Goal: Transaction & Acquisition: Purchase product/service

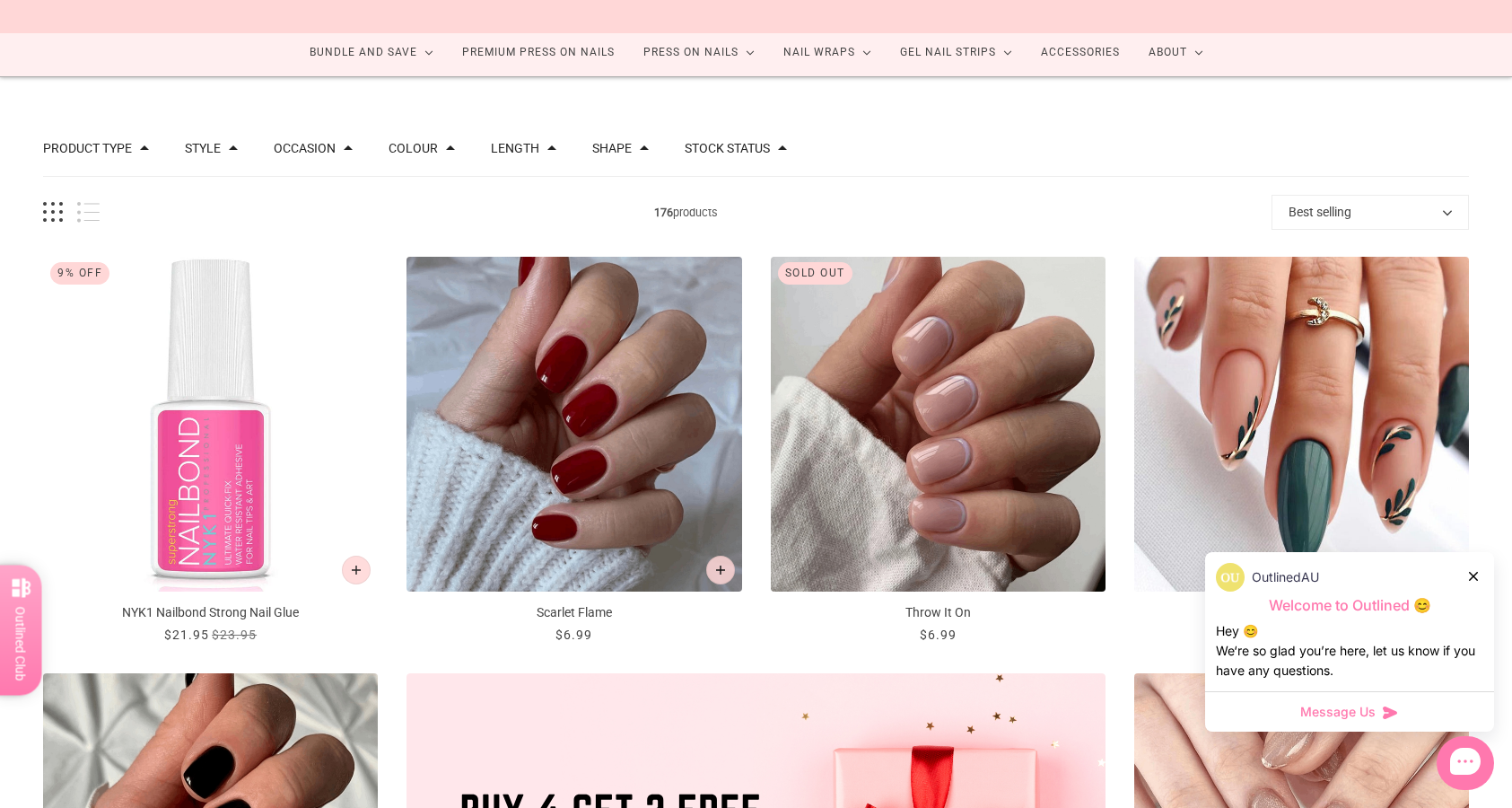
scroll to position [108, 0]
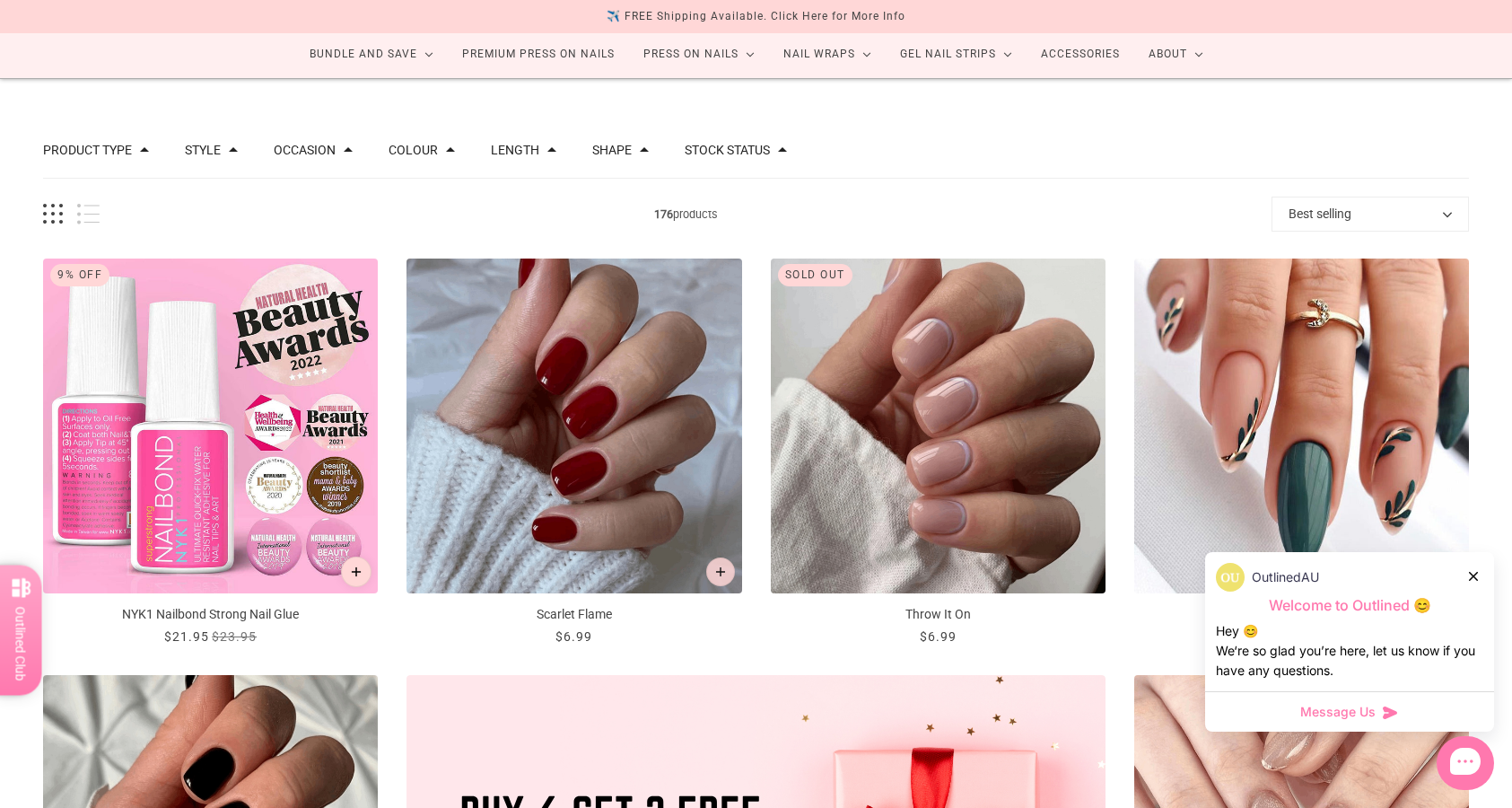
click at [360, 571] on icon "Add to cart" at bounding box center [356, 572] width 10 height 10
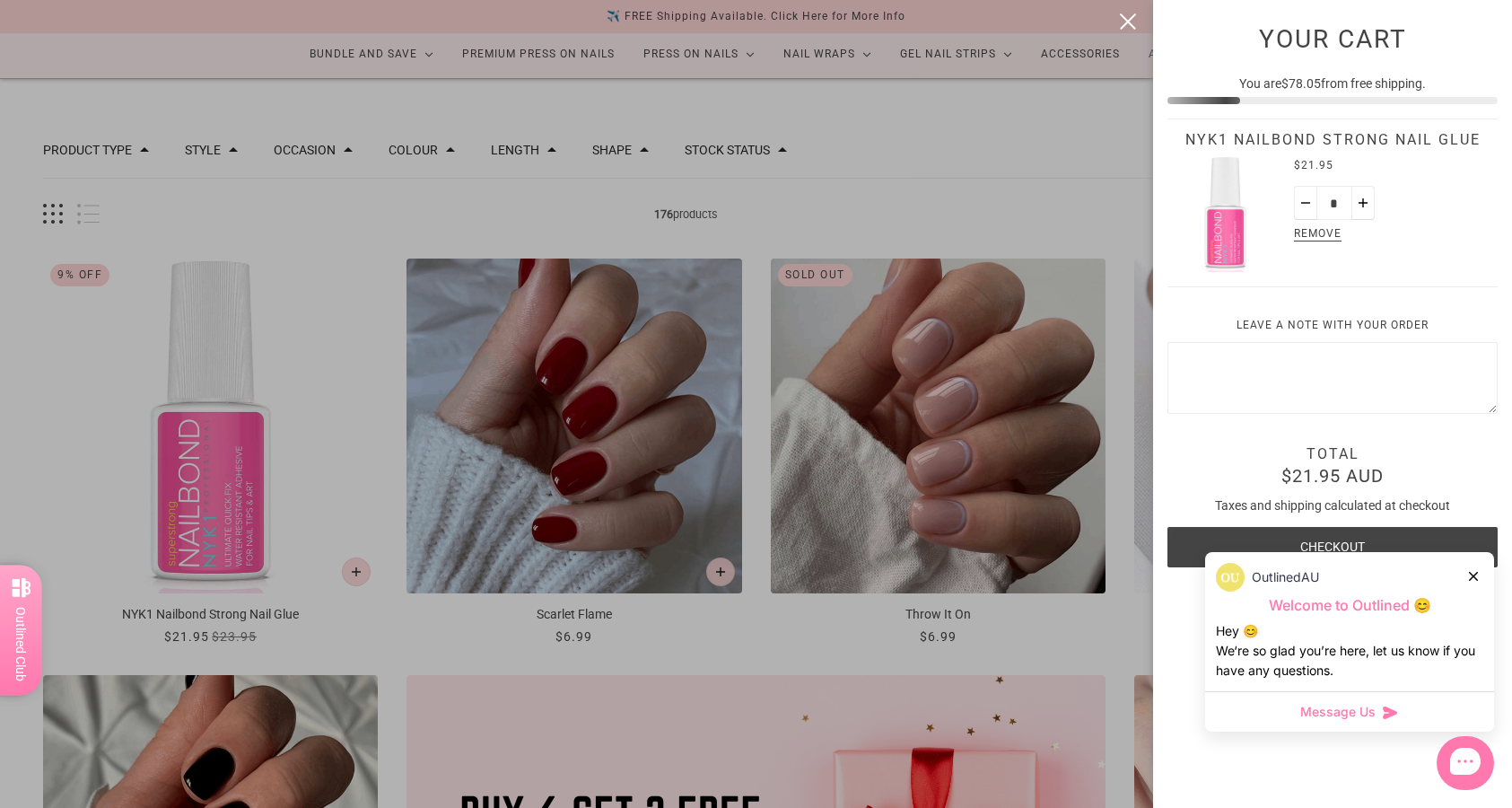
scroll to position [0, 0]
click at [652, 621] on div at bounding box center [756, 404] width 1512 height 808
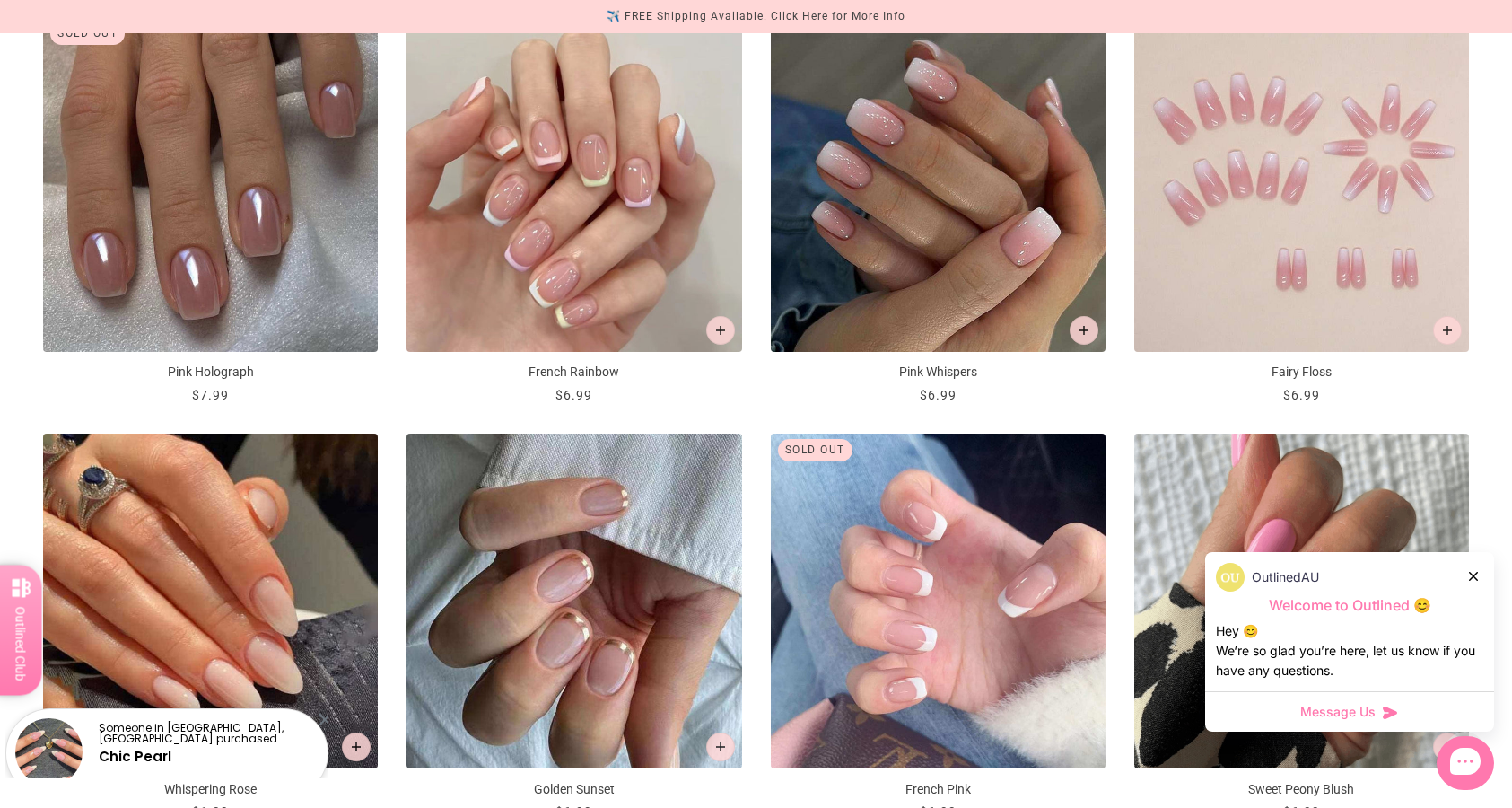
scroll to position [1189, 0]
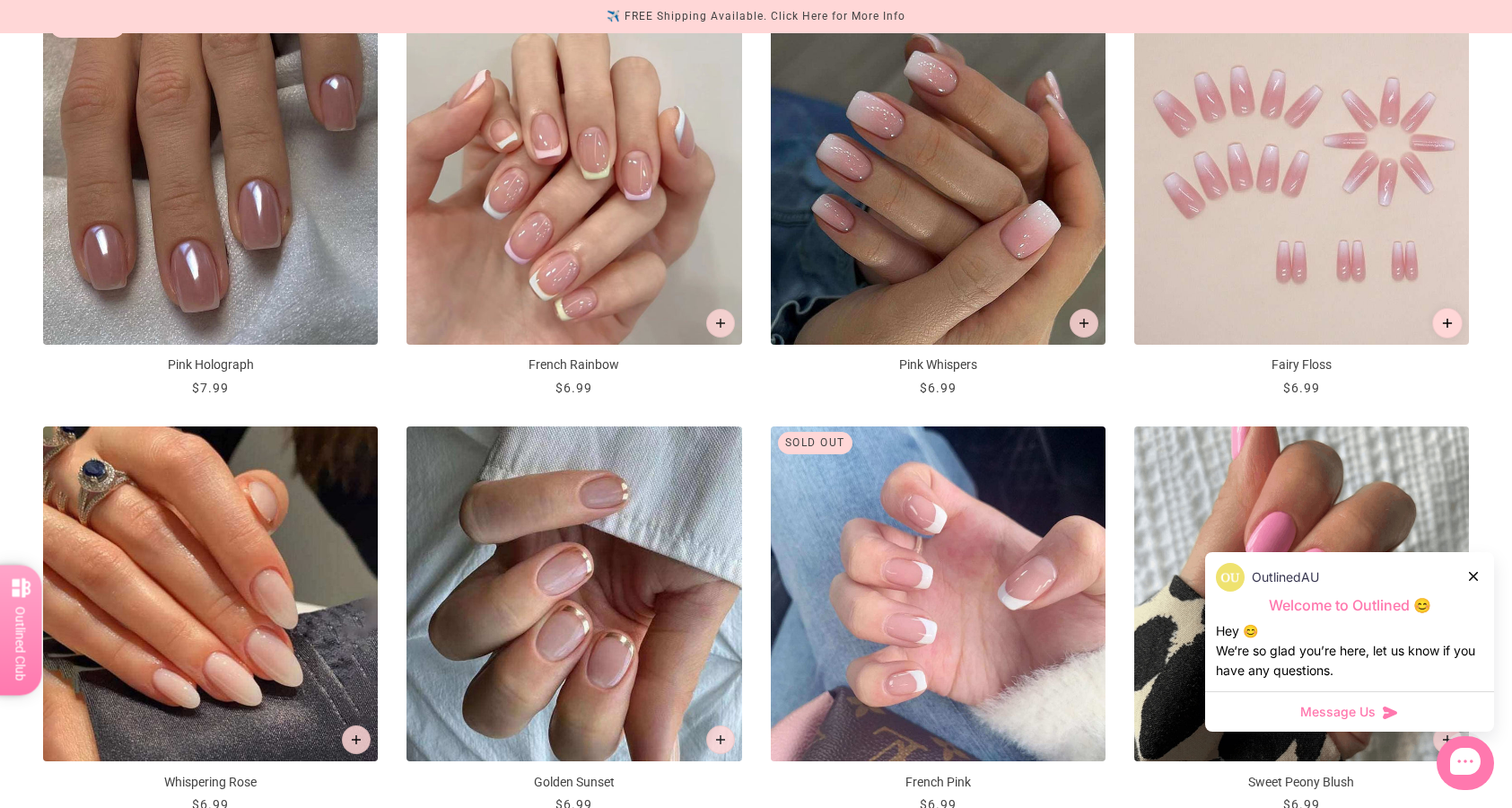
click at [1444, 321] on icon "Add to cart" at bounding box center [1447, 323] width 10 height 10
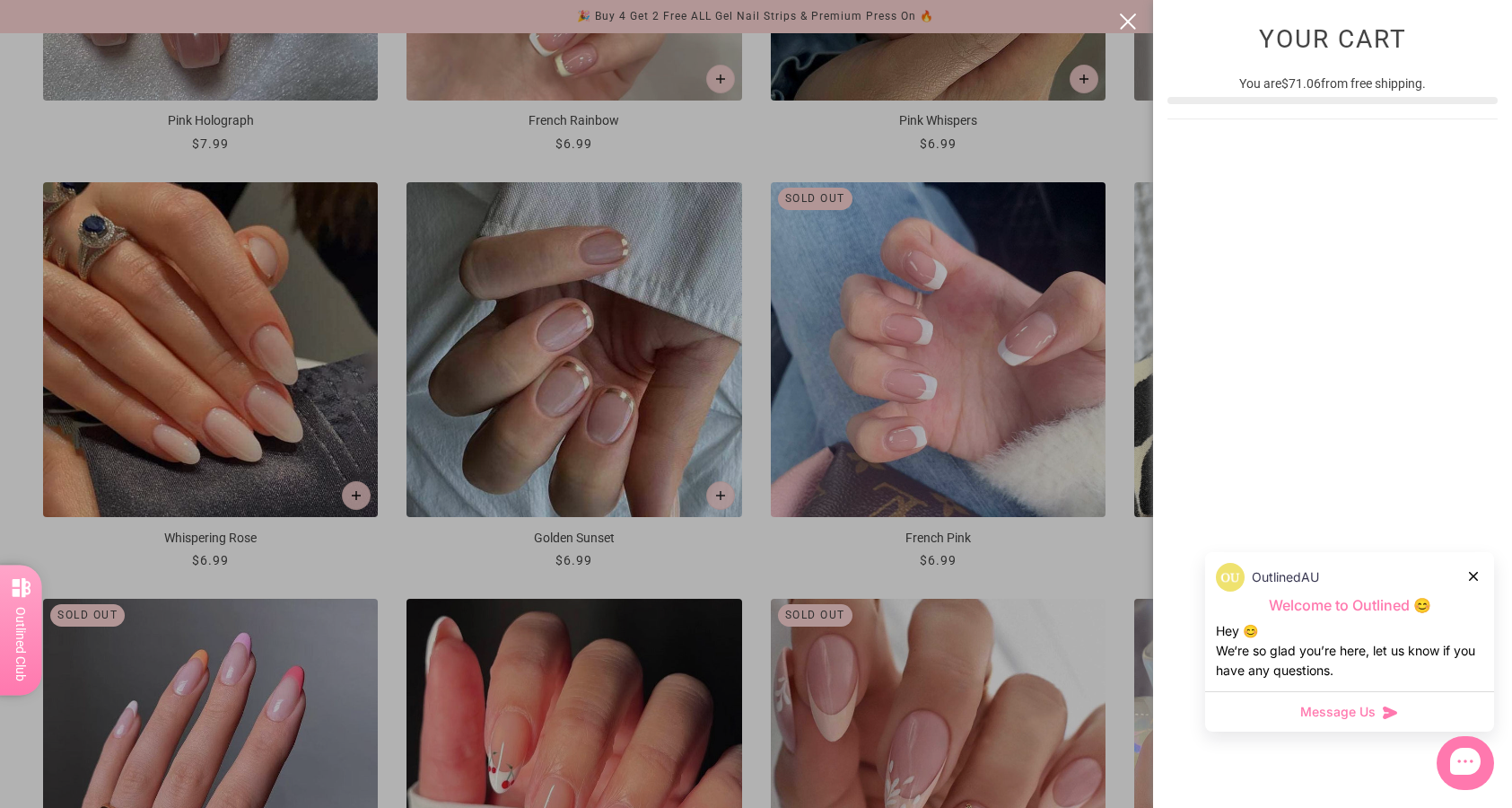
scroll to position [0, 0]
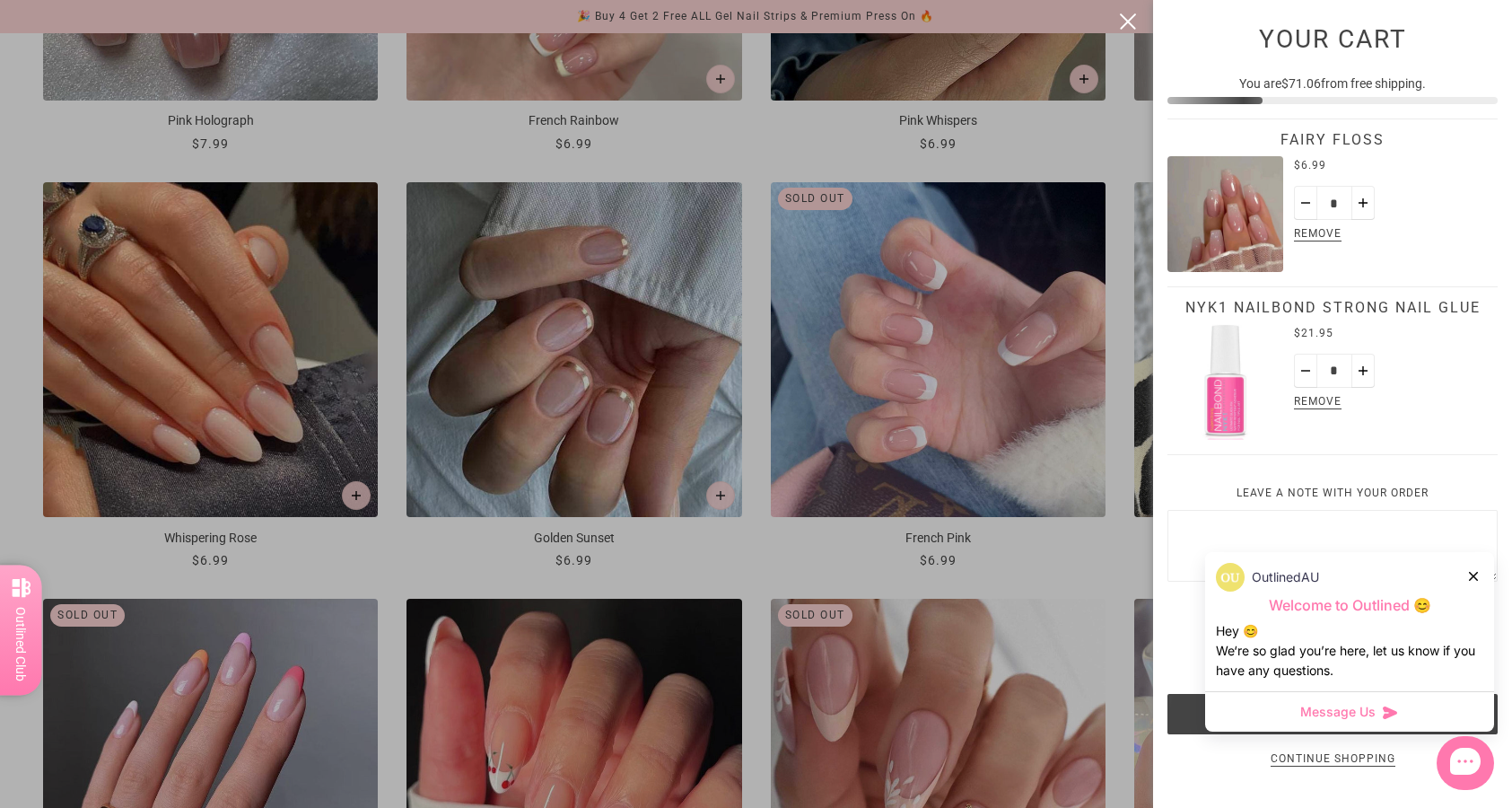
click at [1090, 547] on div at bounding box center [756, 404] width 1512 height 808
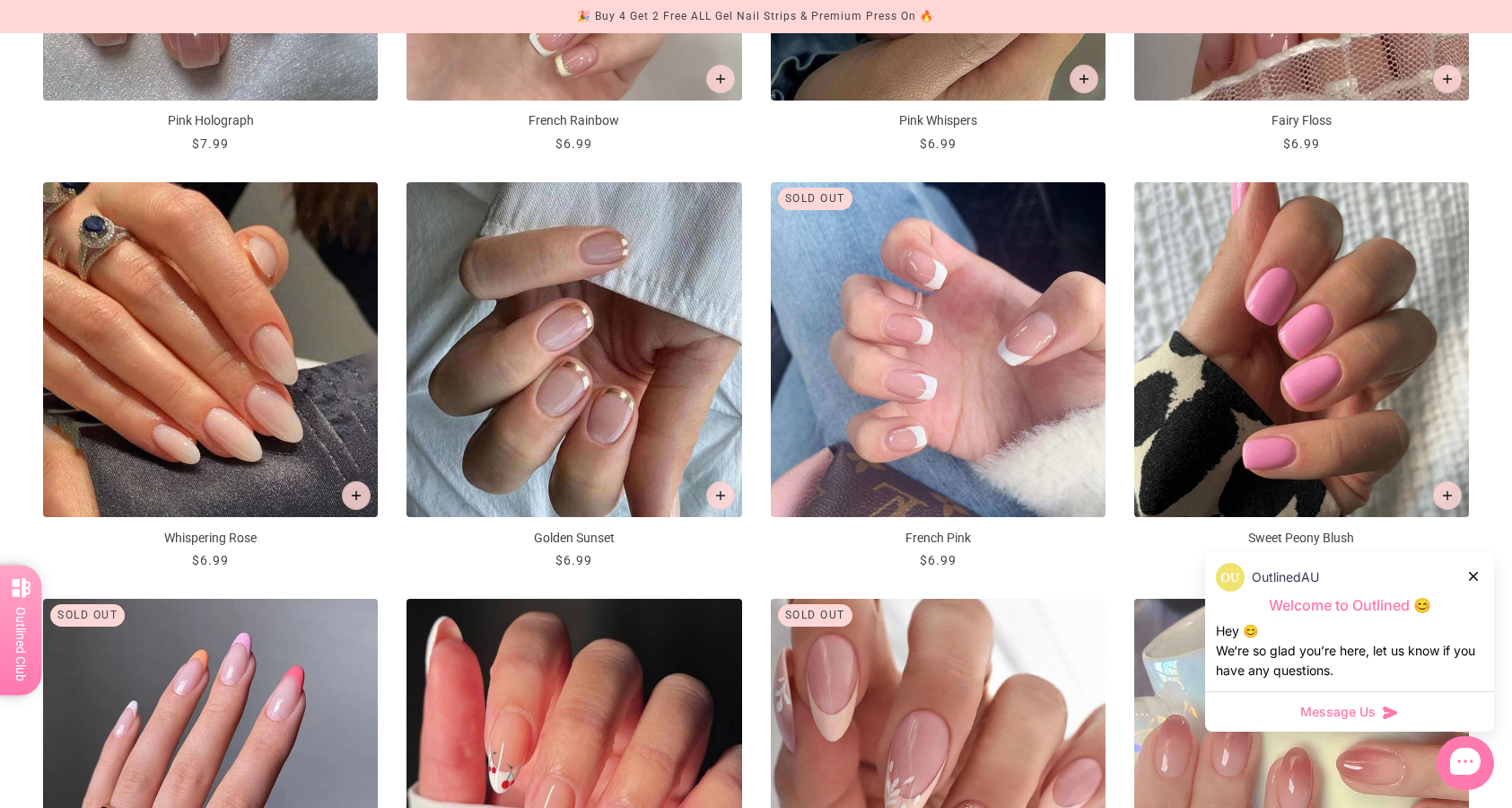
scroll to position [1434, 0]
click at [1446, 489] on button "Add to cart" at bounding box center [1447, 495] width 31 height 31
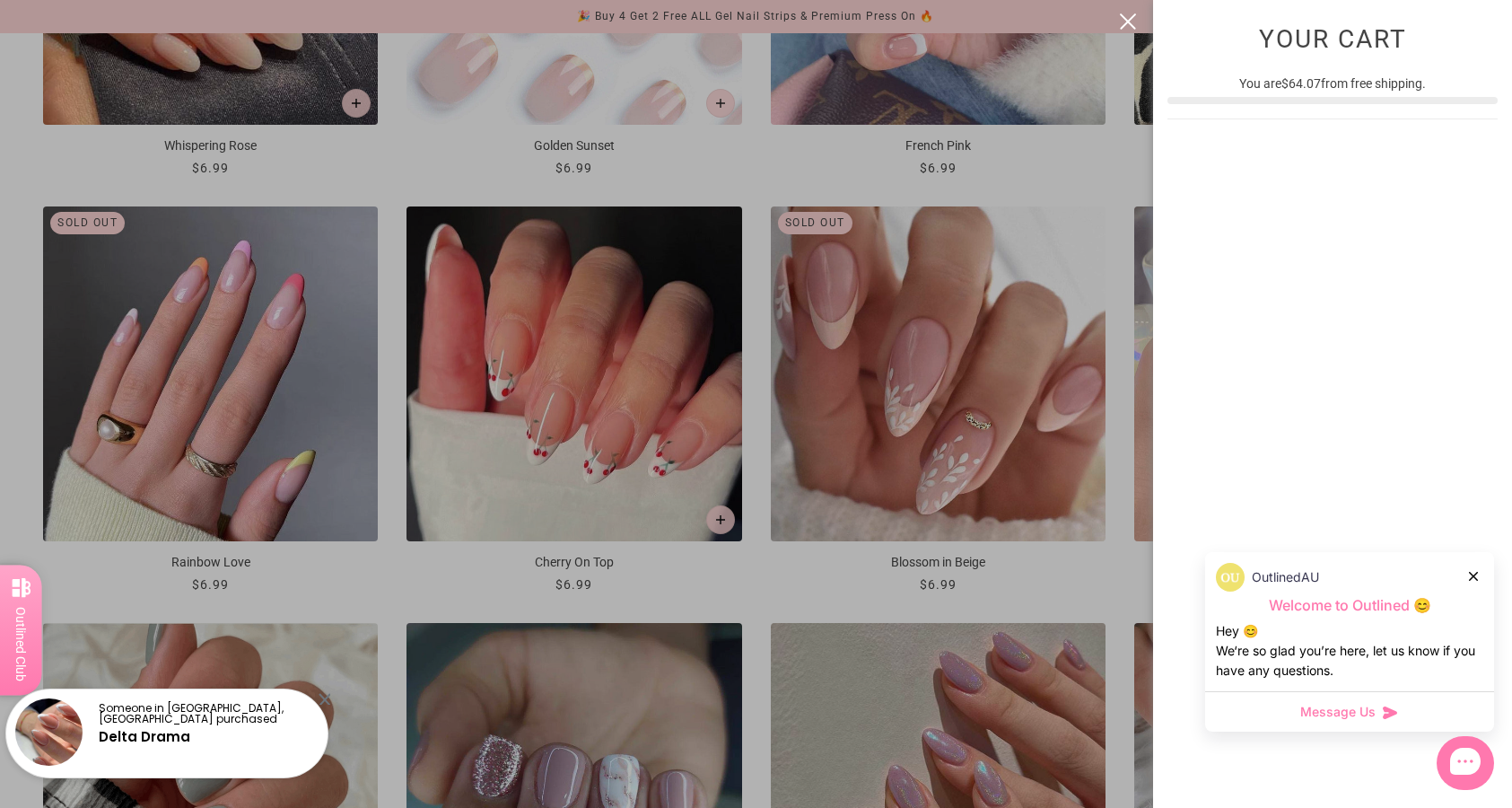
scroll to position [0, 0]
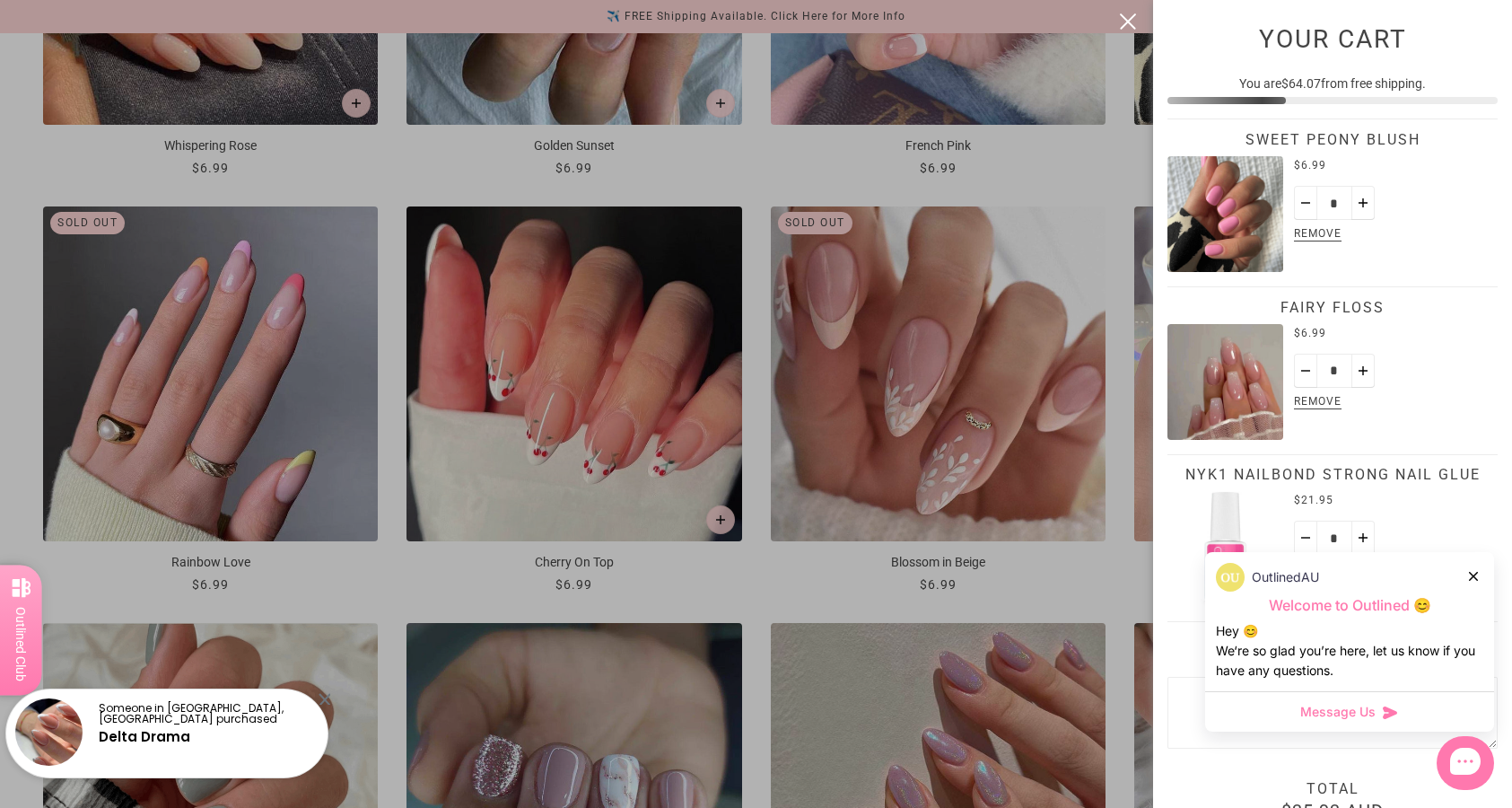
click at [611, 599] on div at bounding box center [756, 404] width 1512 height 808
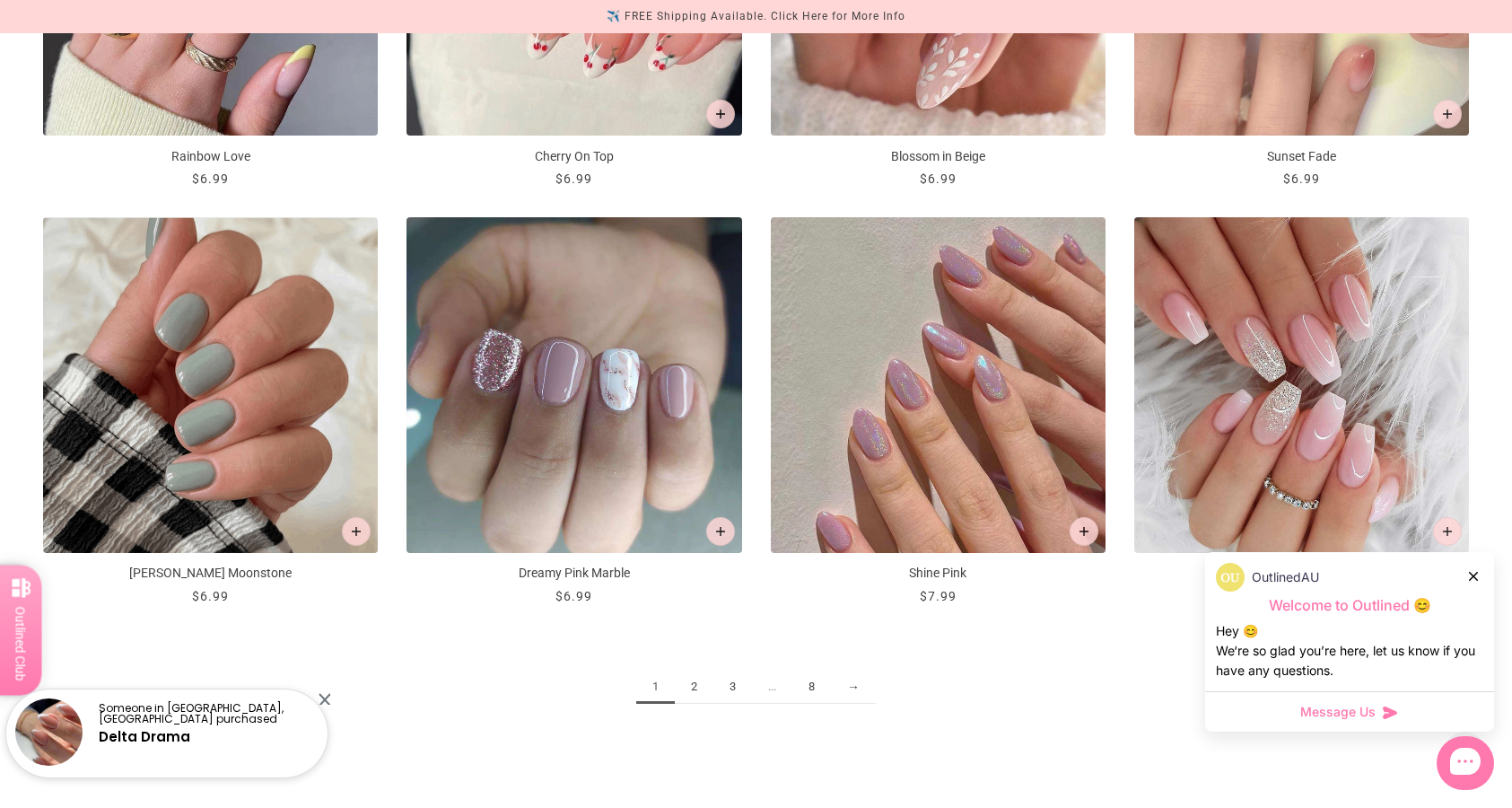
scroll to position [2240, 0]
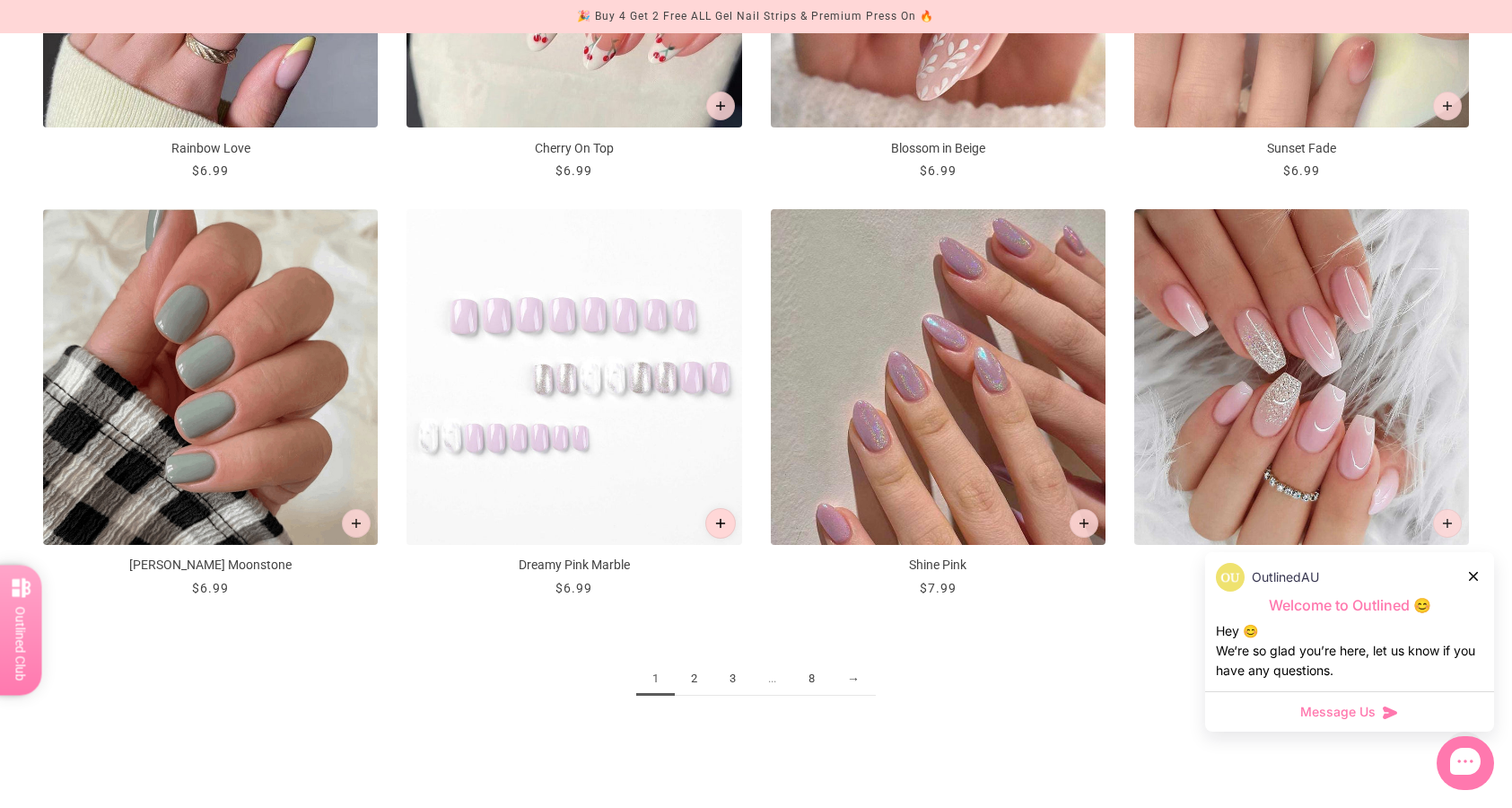
click at [722, 531] on button "Add to cart" at bounding box center [720, 523] width 31 height 31
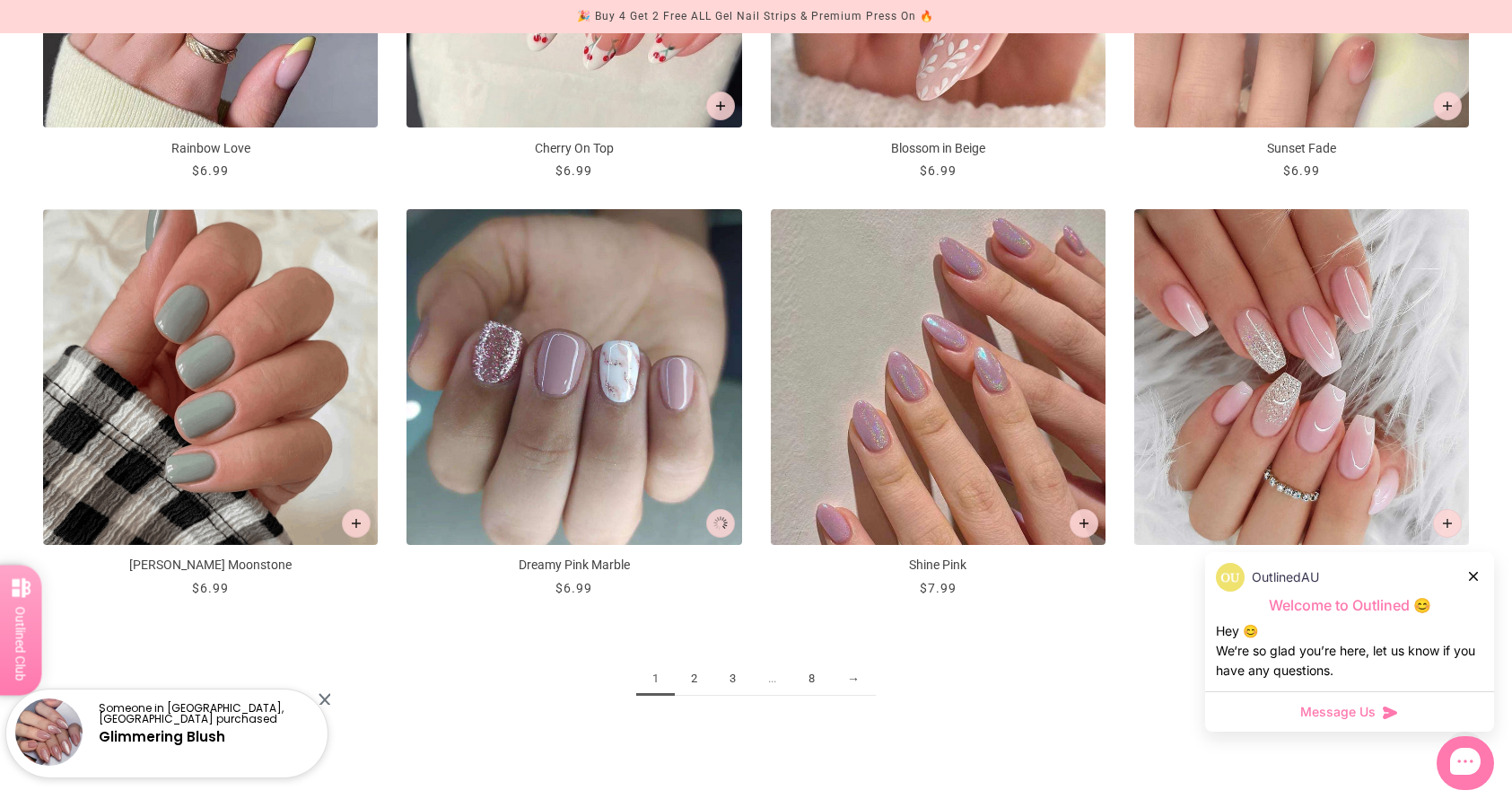
scroll to position [0, 0]
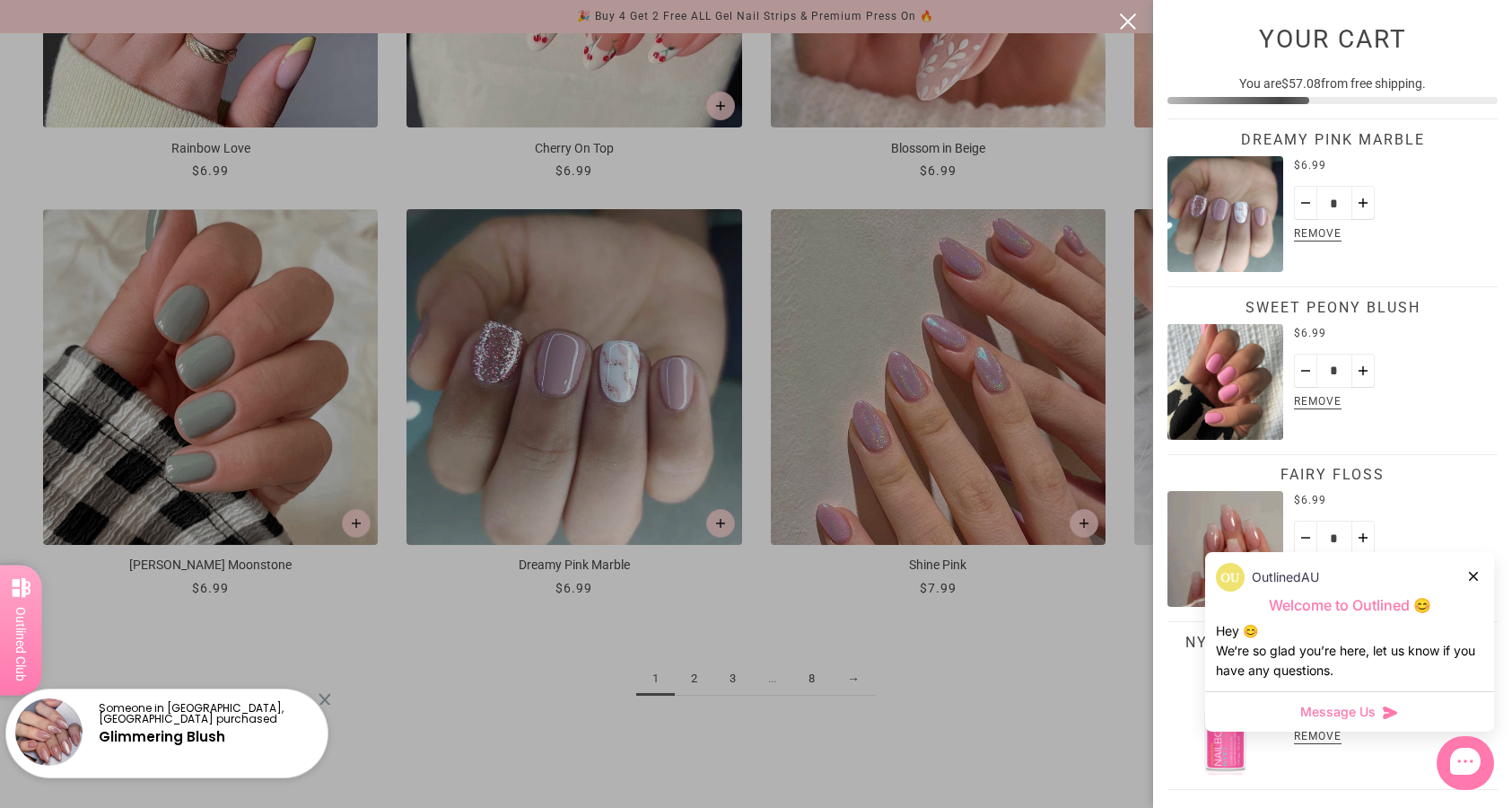
click at [1130, 642] on div at bounding box center [756, 404] width 1512 height 808
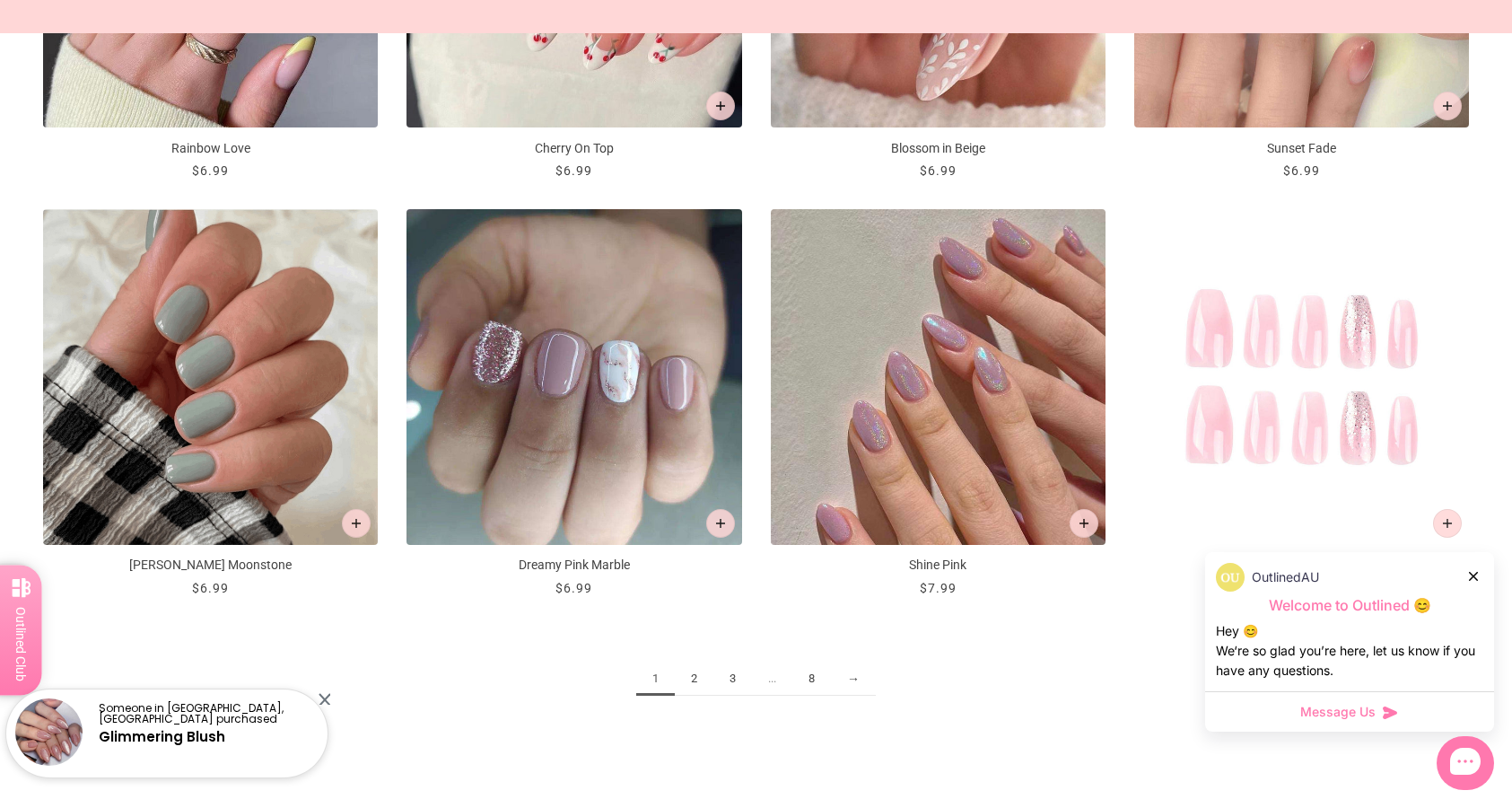
scroll to position [2240, 0]
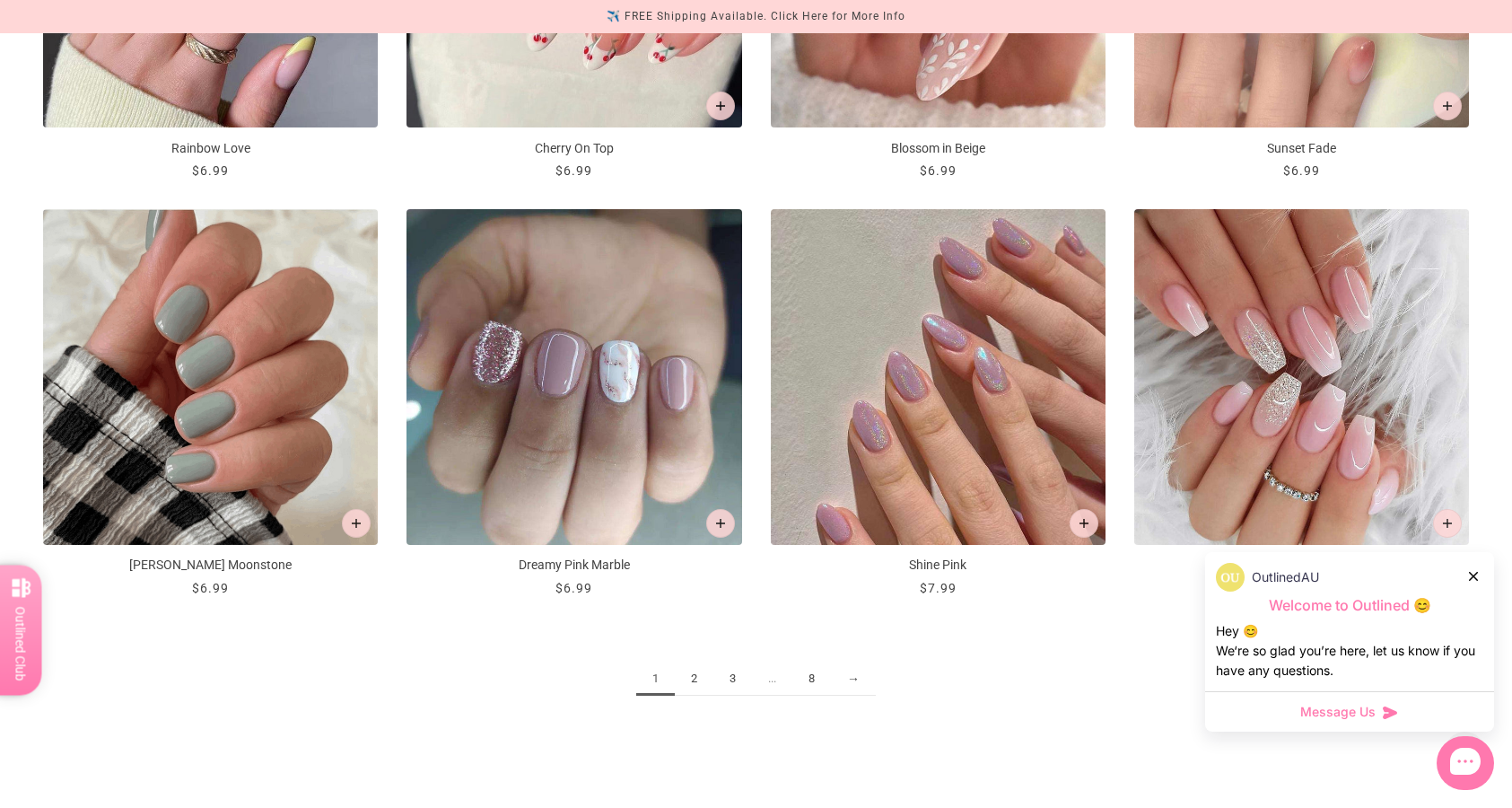
click at [691, 677] on link "2" at bounding box center [694, 679] width 39 height 33
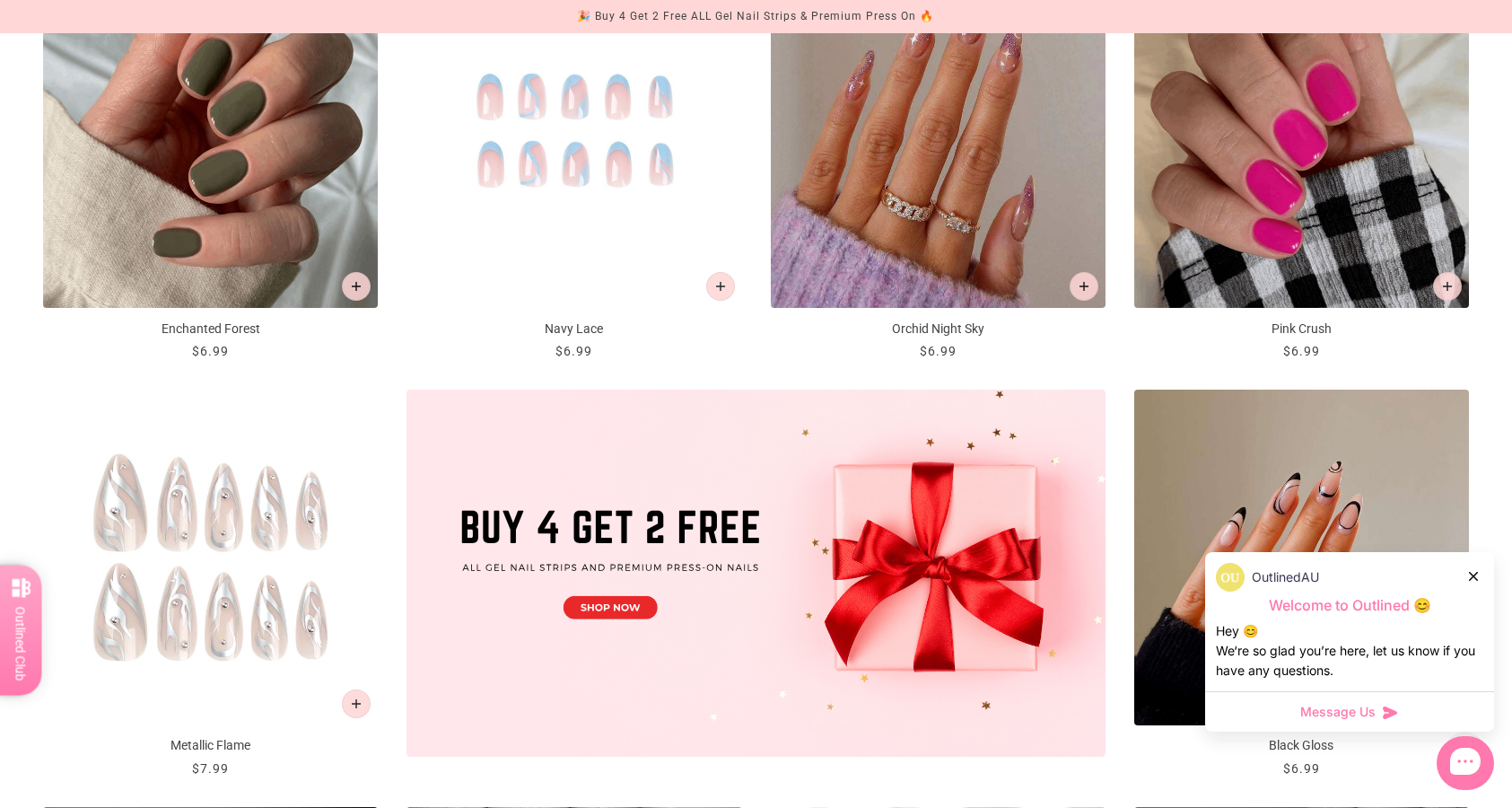
scroll to position [408, 0]
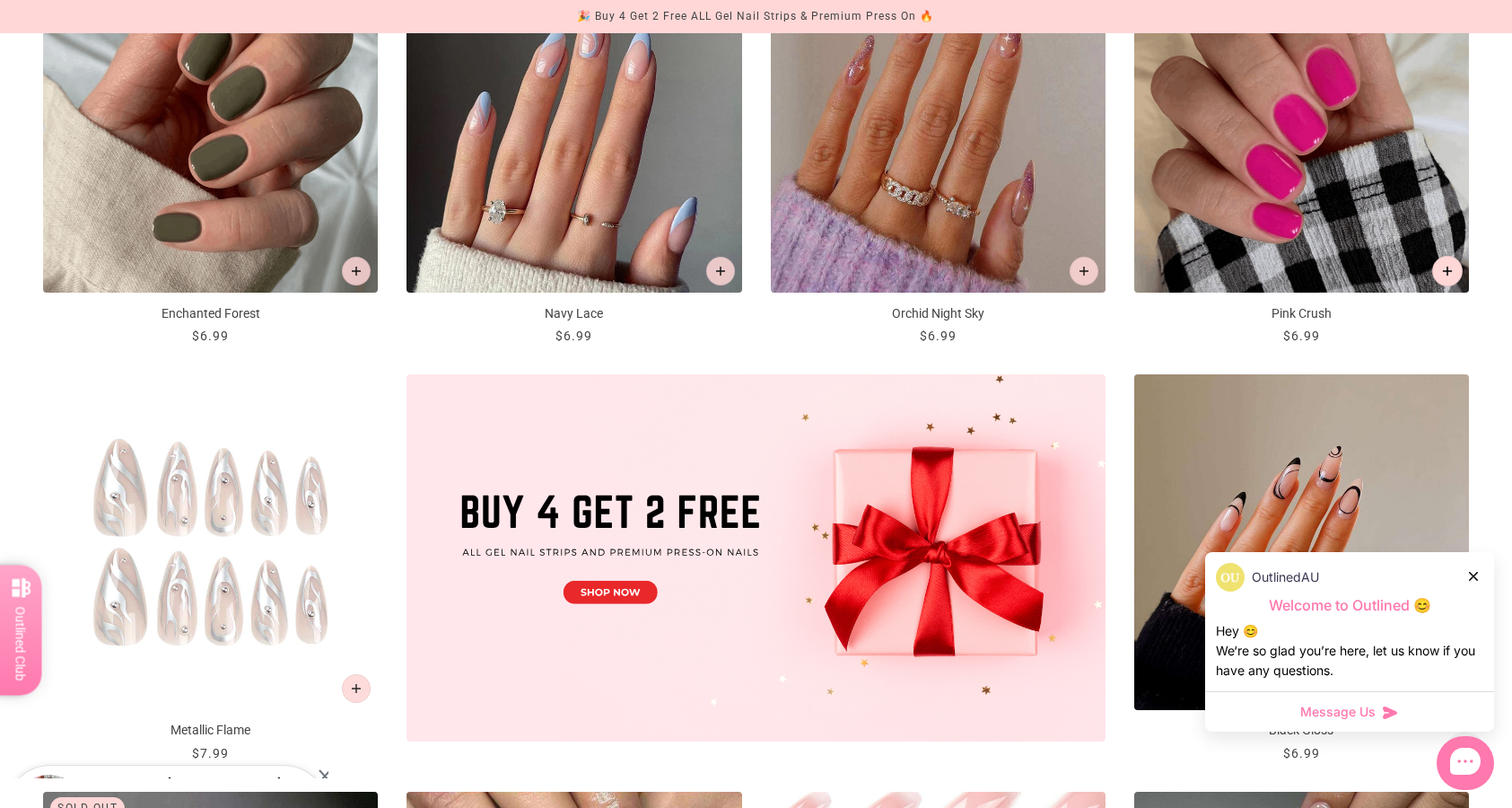
click at [1448, 268] on icon "Add to cart" at bounding box center [1447, 272] width 10 height 10
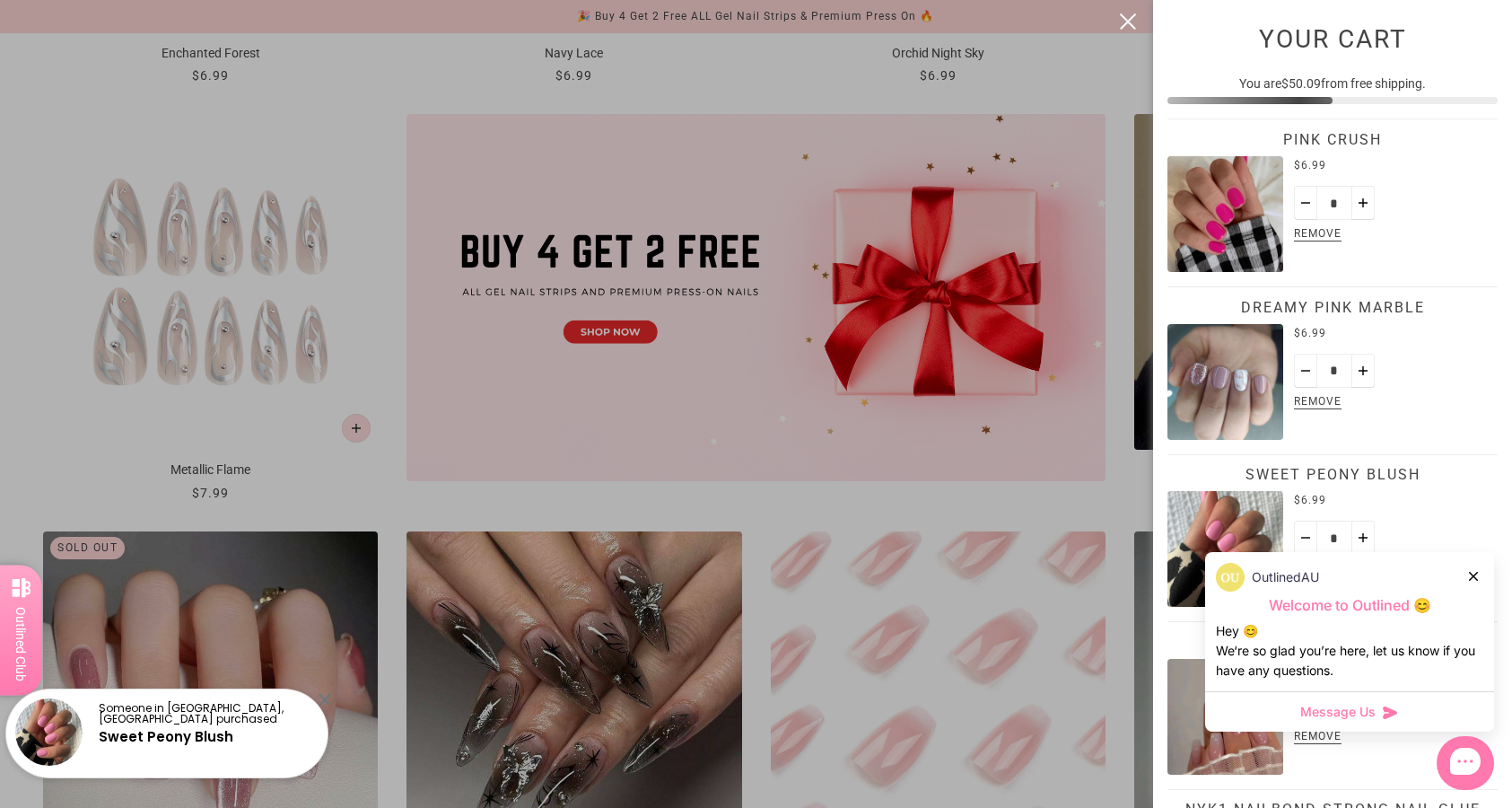
scroll to position [0, 0]
click at [742, 507] on div at bounding box center [756, 404] width 1512 height 808
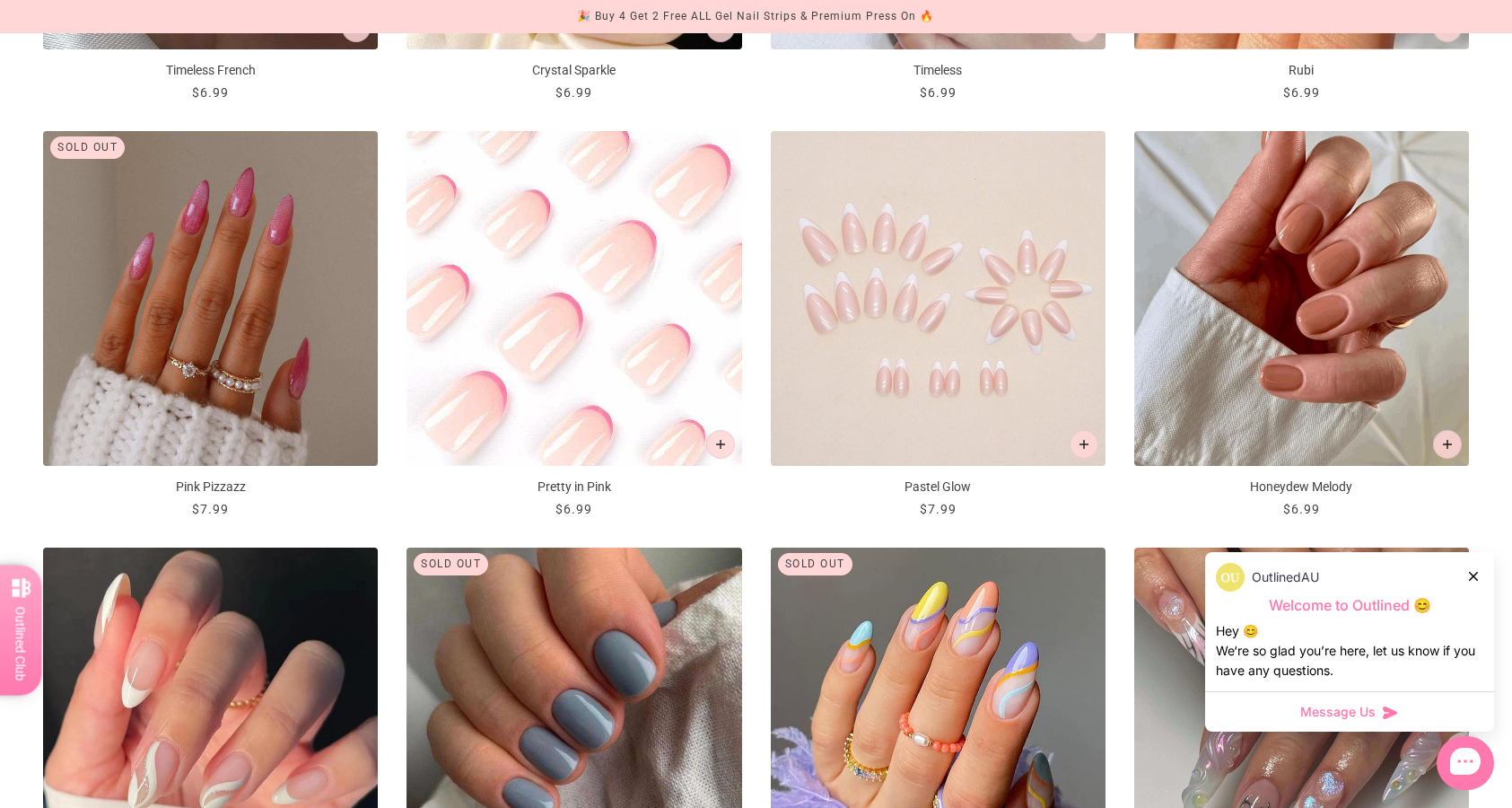
scroll to position [1907, 0]
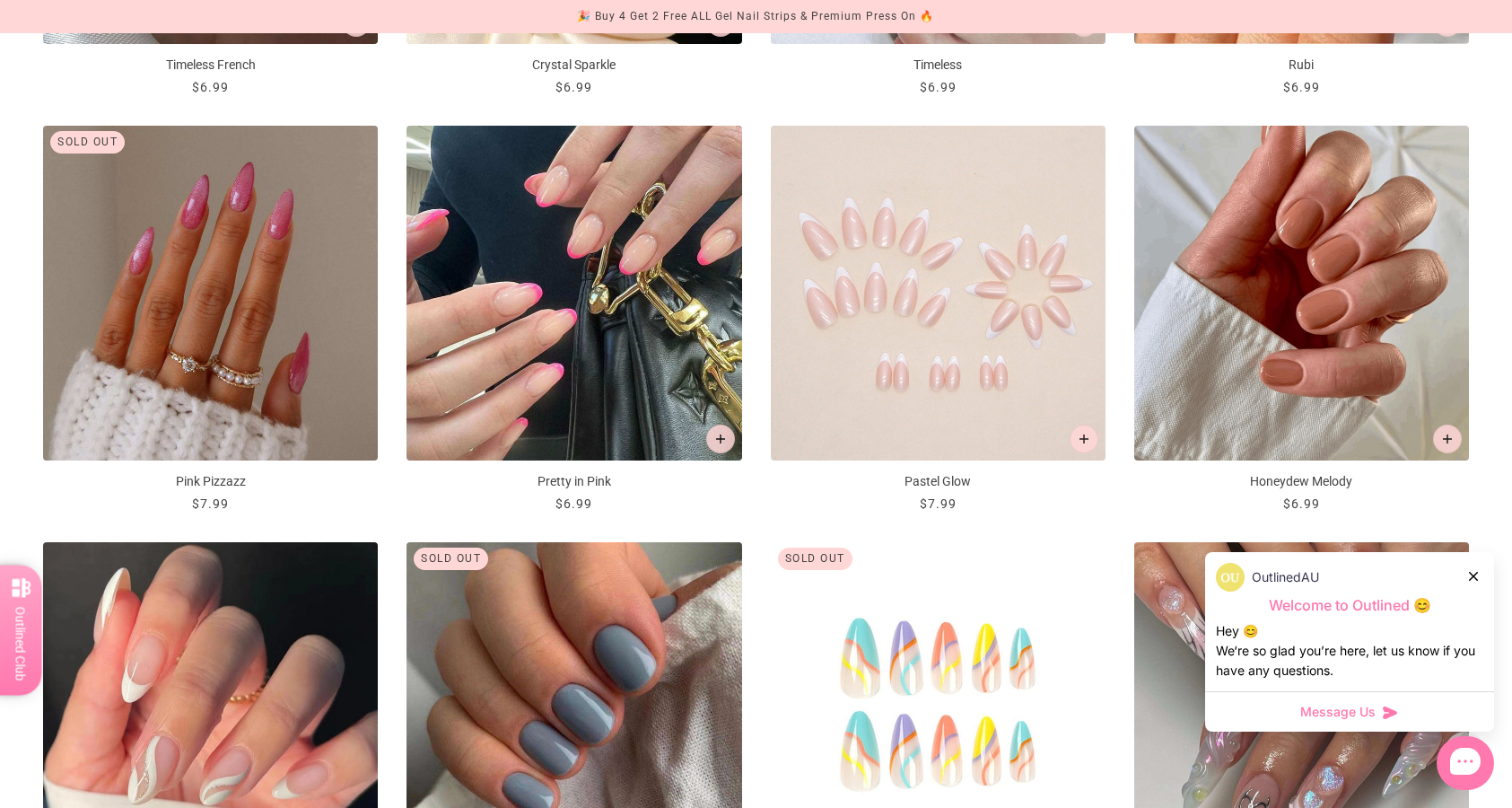
click at [797, 598] on img "Rainbow Swirls" at bounding box center [938, 710] width 335 height 335
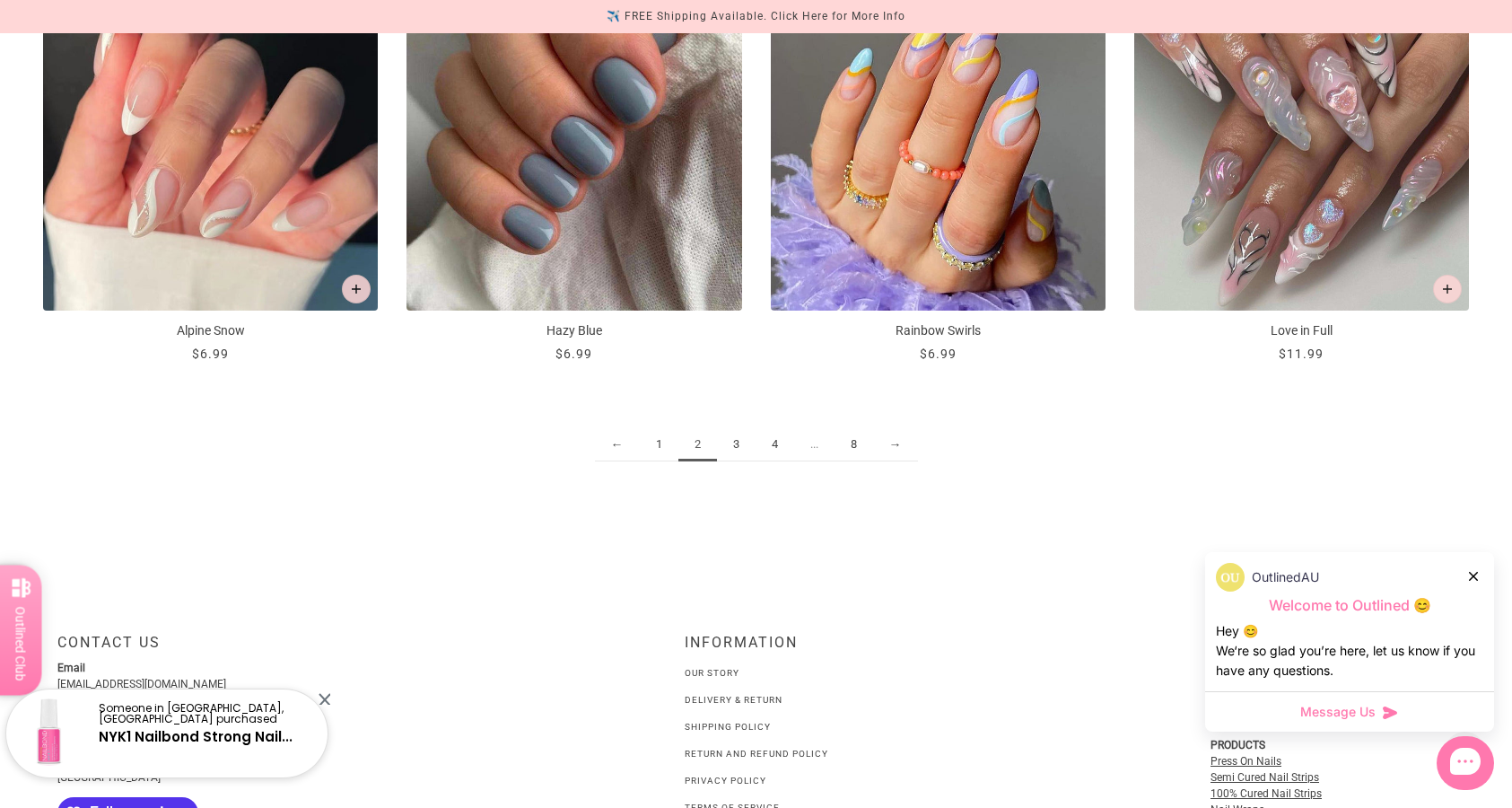
scroll to position [2555, 0]
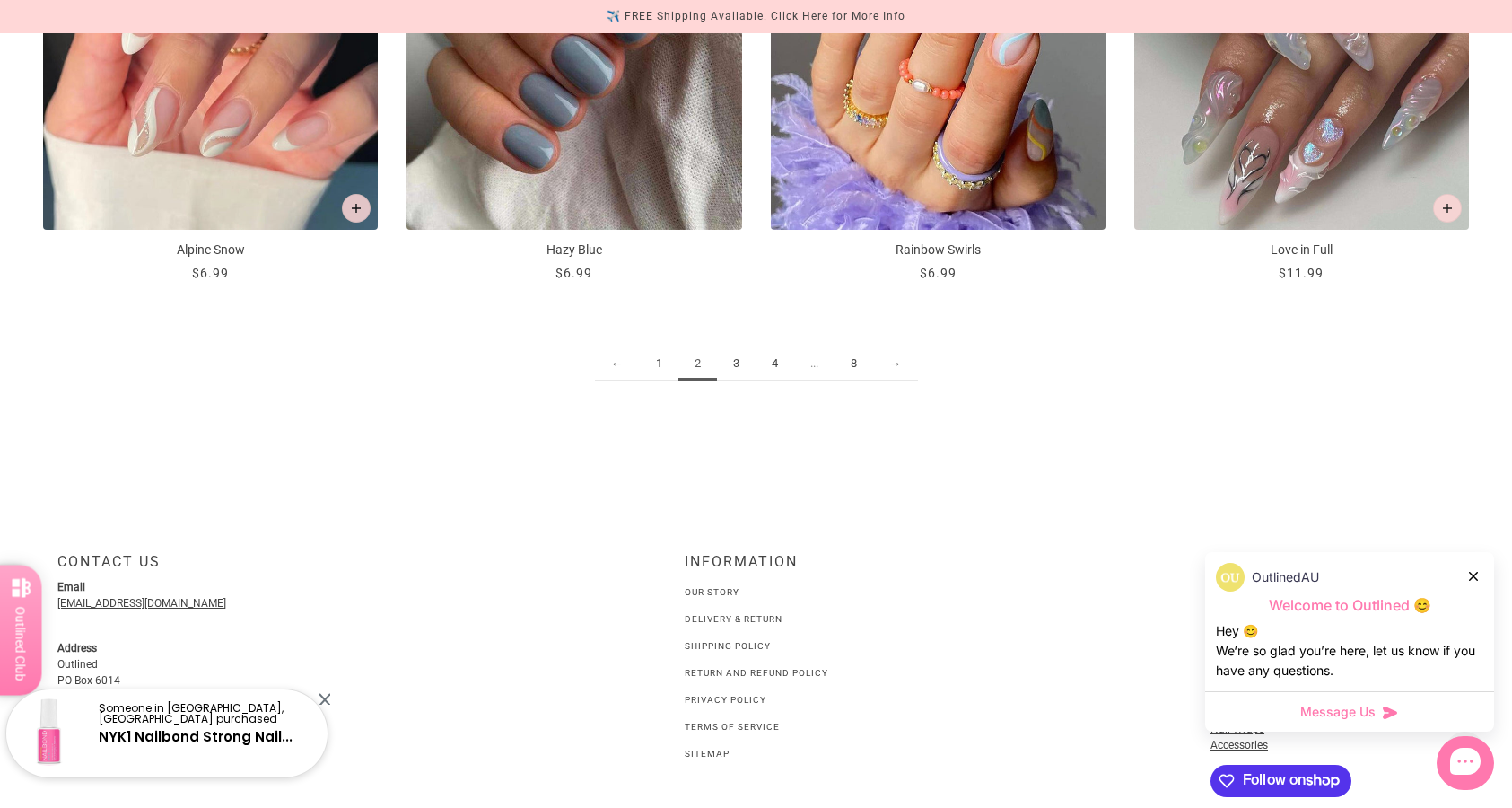
click at [734, 362] on link "3" at bounding box center [736, 364] width 39 height 33
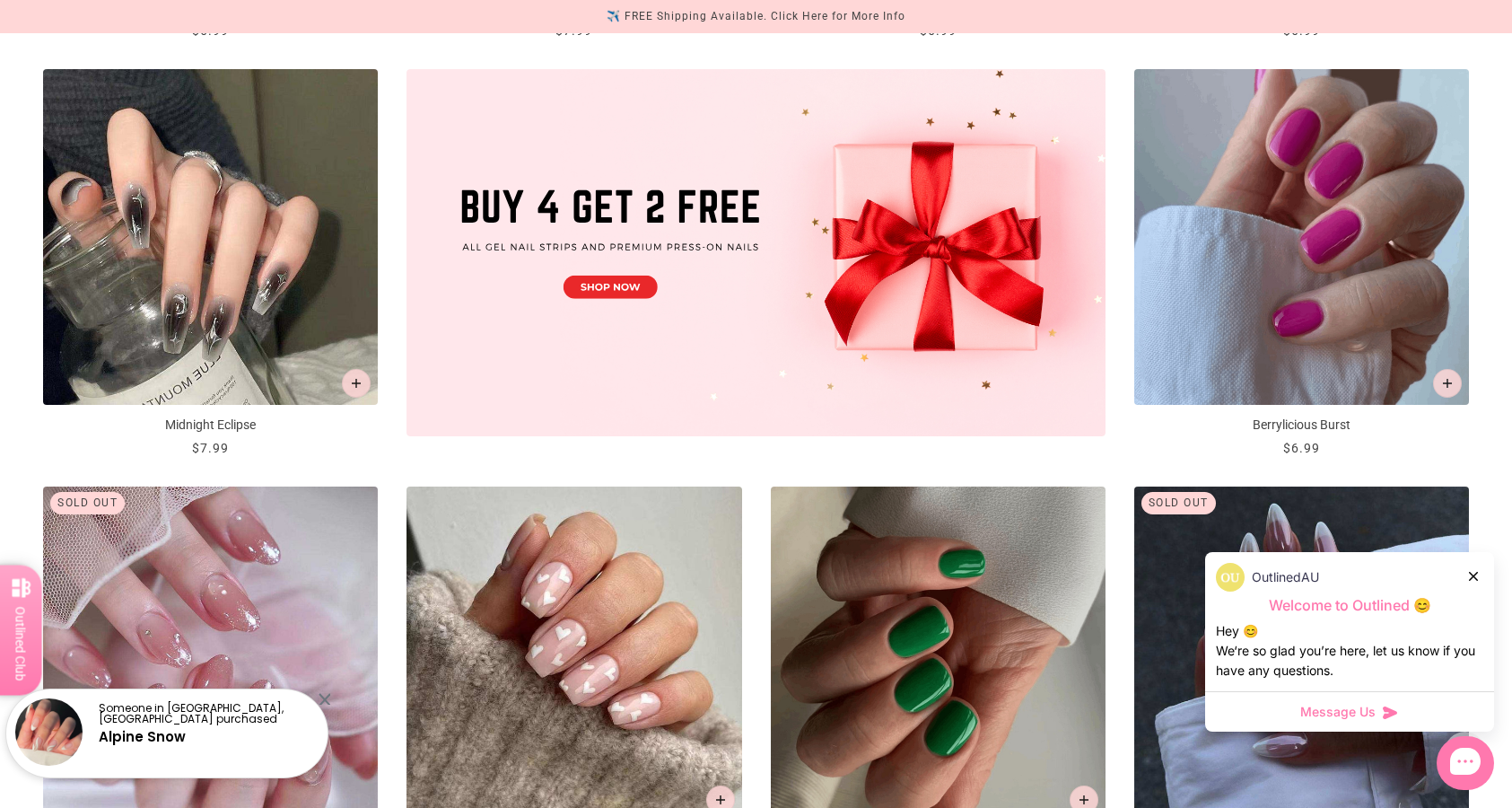
scroll to position [762, 0]
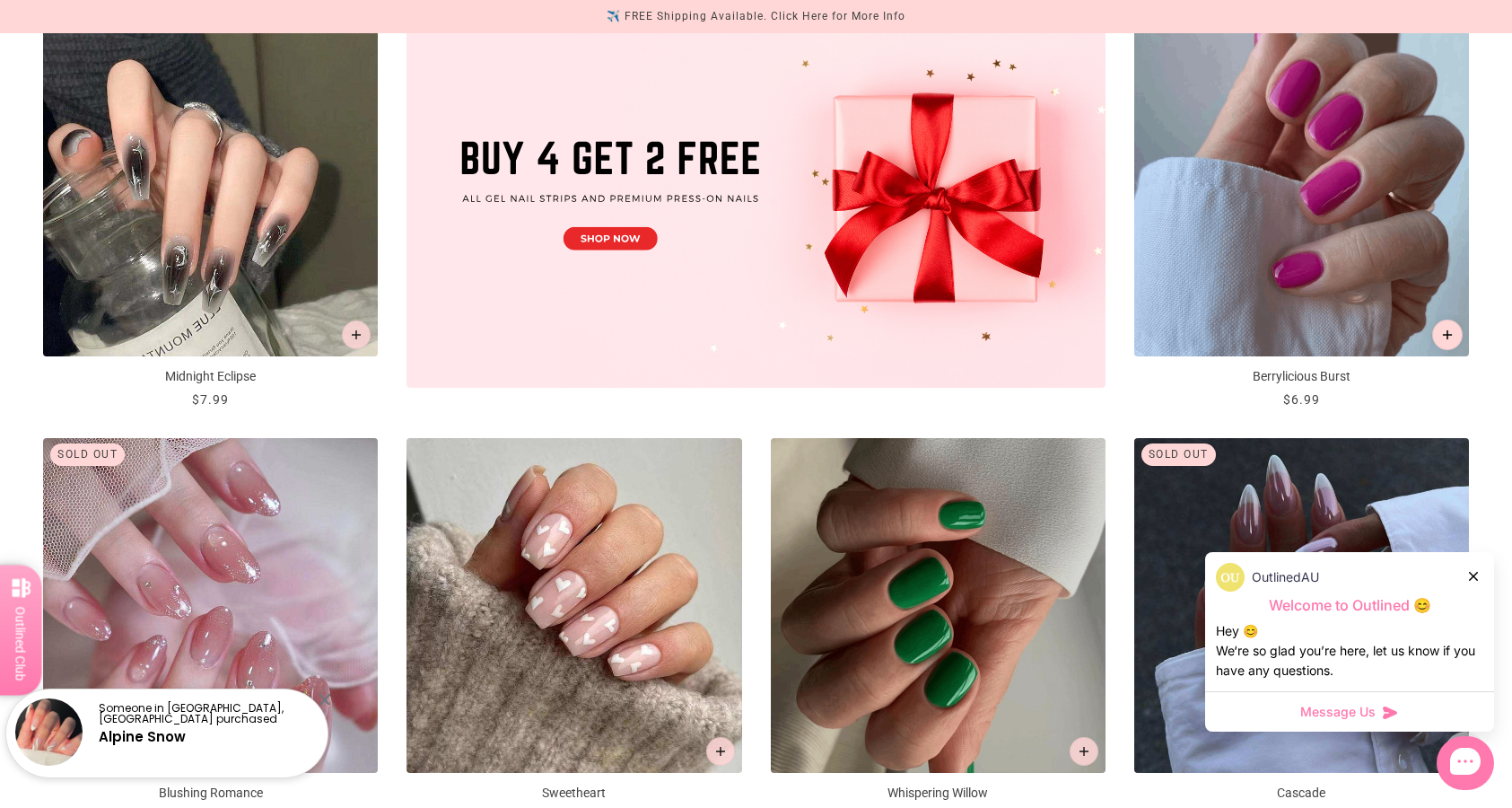
click at [1454, 337] on button "Add to cart" at bounding box center [1447, 335] width 31 height 31
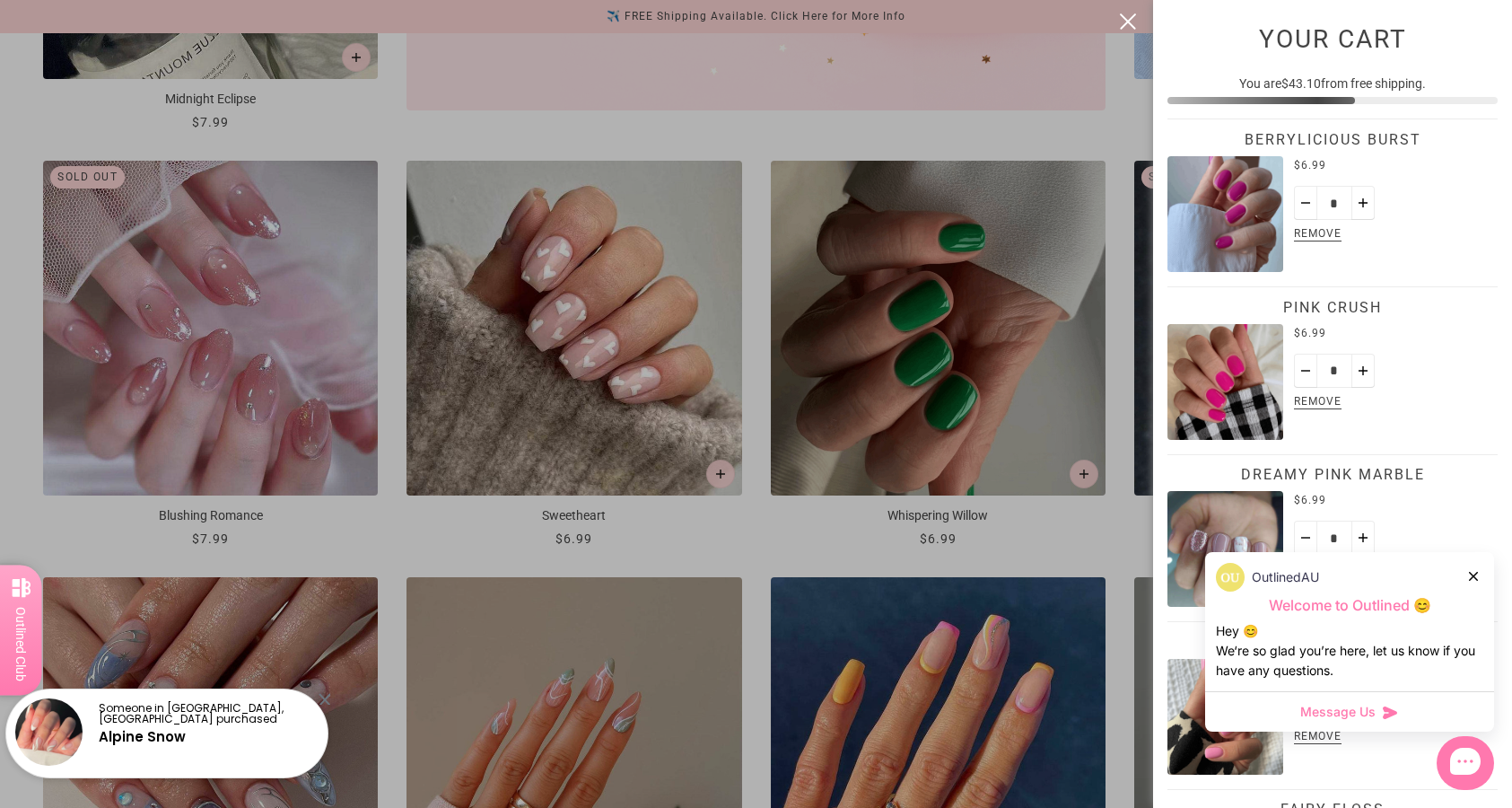
scroll to position [0, 0]
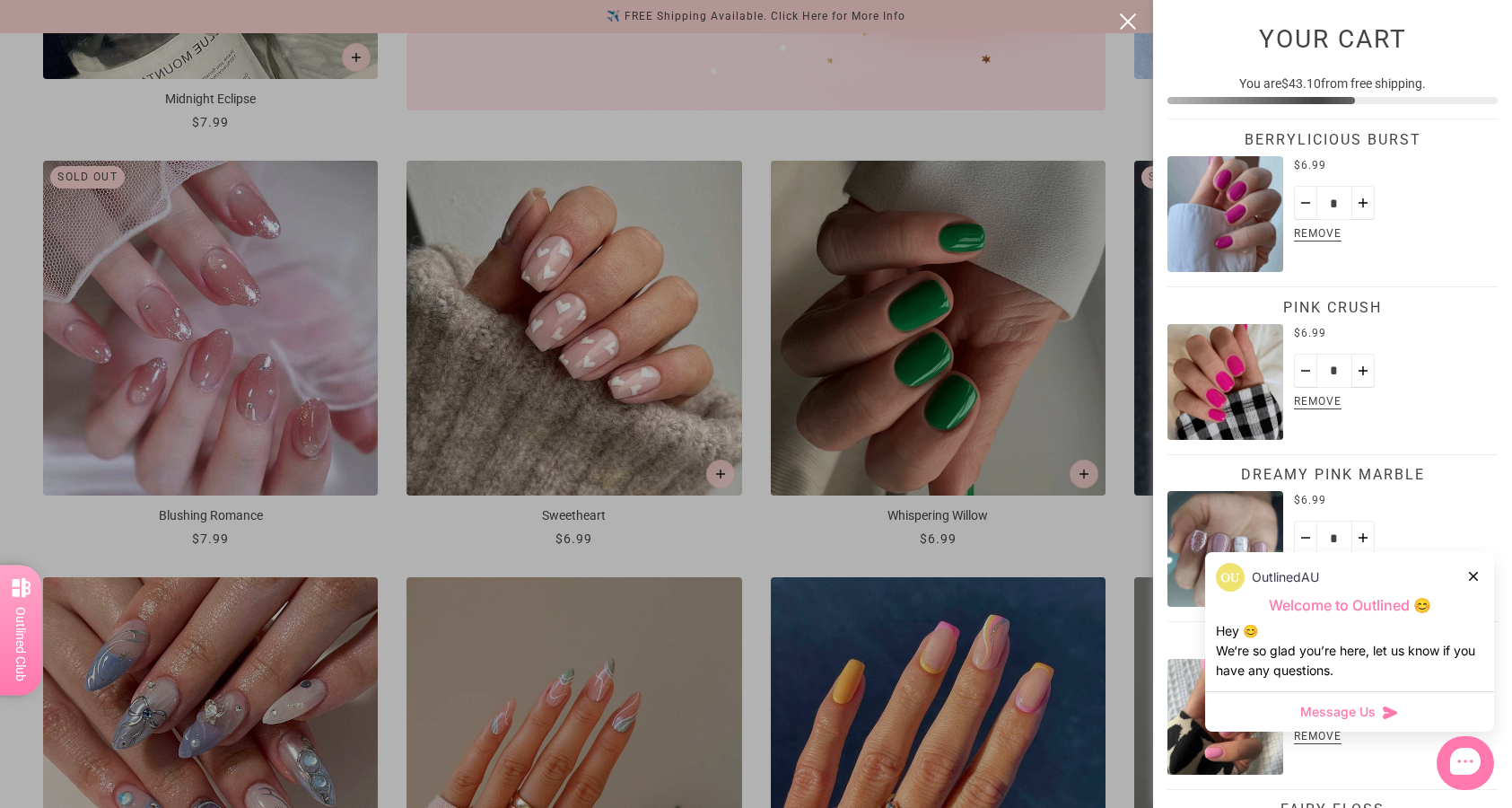
click at [754, 543] on div at bounding box center [756, 404] width 1512 height 808
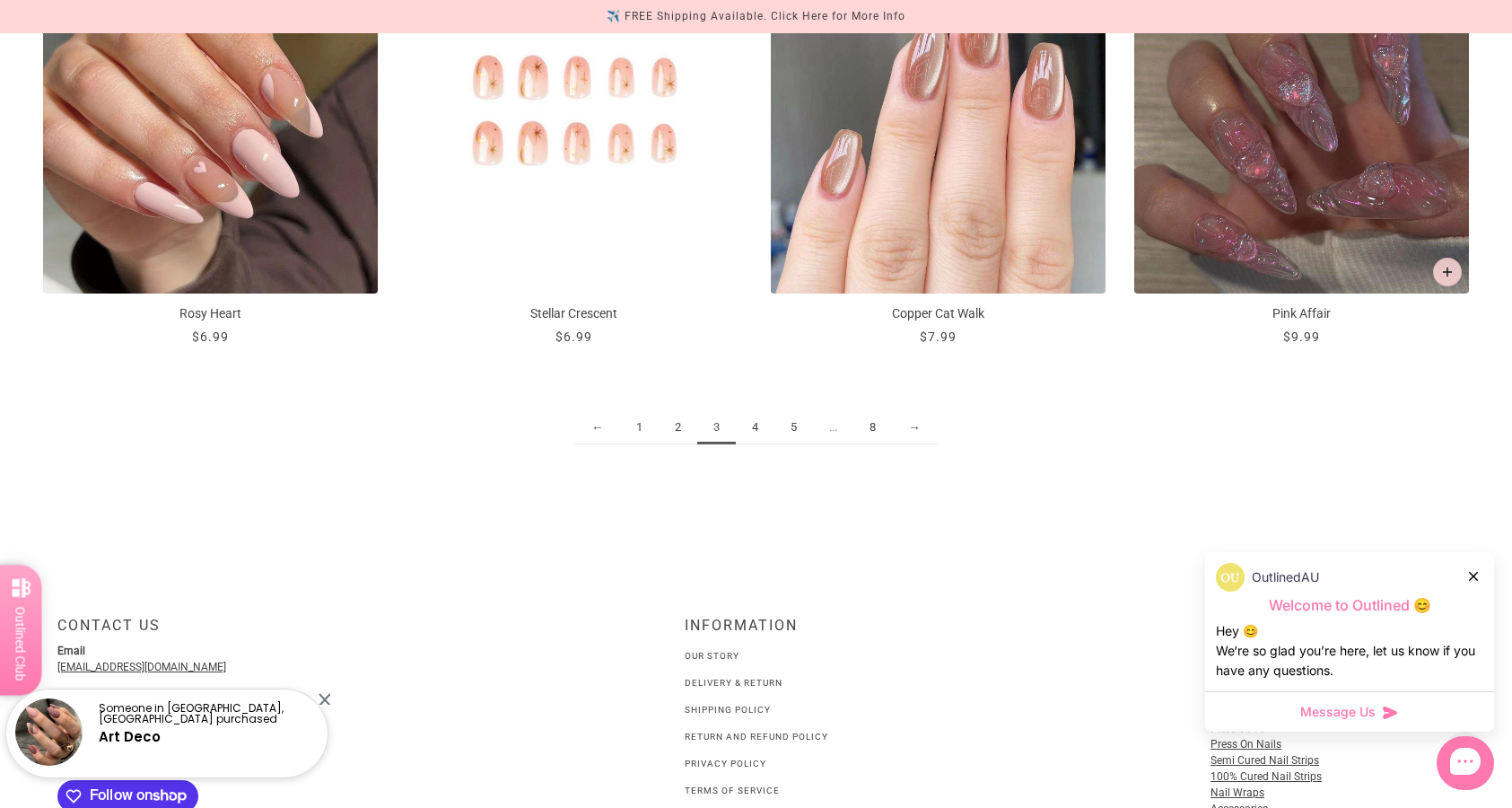
scroll to position [2494, 0]
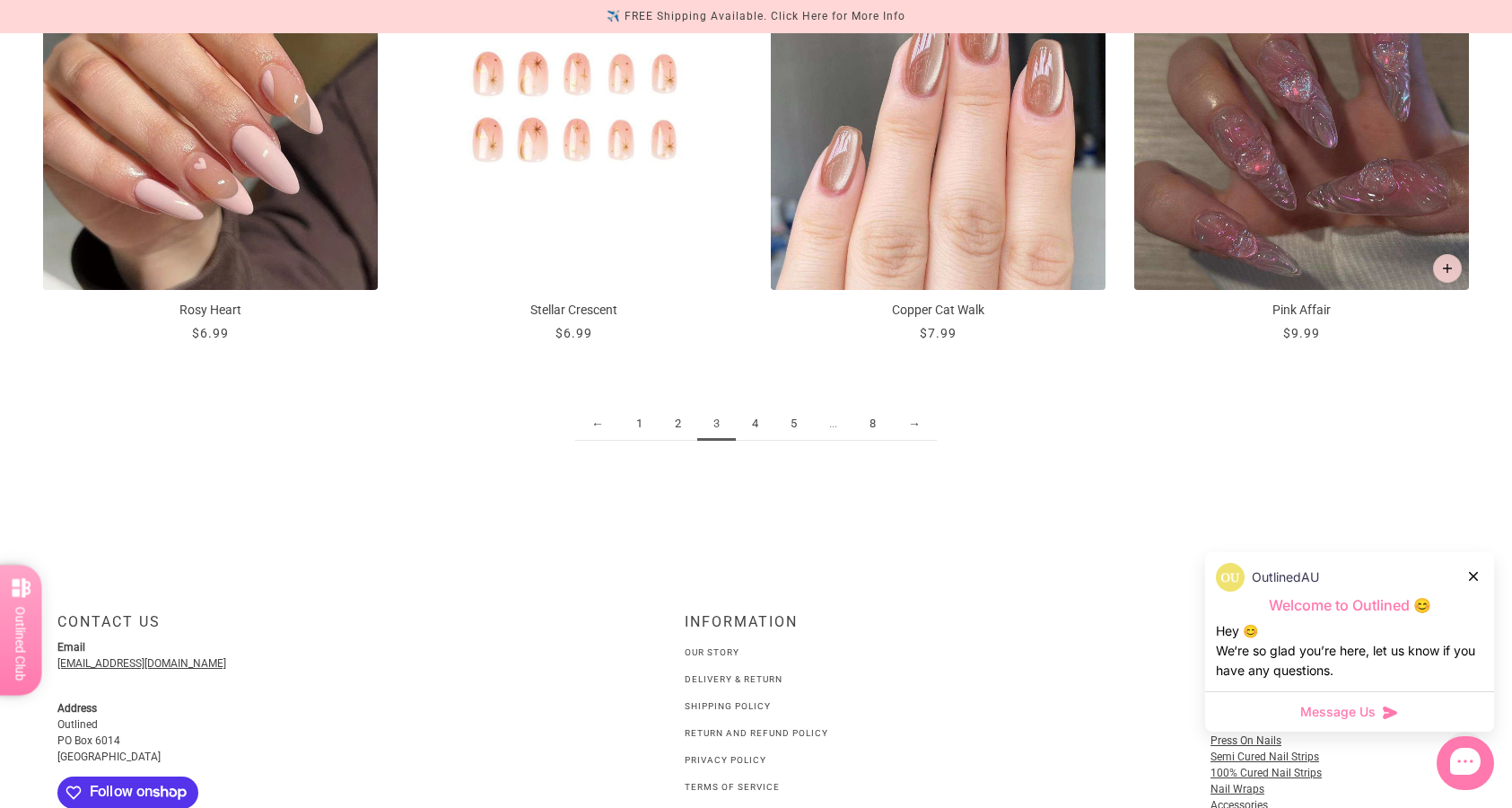
click at [754, 414] on link "4" at bounding box center [755, 424] width 39 height 33
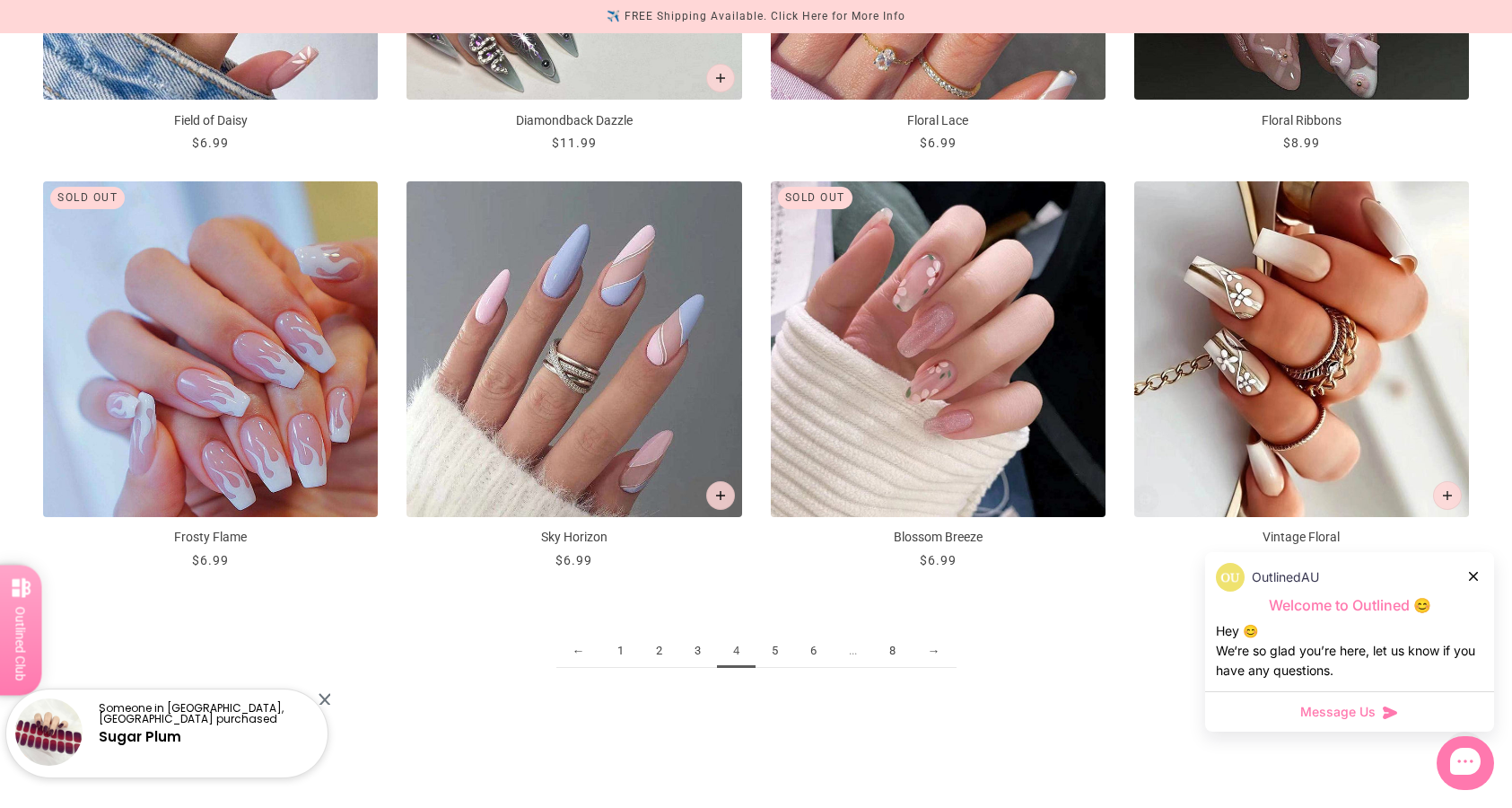
scroll to position [2275, 0]
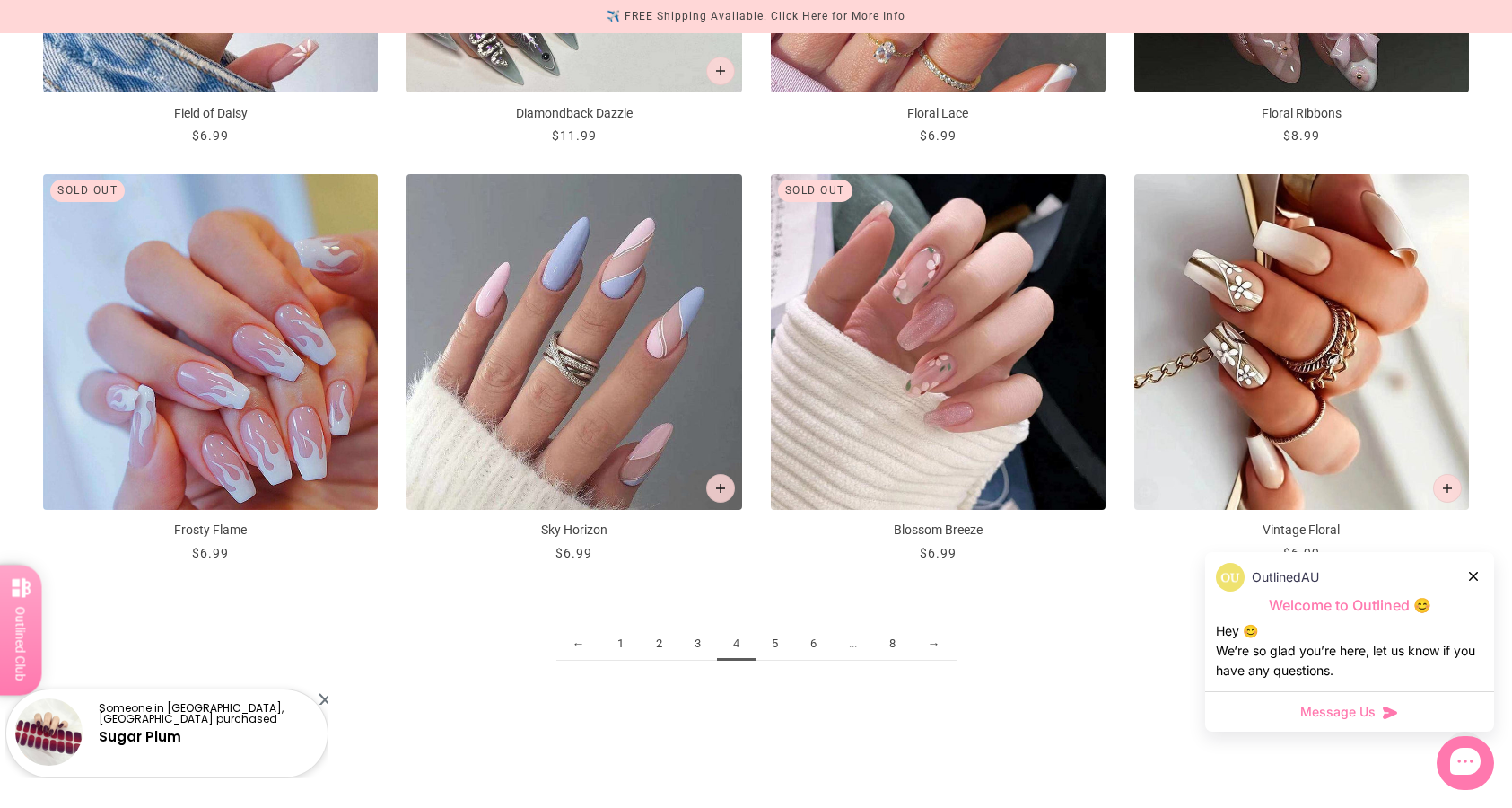
click at [776, 650] on link "5" at bounding box center [774, 643] width 39 height 33
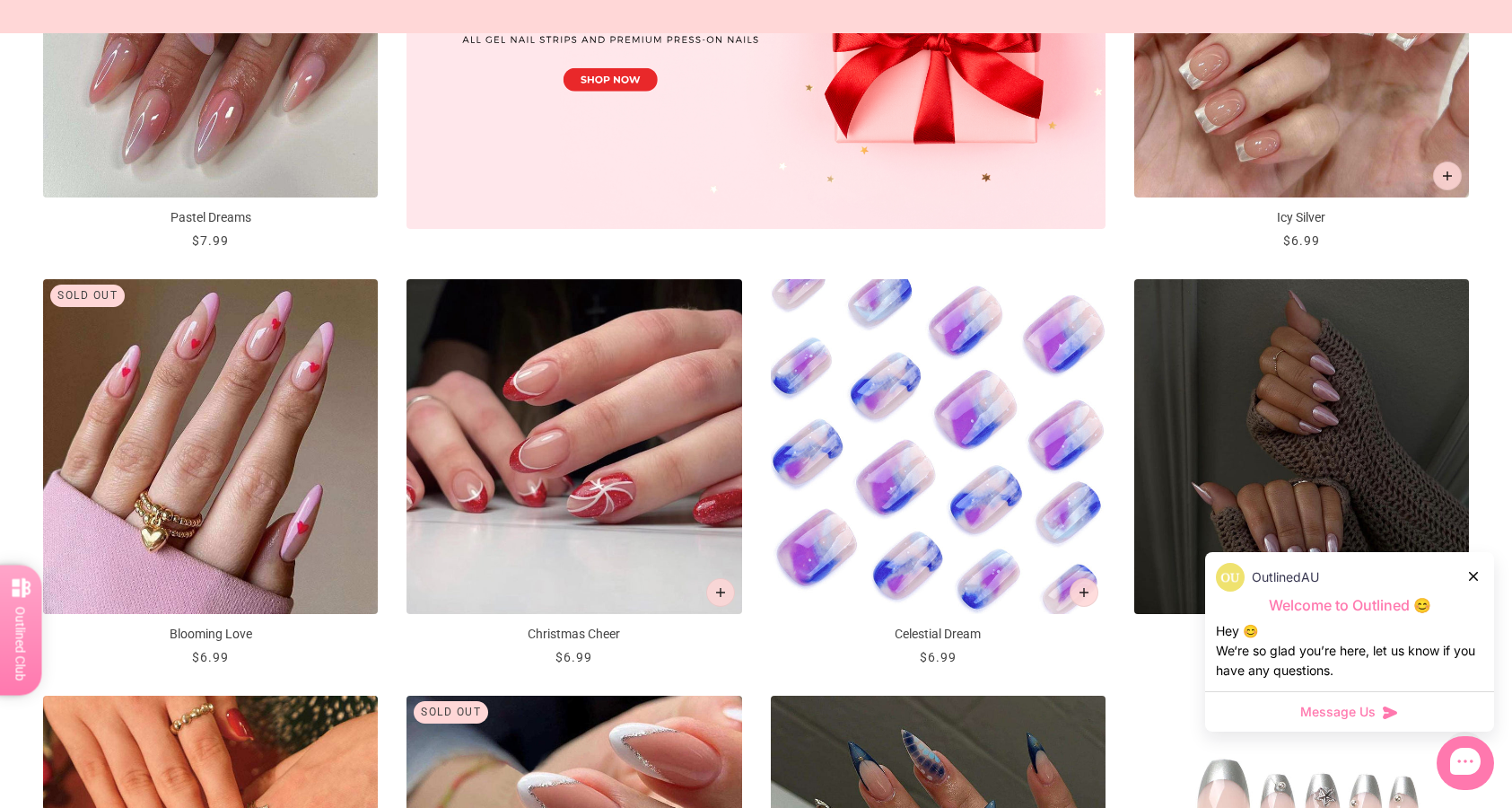
scroll to position [1065, 0]
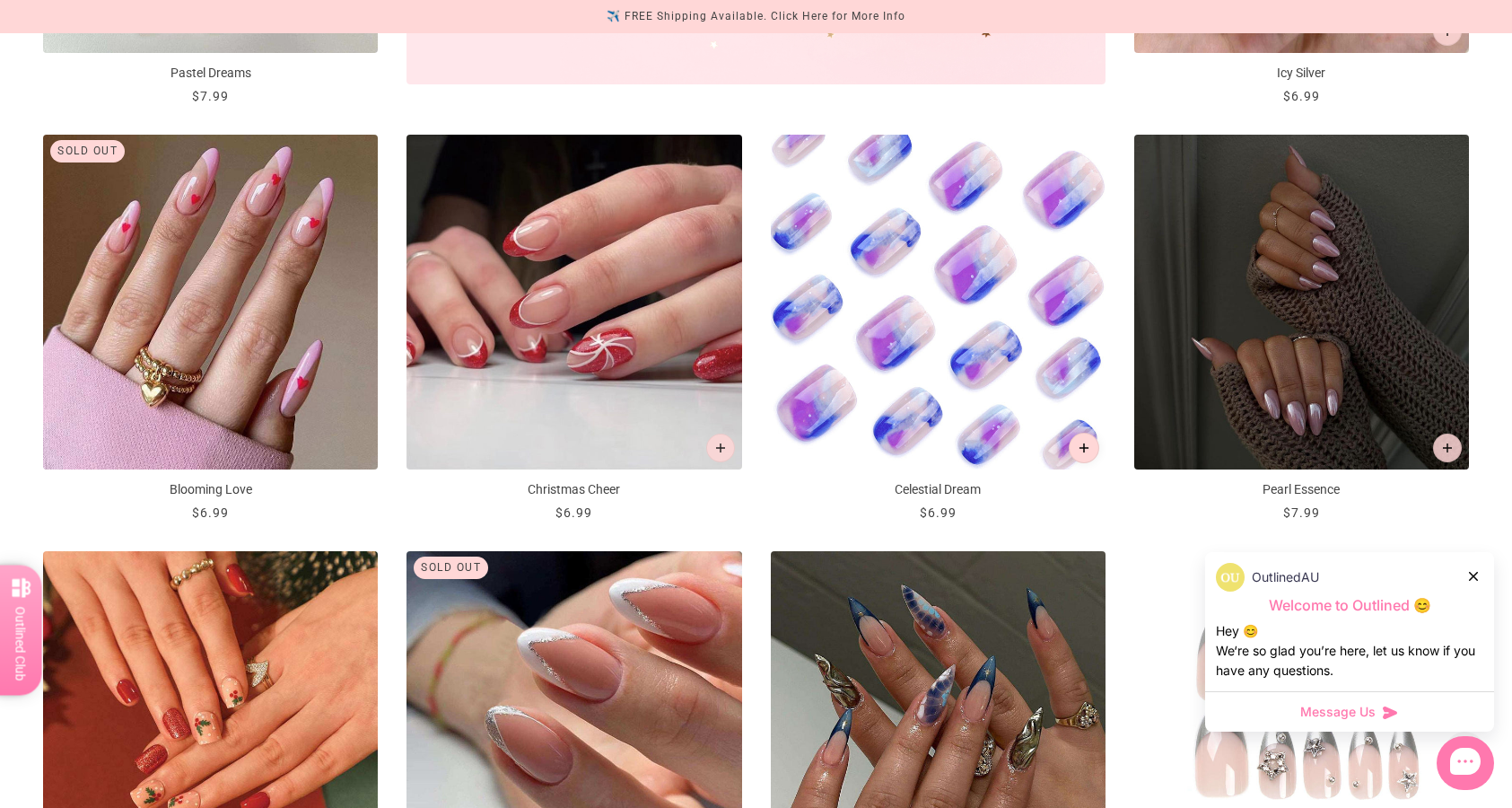
click at [1081, 441] on button "Add to cart" at bounding box center [1084, 448] width 31 height 31
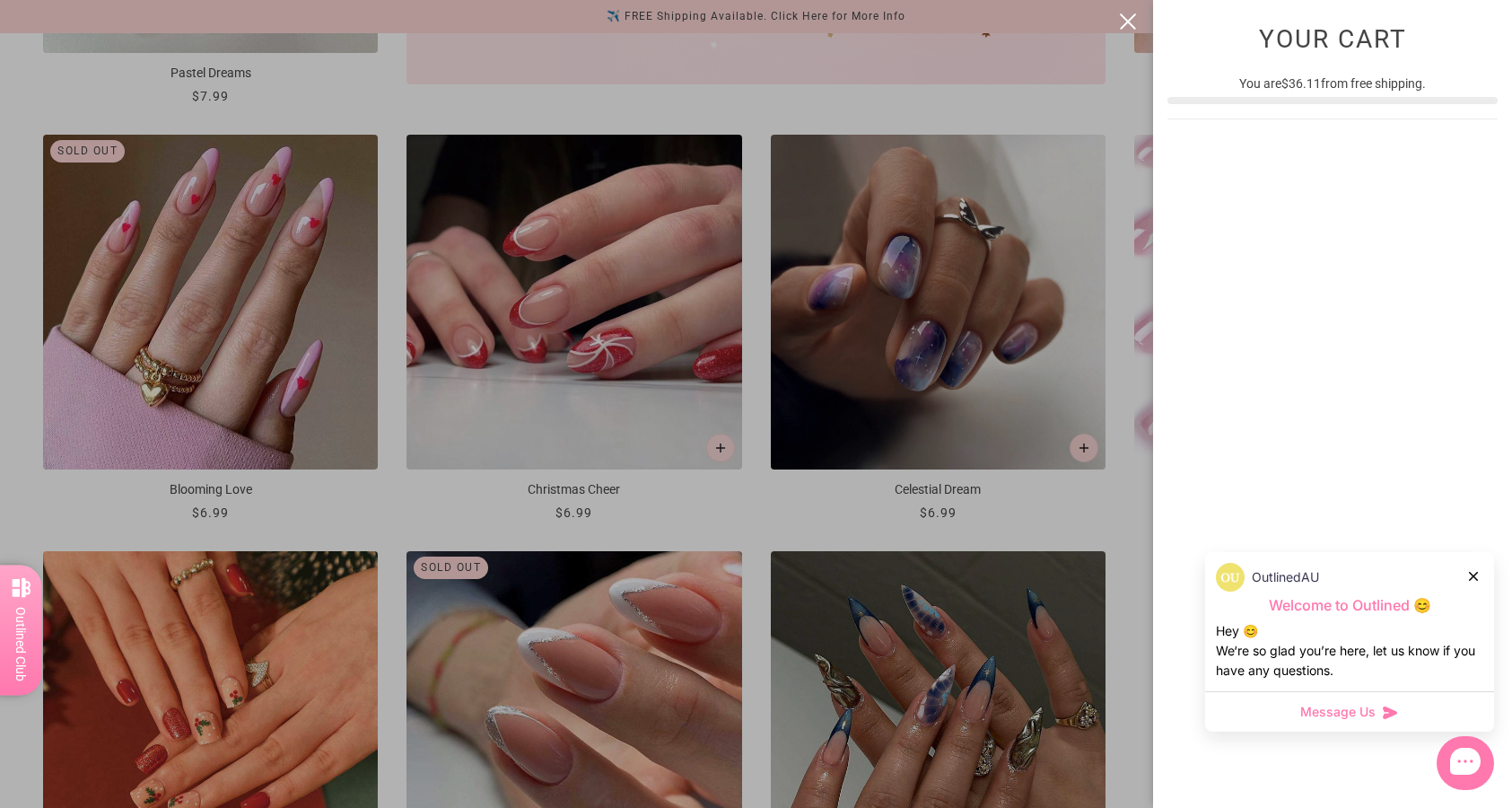
scroll to position [0, 0]
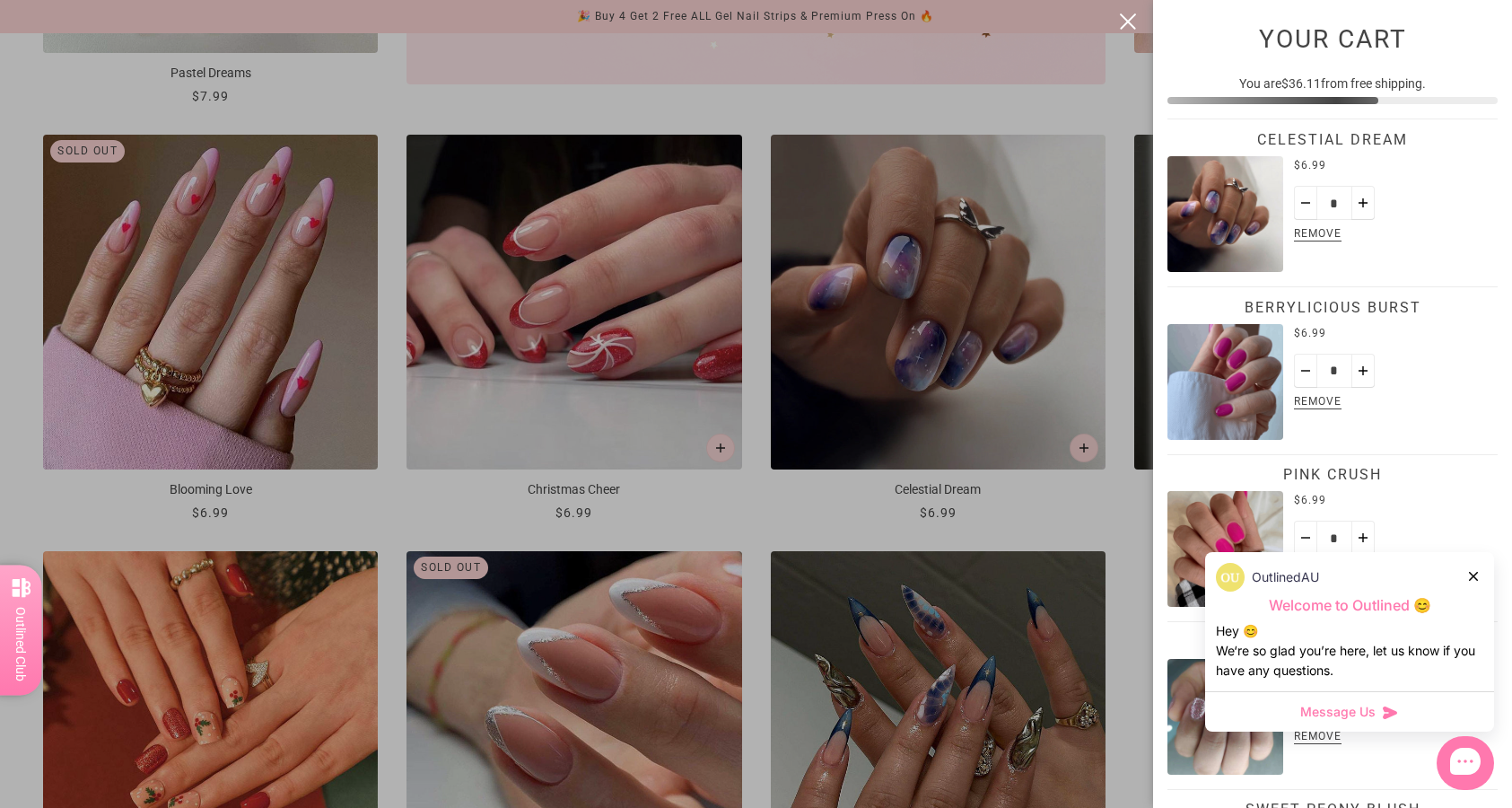
click at [1123, 536] on div at bounding box center [756, 404] width 1512 height 808
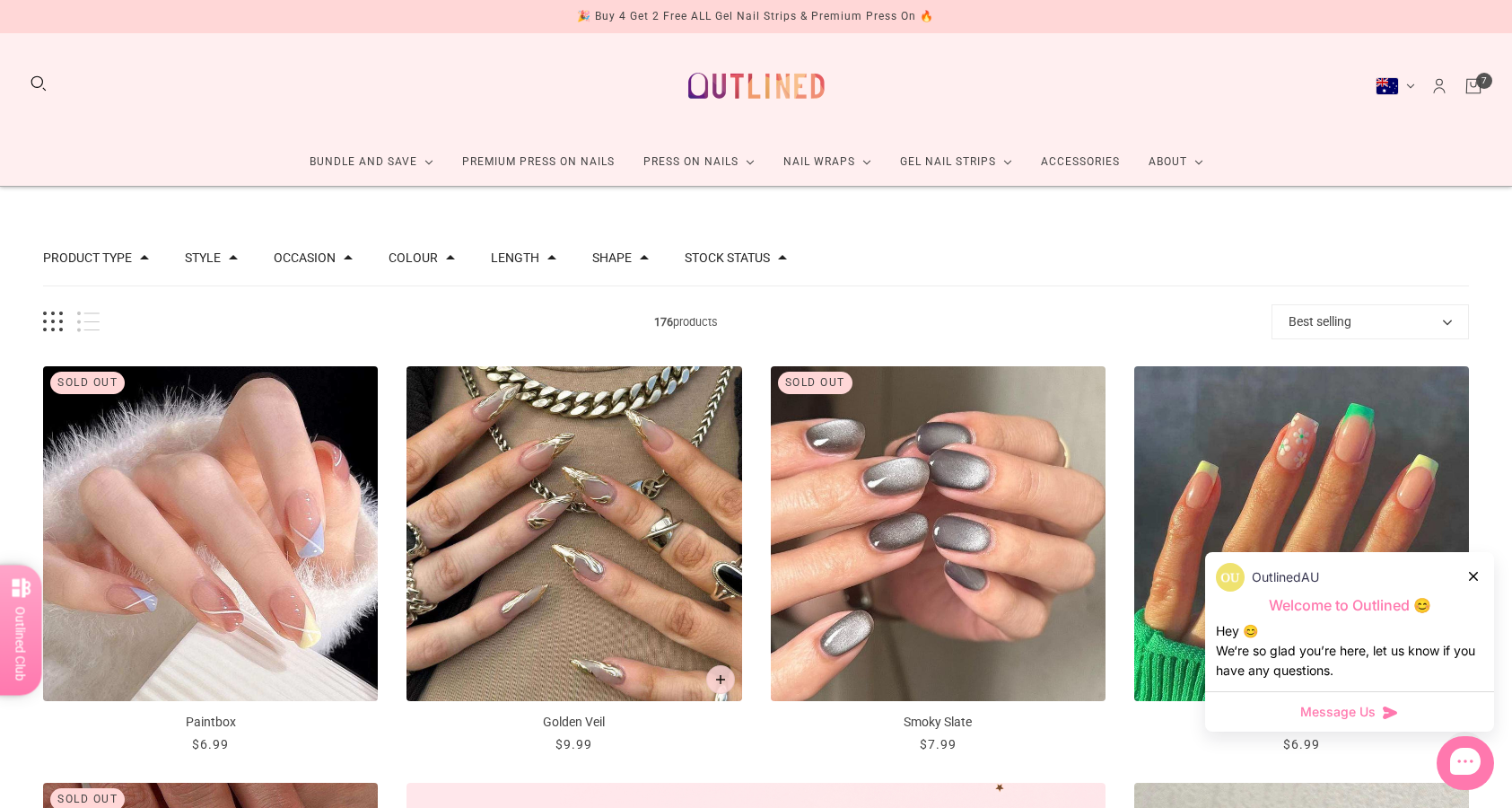
scroll to position [1065, 0]
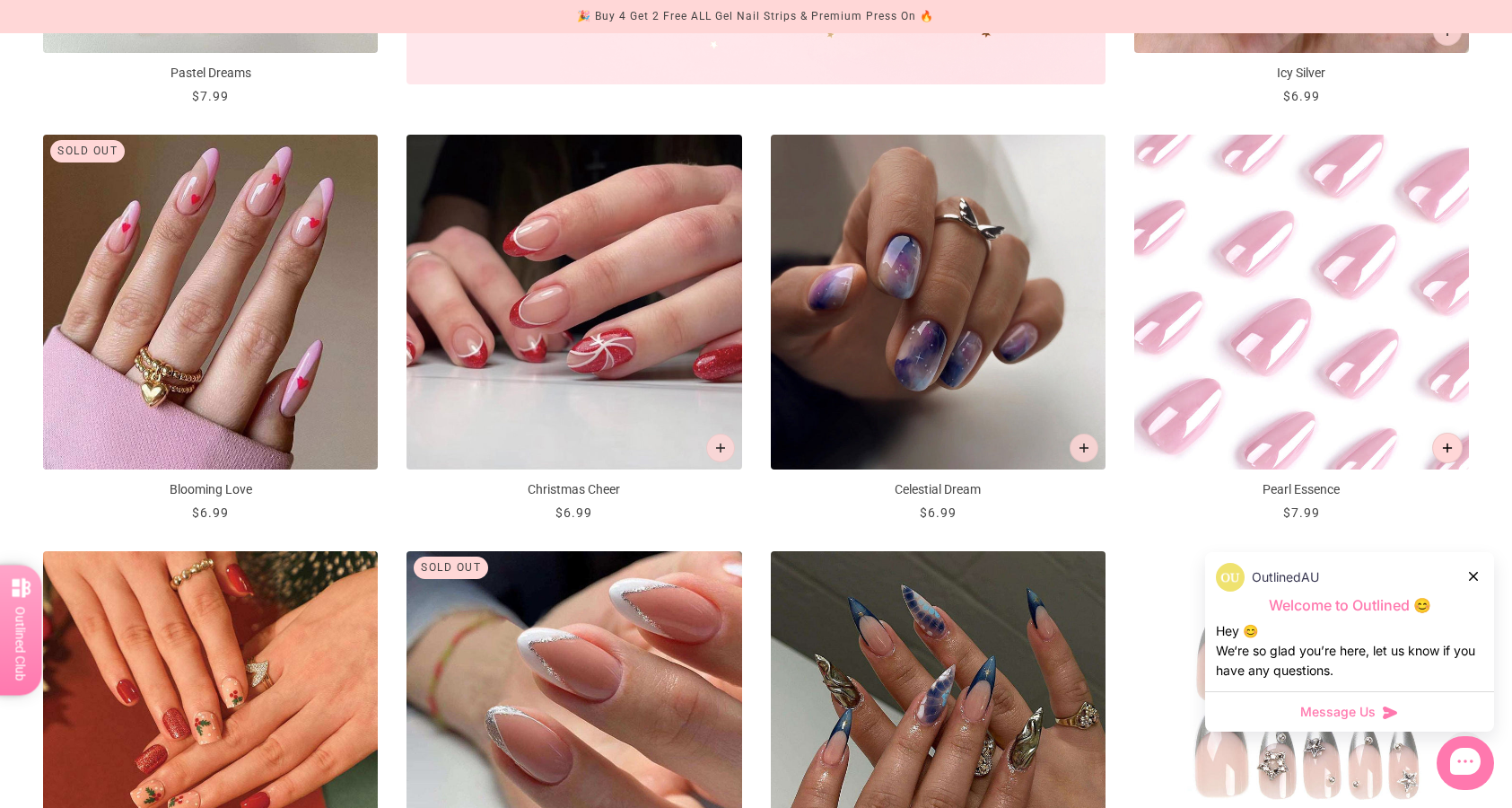
click at [1450, 443] on icon "Add to cart" at bounding box center [1447, 447] width 10 height 10
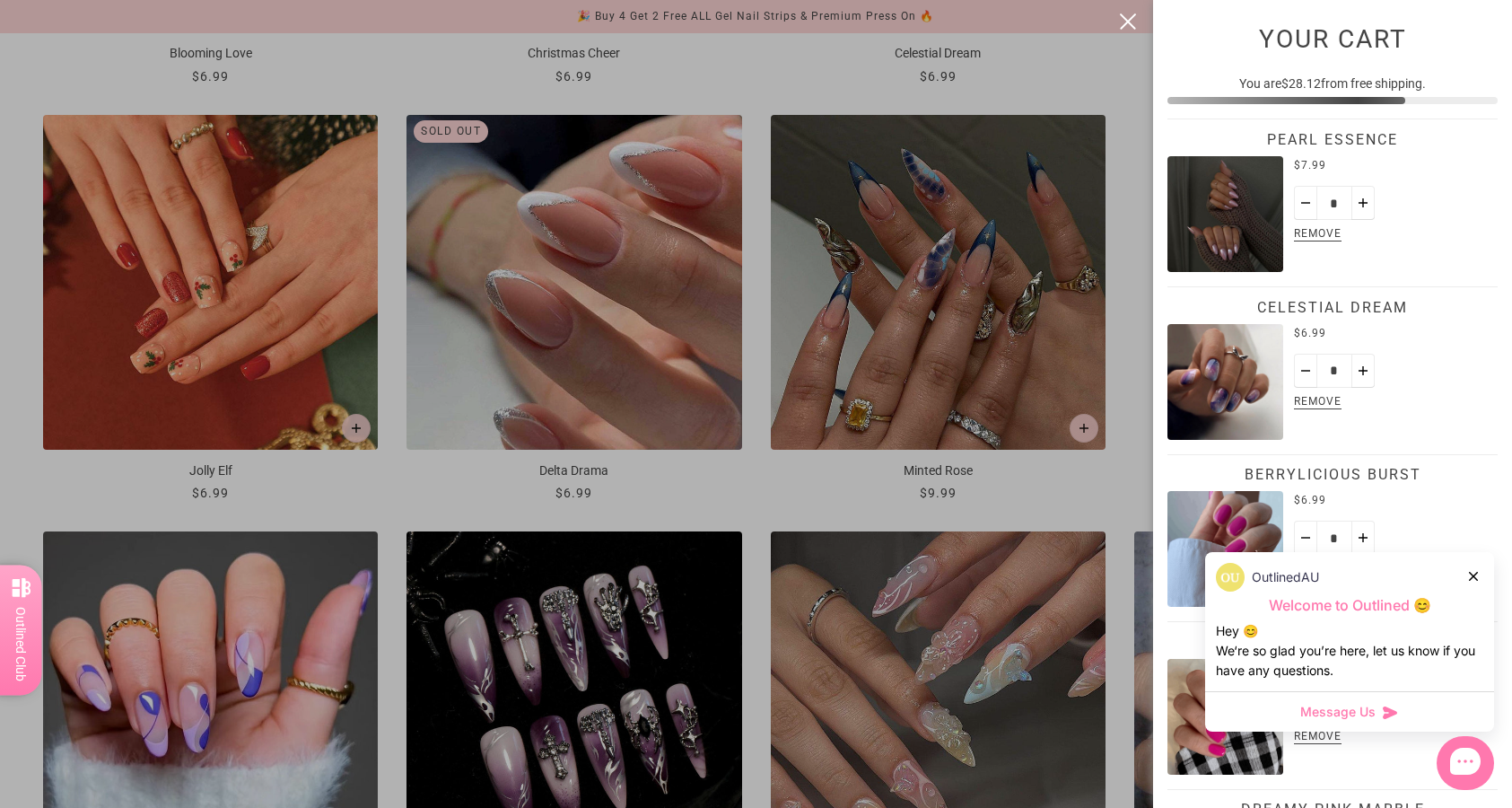
scroll to position [0, 0]
click at [1012, 496] on div at bounding box center [756, 404] width 1512 height 808
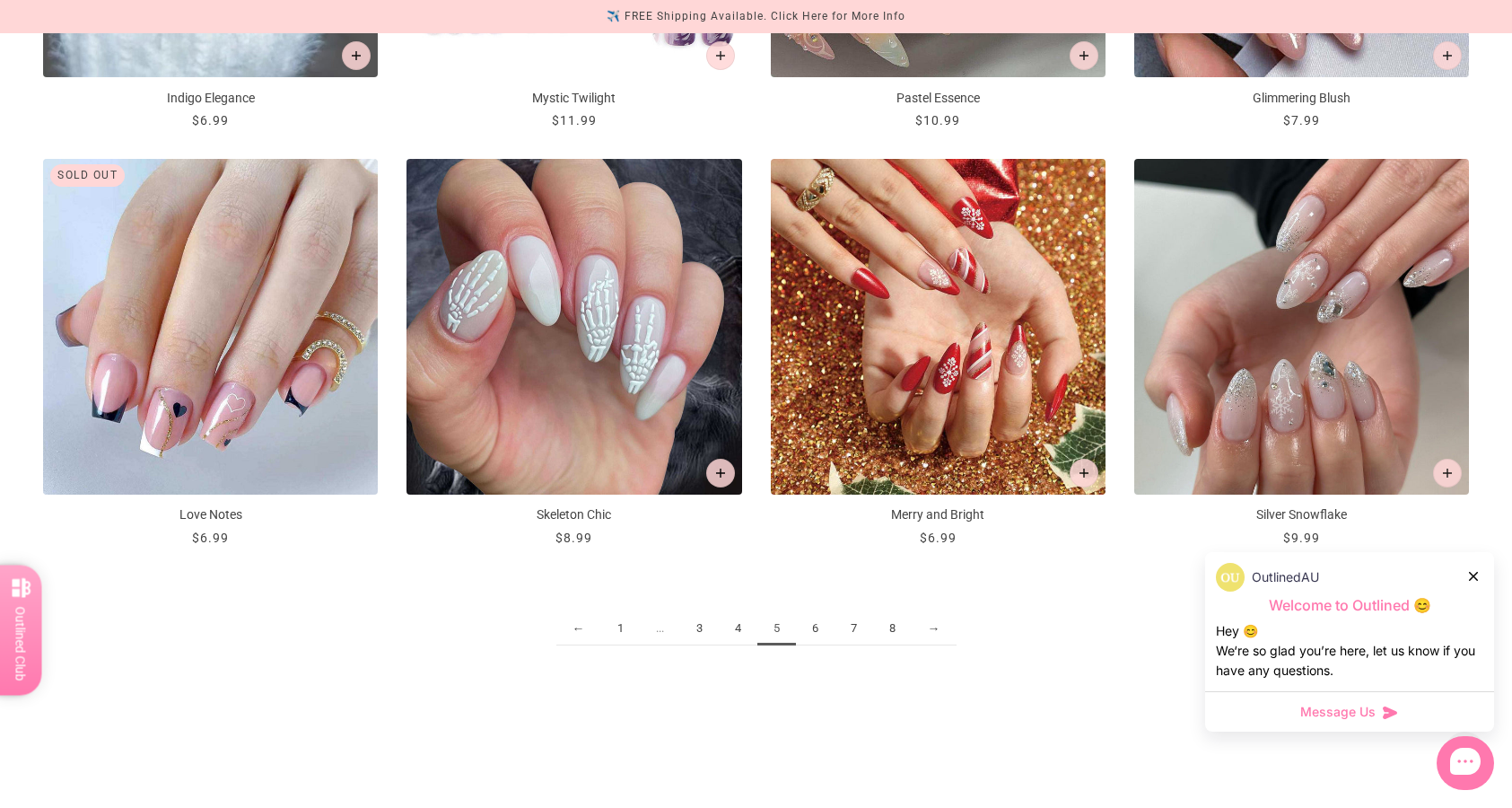
scroll to position [2459, 0]
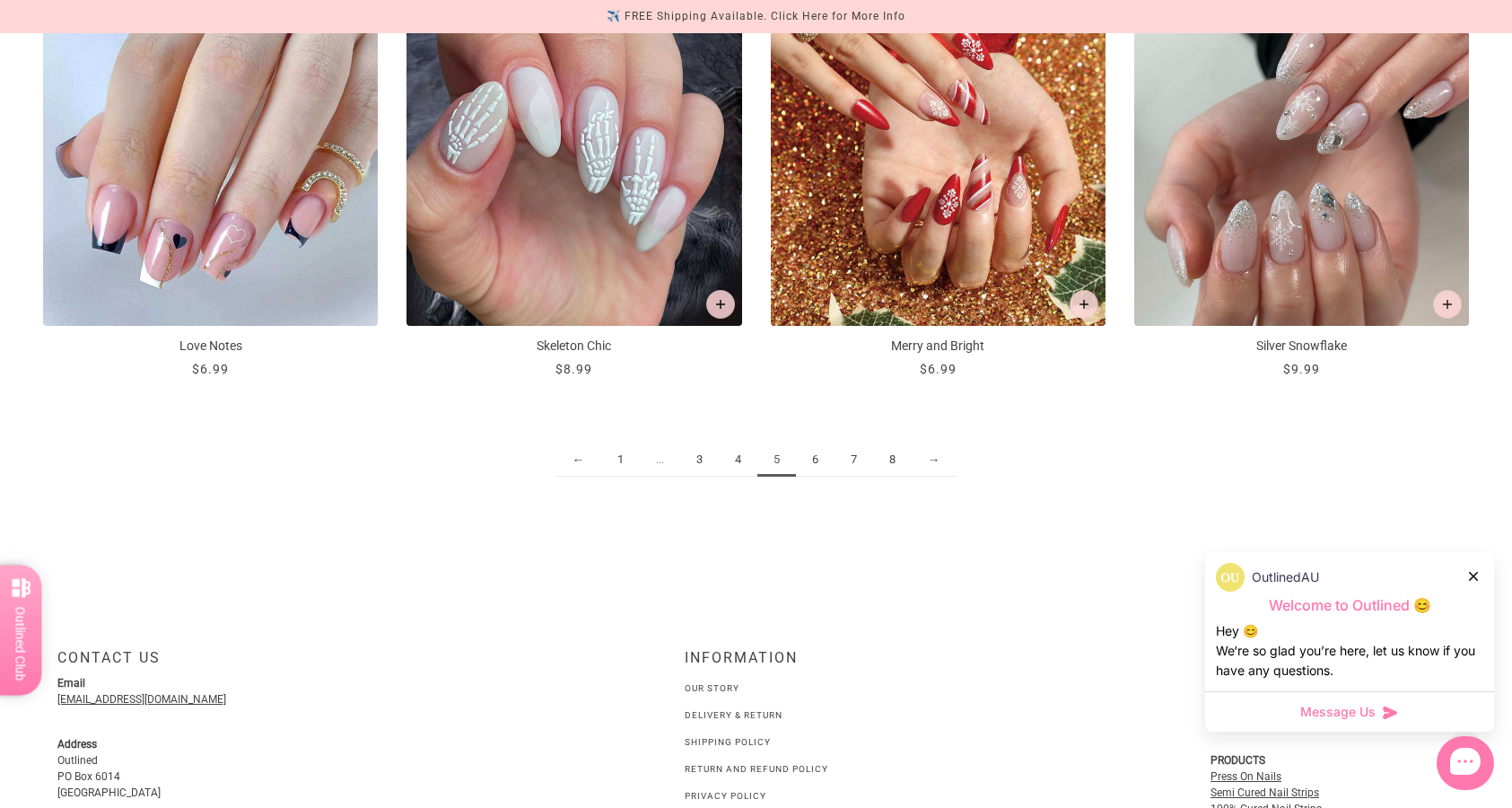
click at [820, 465] on link "6" at bounding box center [815, 459] width 39 height 33
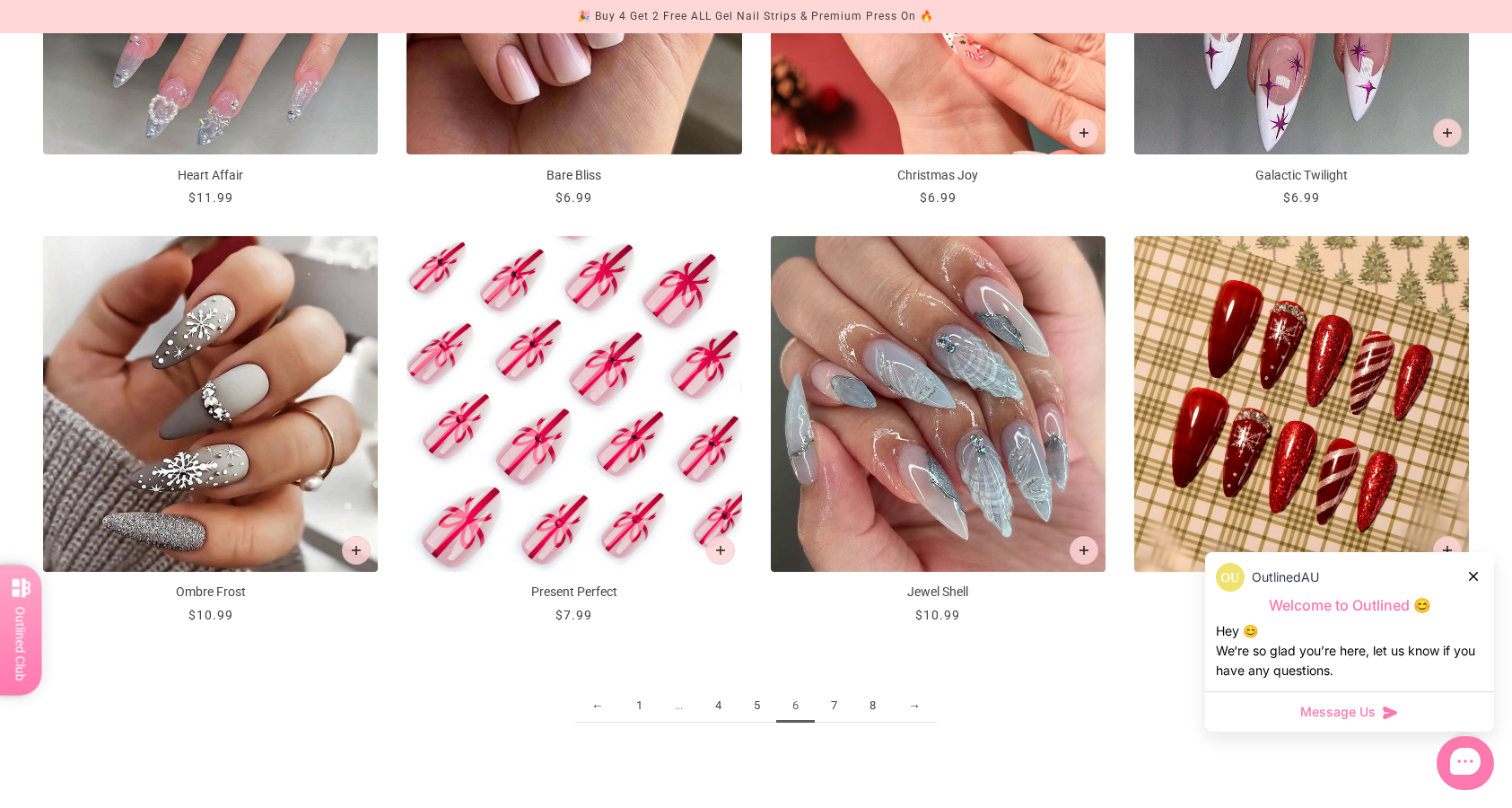
scroll to position [2257, 0]
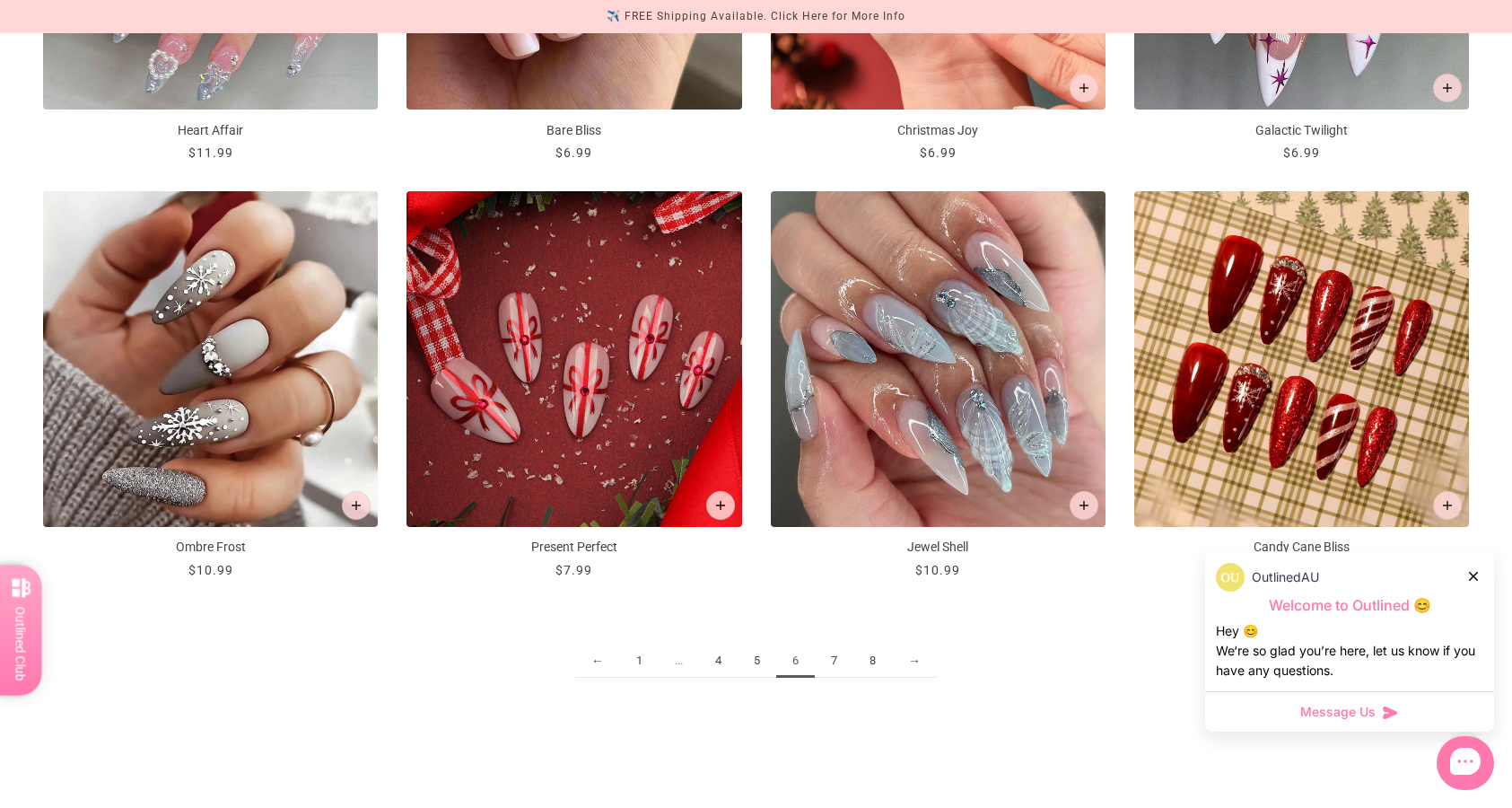
click at [833, 656] on link "7" at bounding box center [834, 661] width 39 height 33
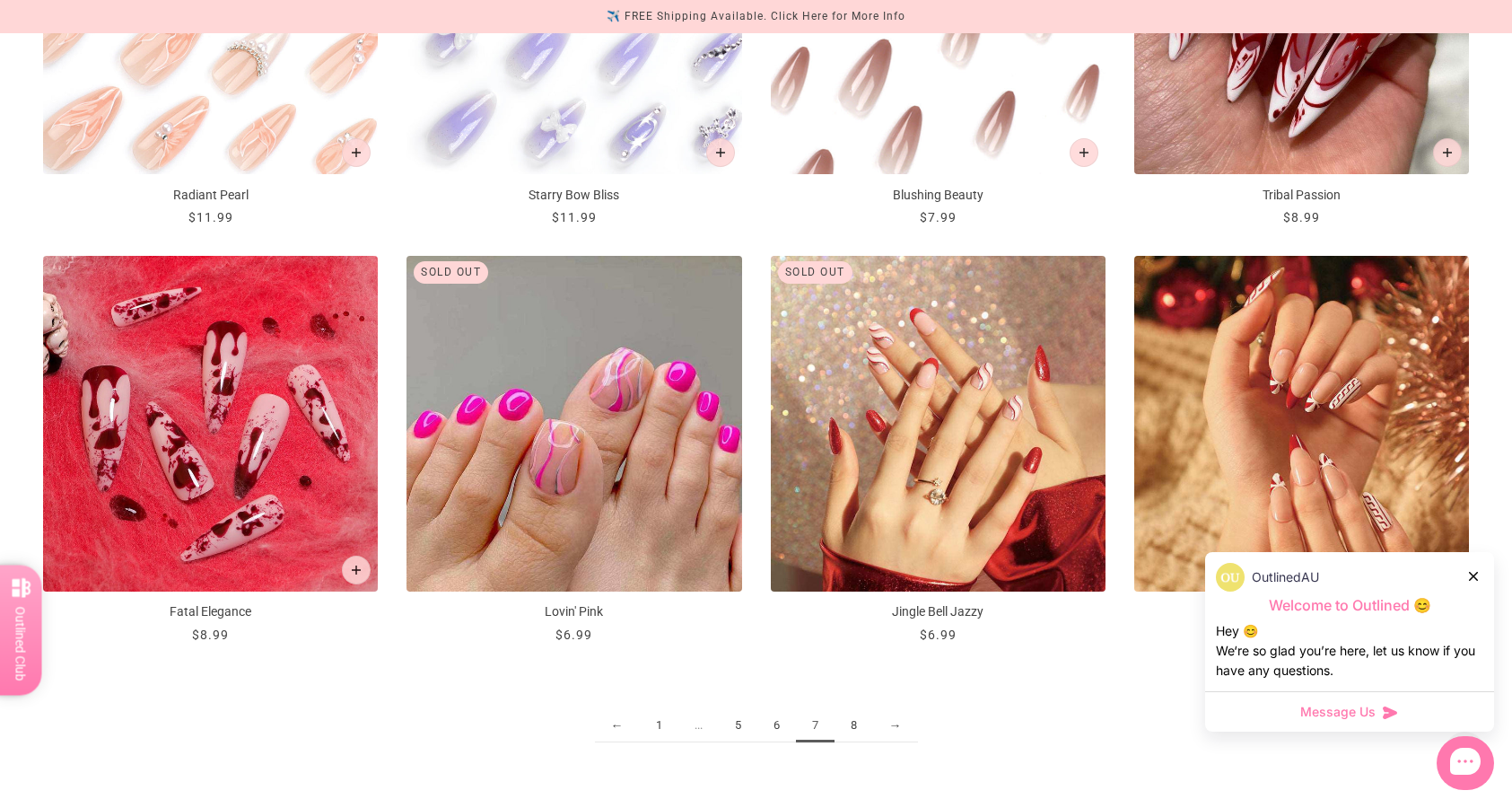
scroll to position [2226, 0]
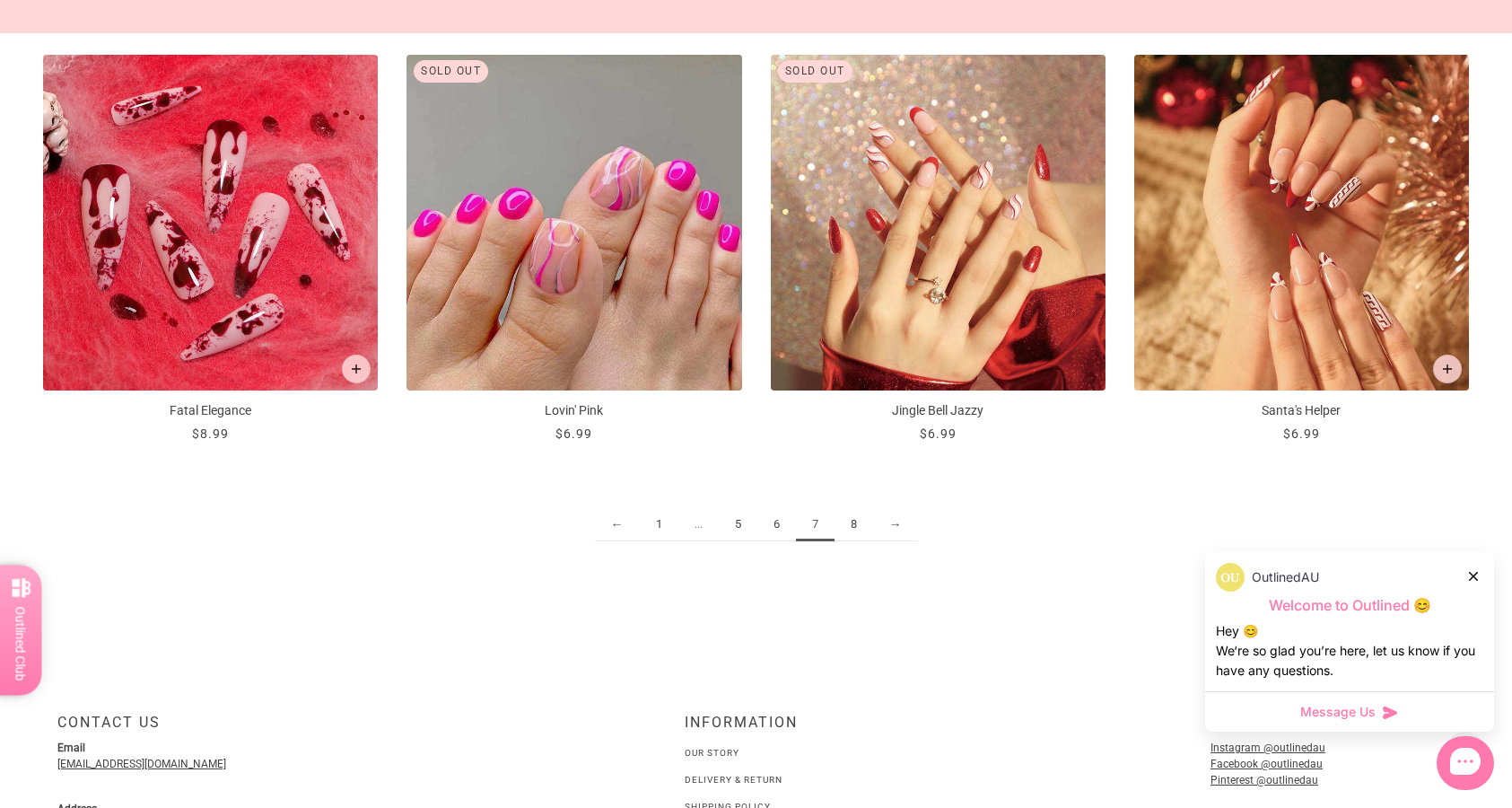
scroll to position [2392, 0]
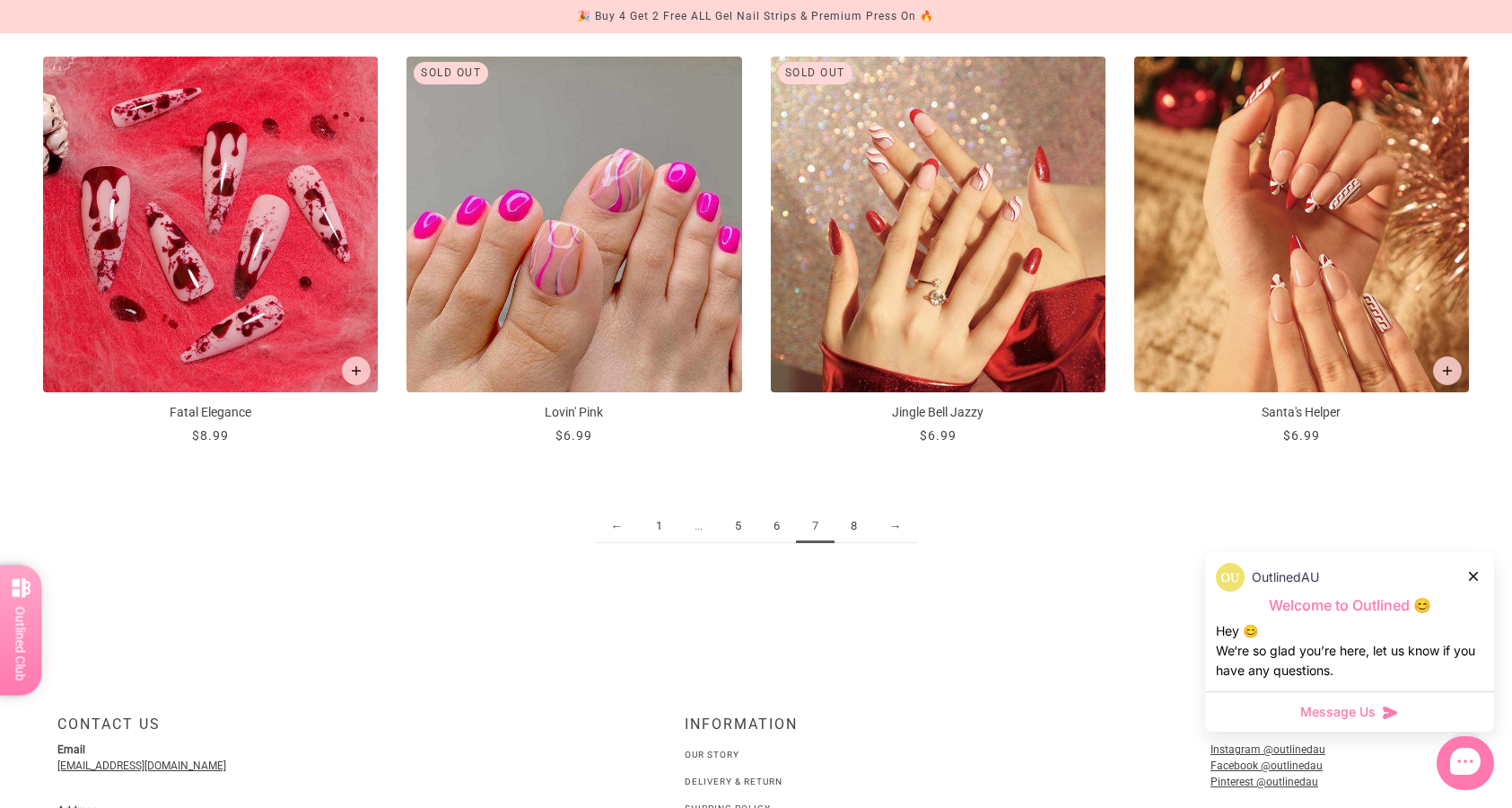
click at [851, 531] on link "8" at bounding box center [853, 526] width 39 height 33
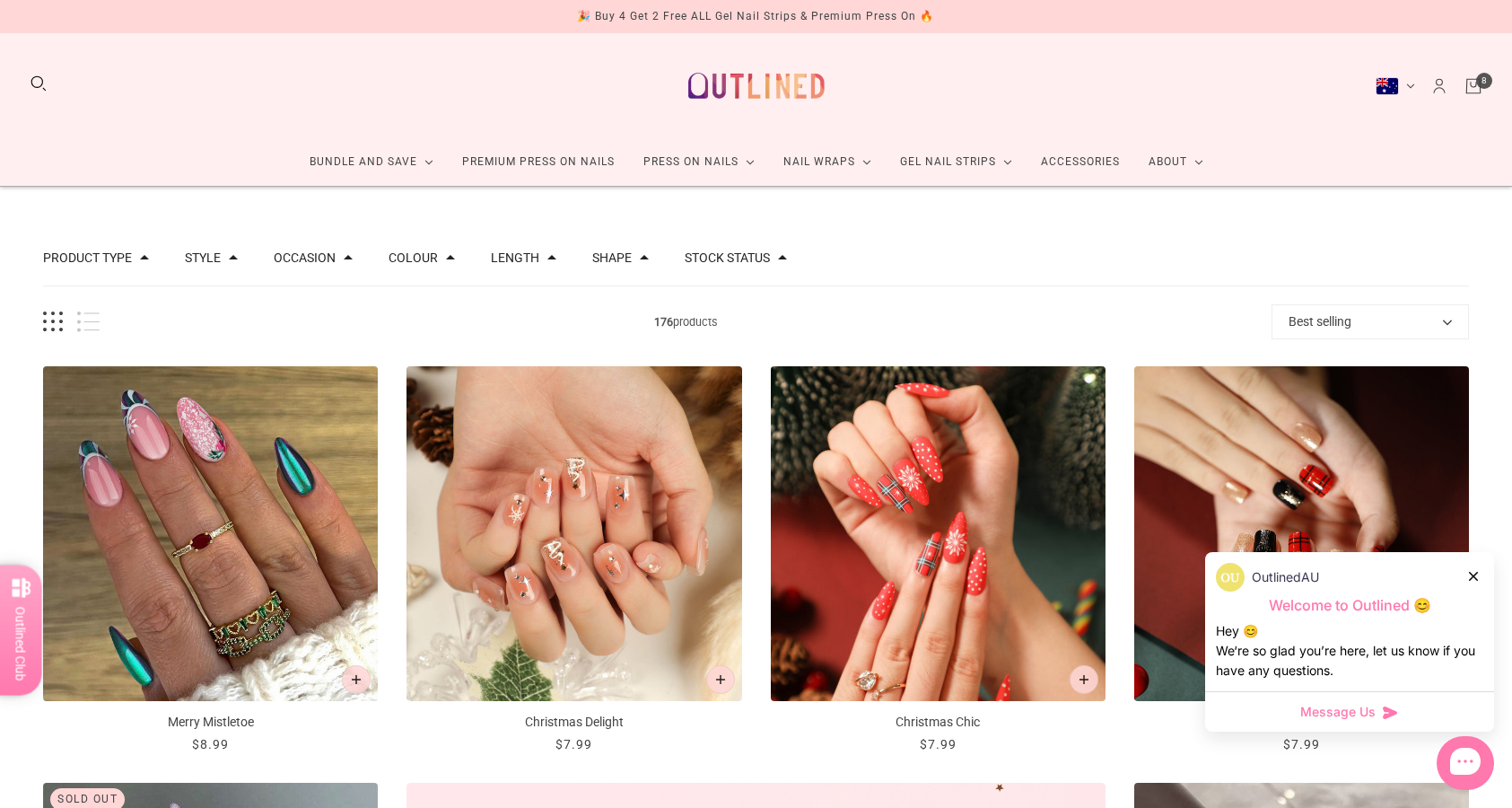
click at [1478, 90] on icon "Cart" at bounding box center [1473, 86] width 19 height 19
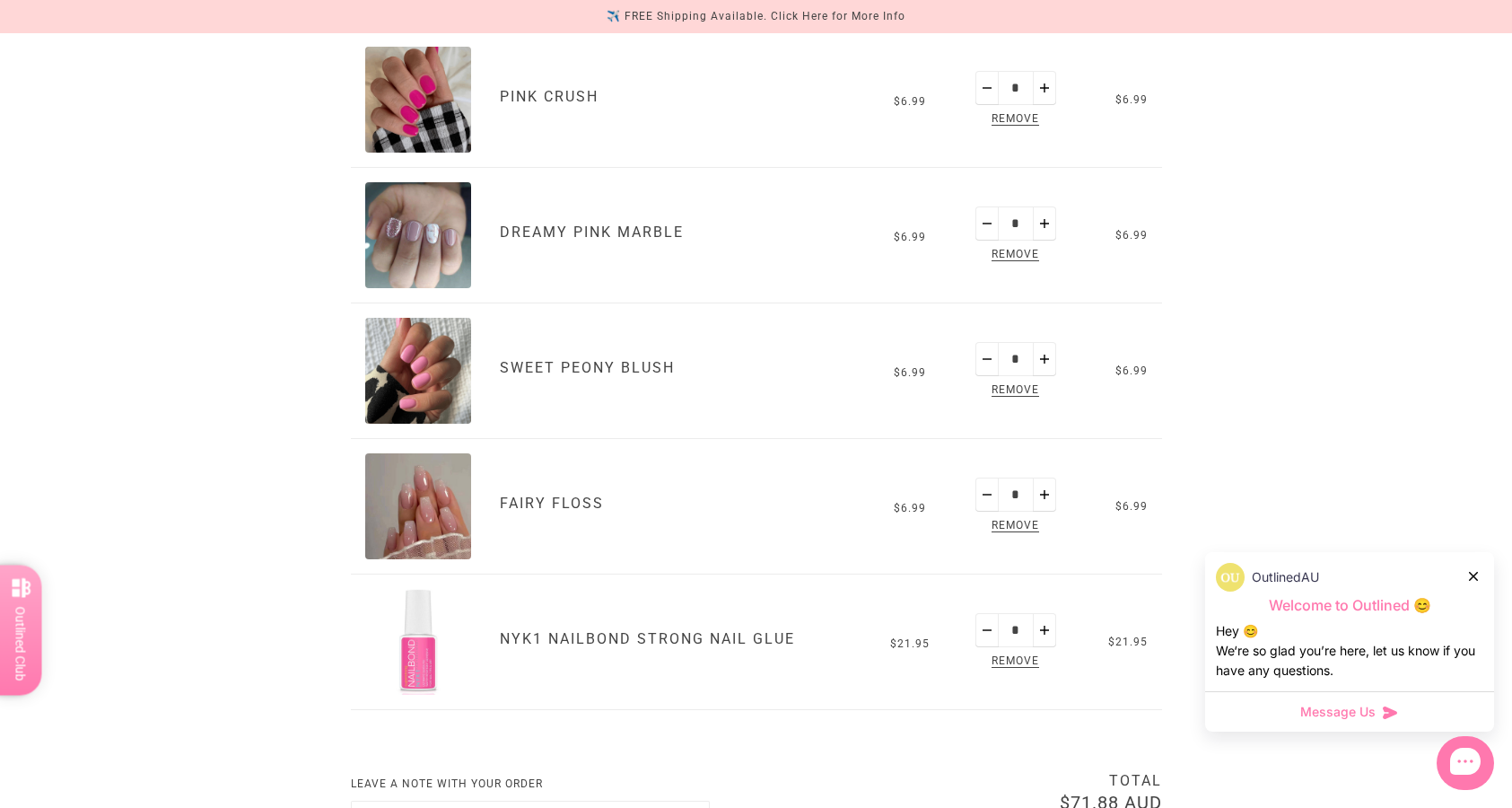
scroll to position [756, 0]
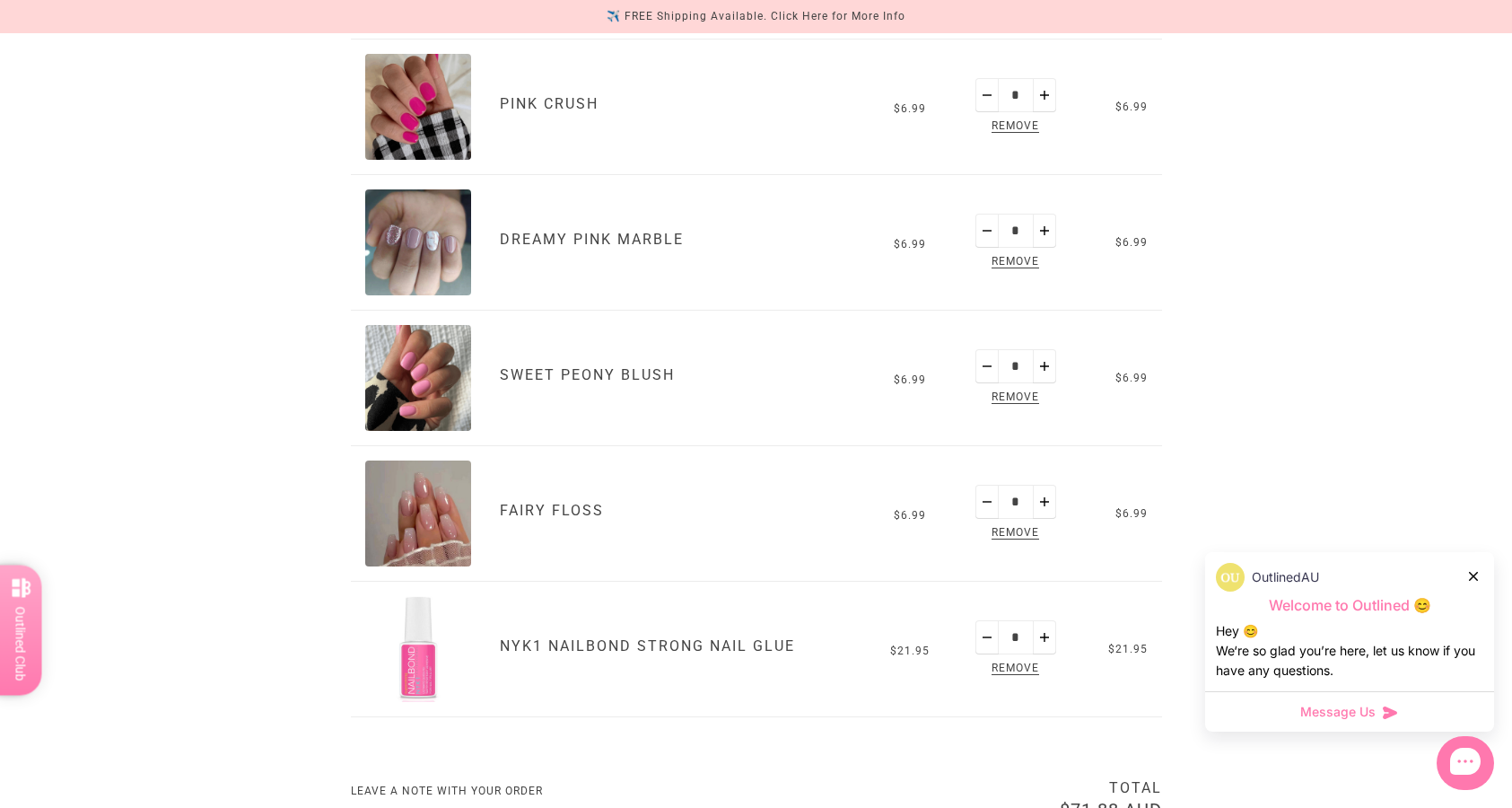
click at [1041, 359] on button "Plus" at bounding box center [1044, 365] width 23 height 34
type input "*"
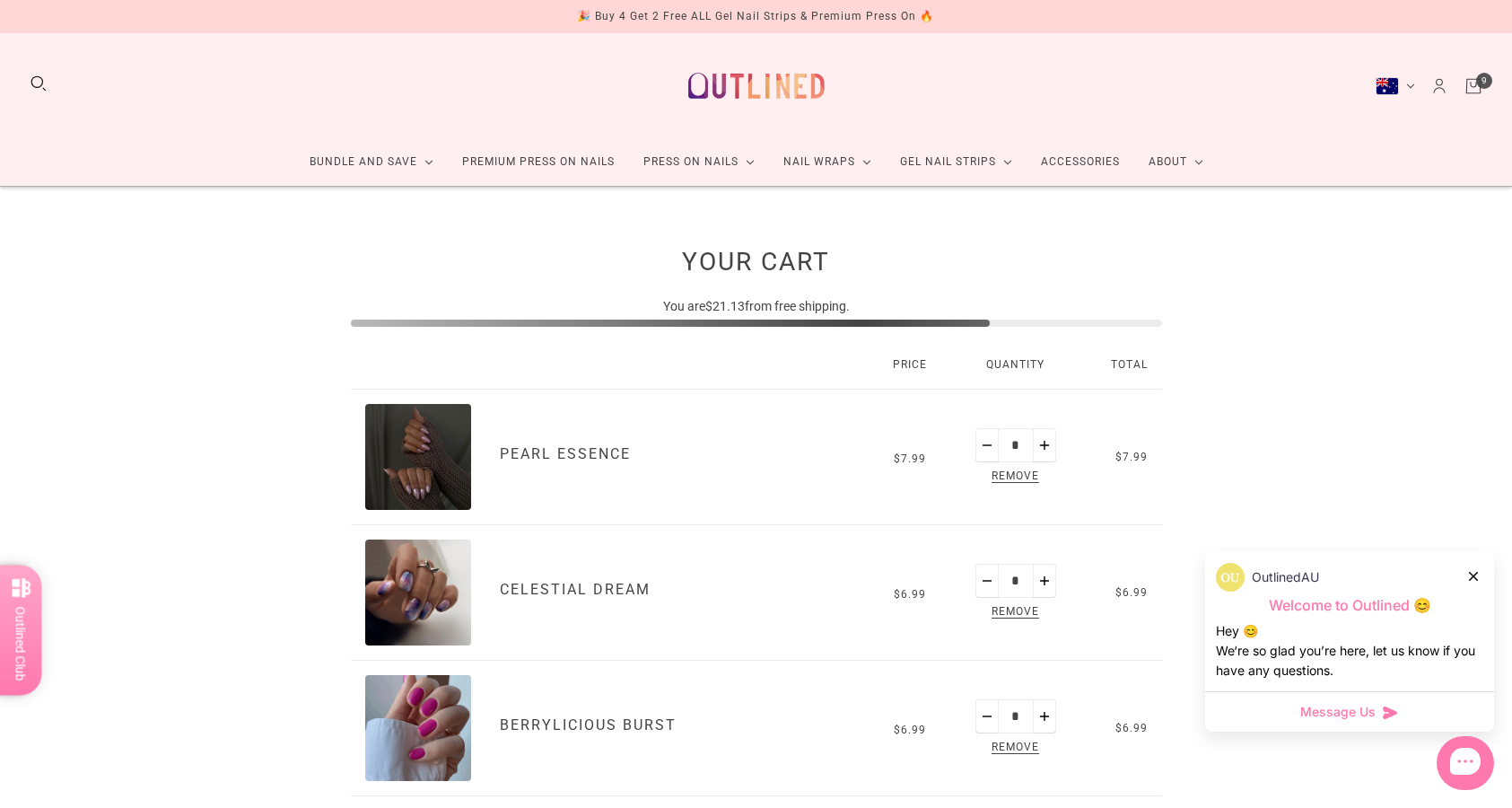
scroll to position [0, 0]
click at [539, 168] on link "Premium Press On Nails" at bounding box center [538, 161] width 181 height 47
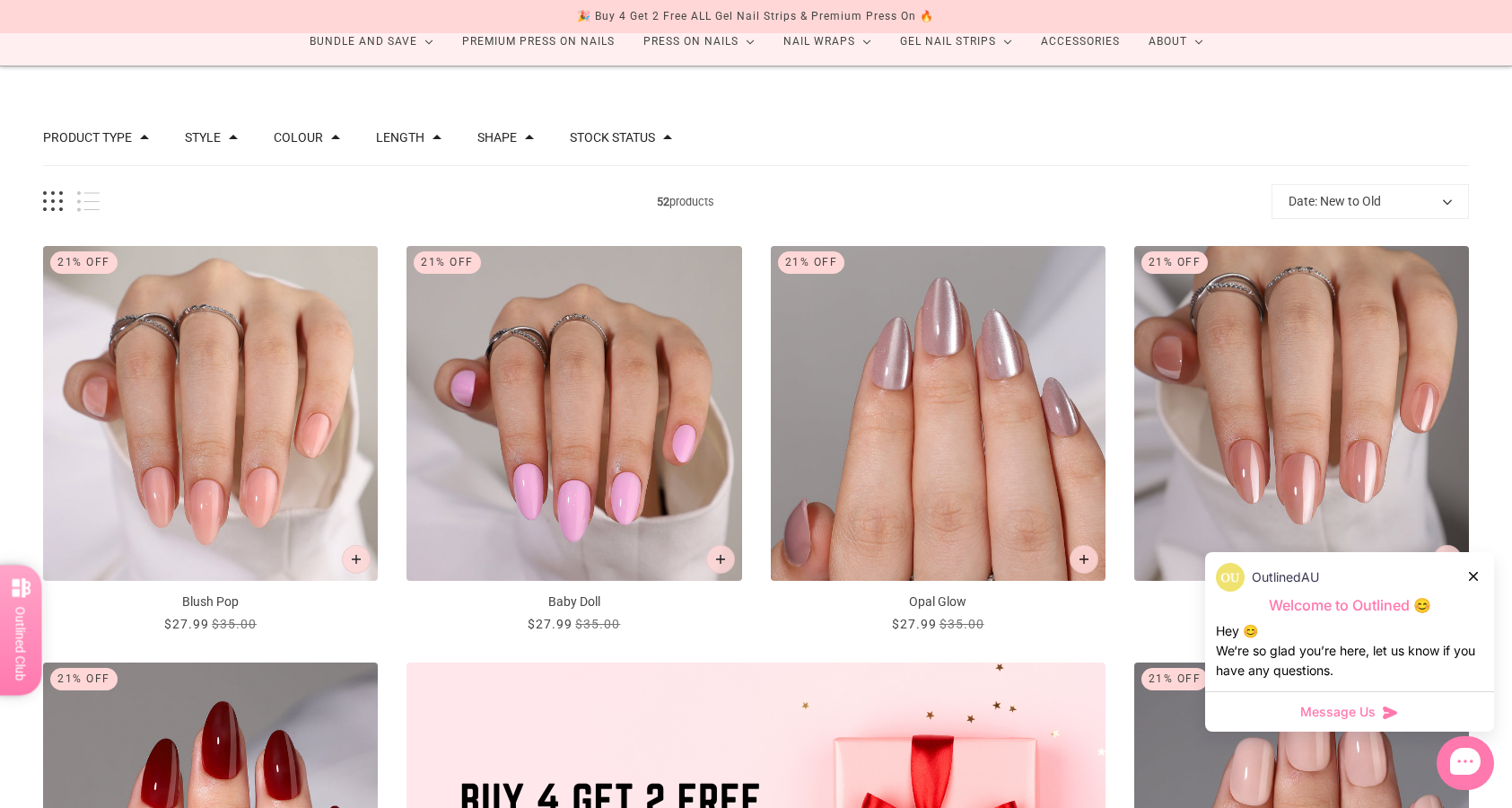
scroll to position [123, 0]
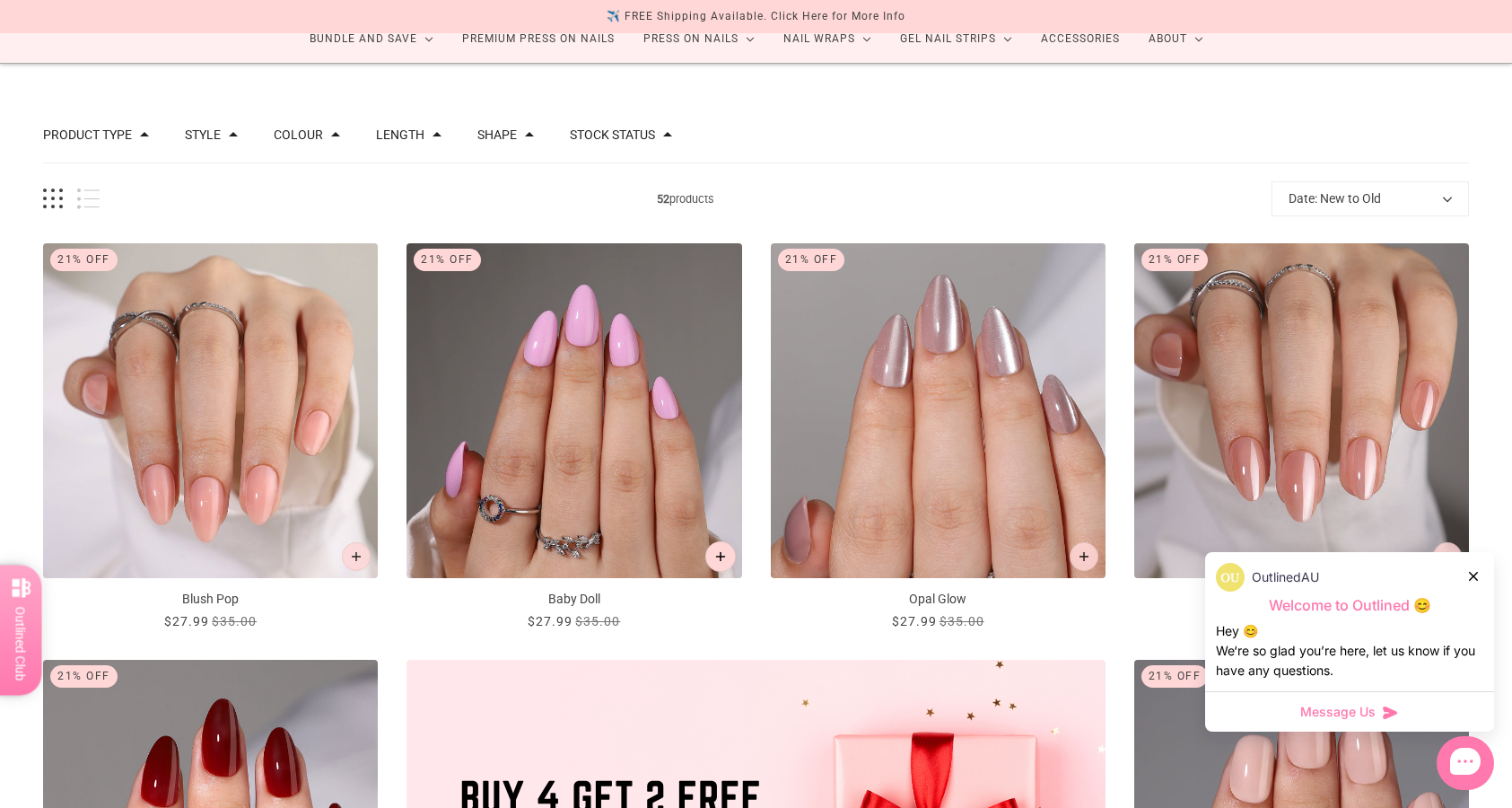
click at [717, 551] on button "Add to cart" at bounding box center [720, 557] width 31 height 31
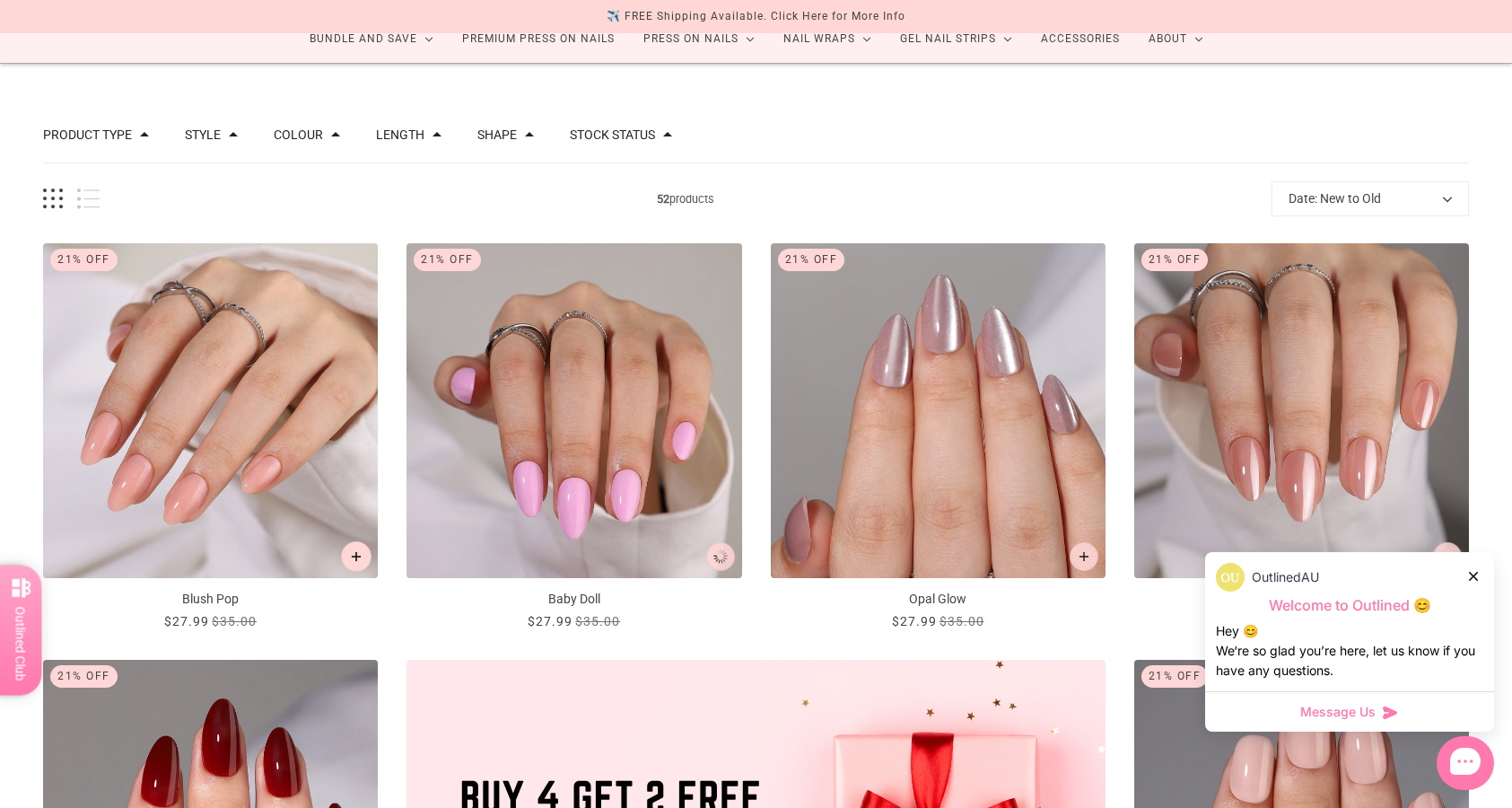
click at [353, 558] on icon "Add to cart" at bounding box center [356, 557] width 10 height 10
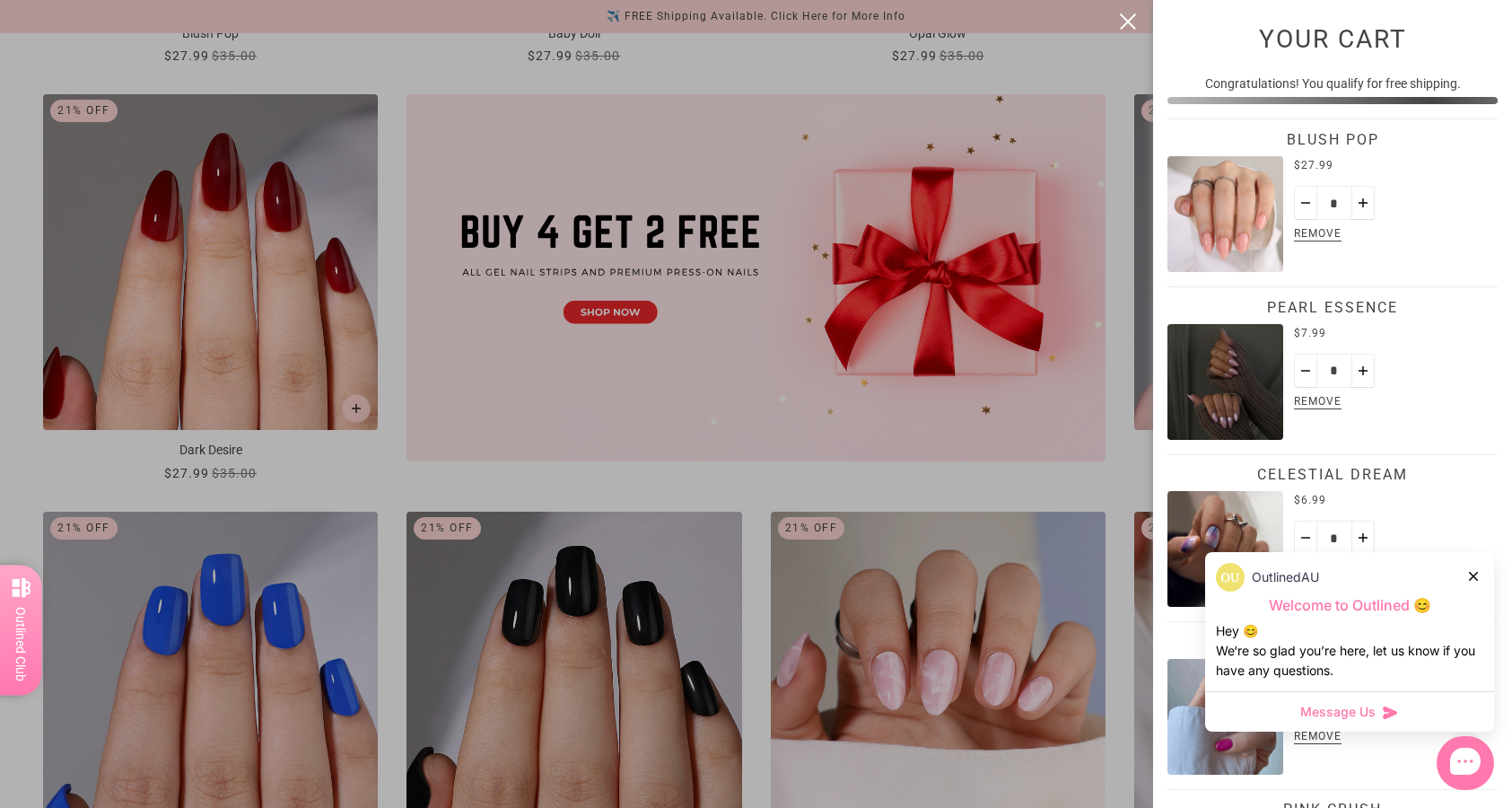
scroll to position [0, 0]
click at [1232, 176] on img "Blush Pop" at bounding box center [1225, 214] width 116 height 116
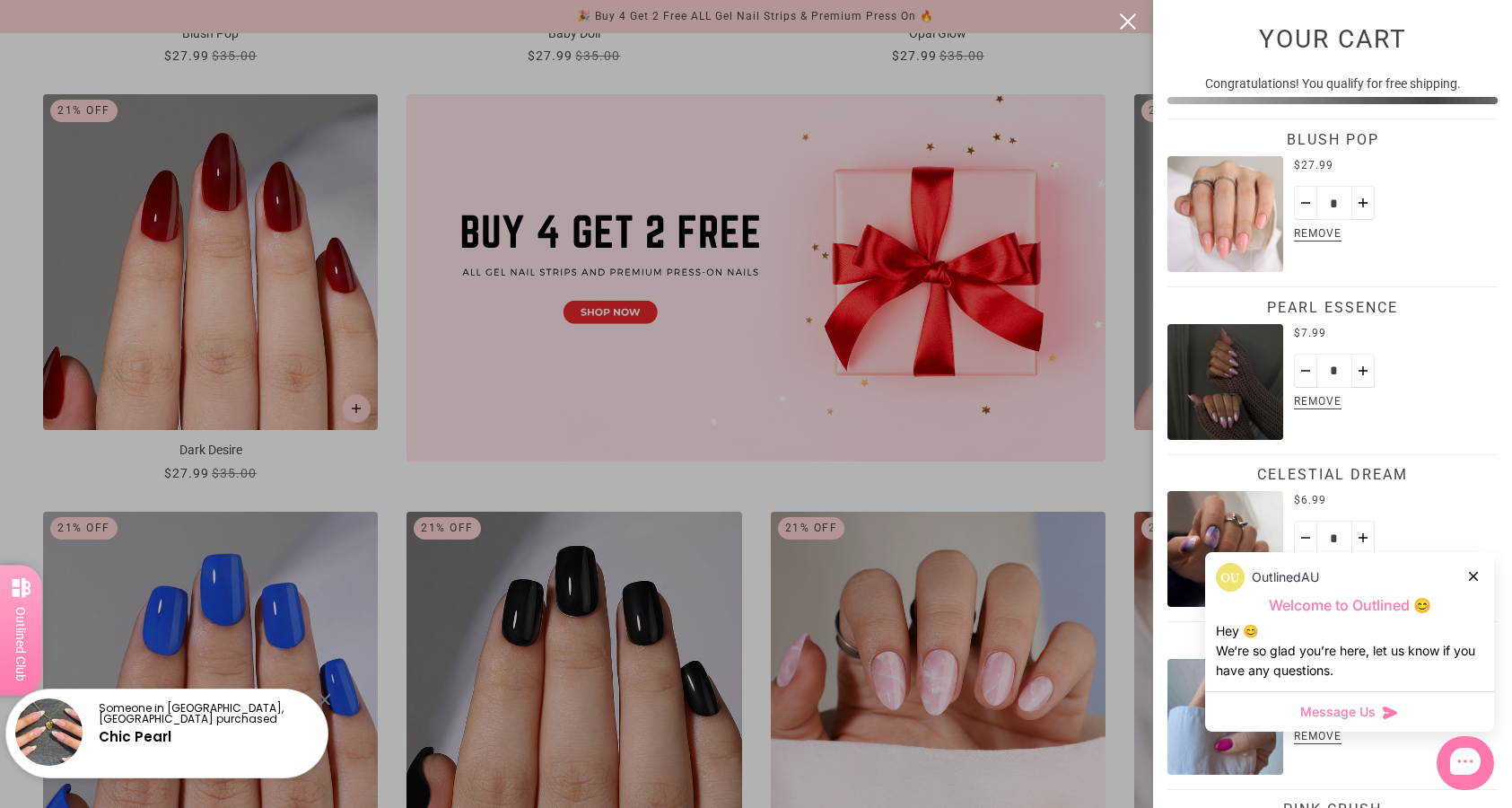
click at [395, 545] on div at bounding box center [756, 404] width 1512 height 808
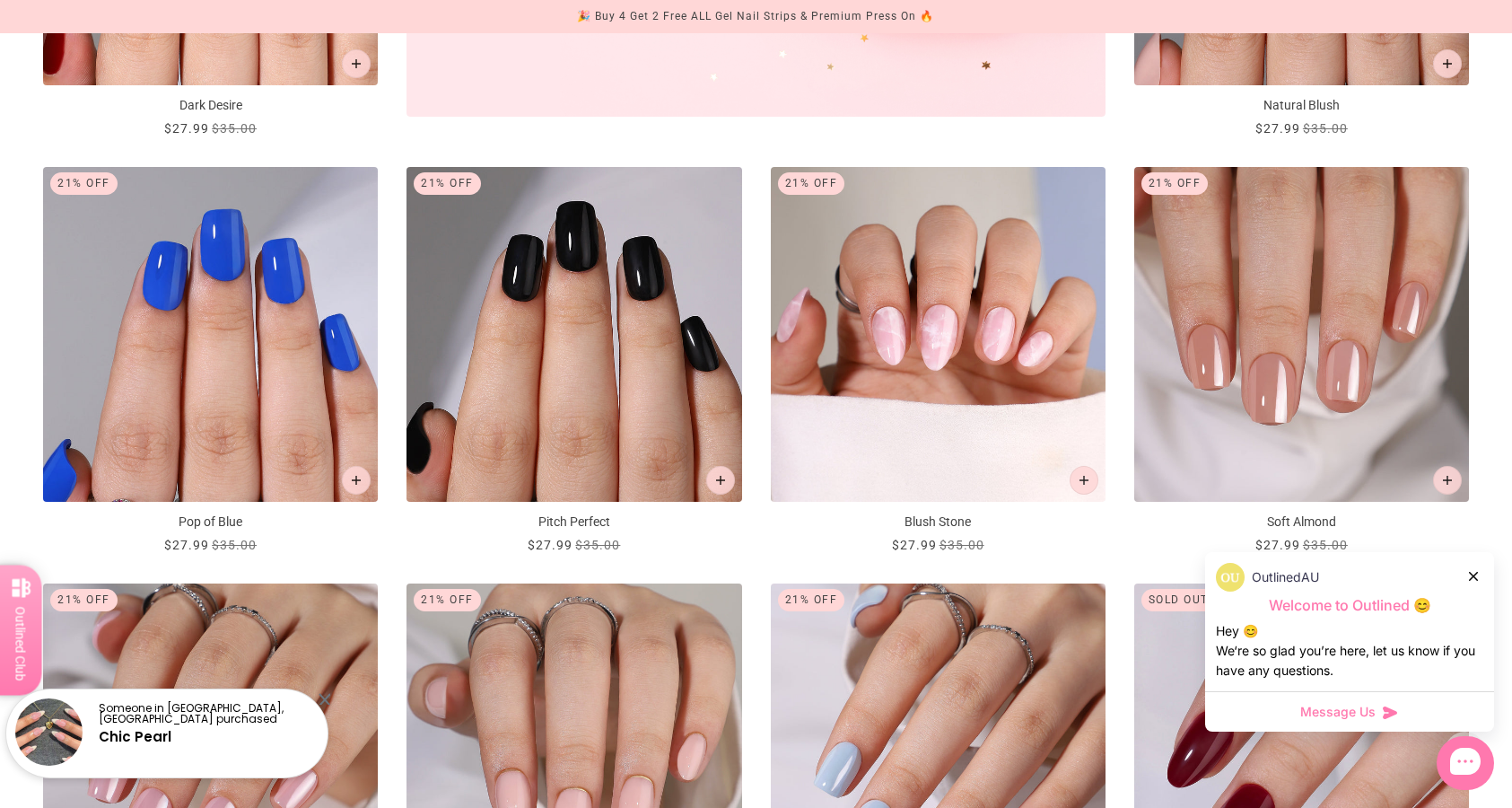
scroll to position [1083, 0]
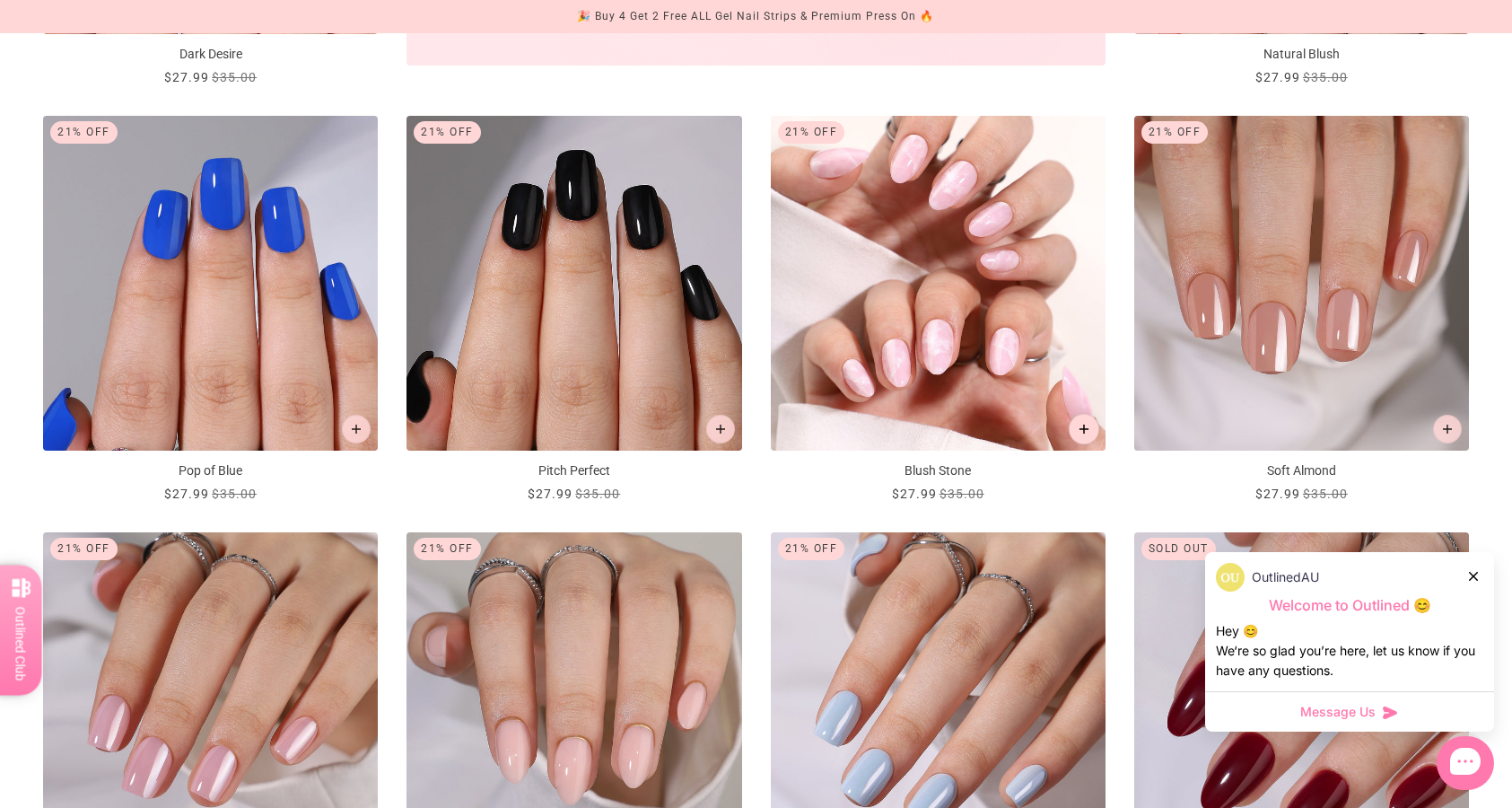
click at [1081, 427] on icon "Add to cart" at bounding box center [1083, 429] width 10 height 10
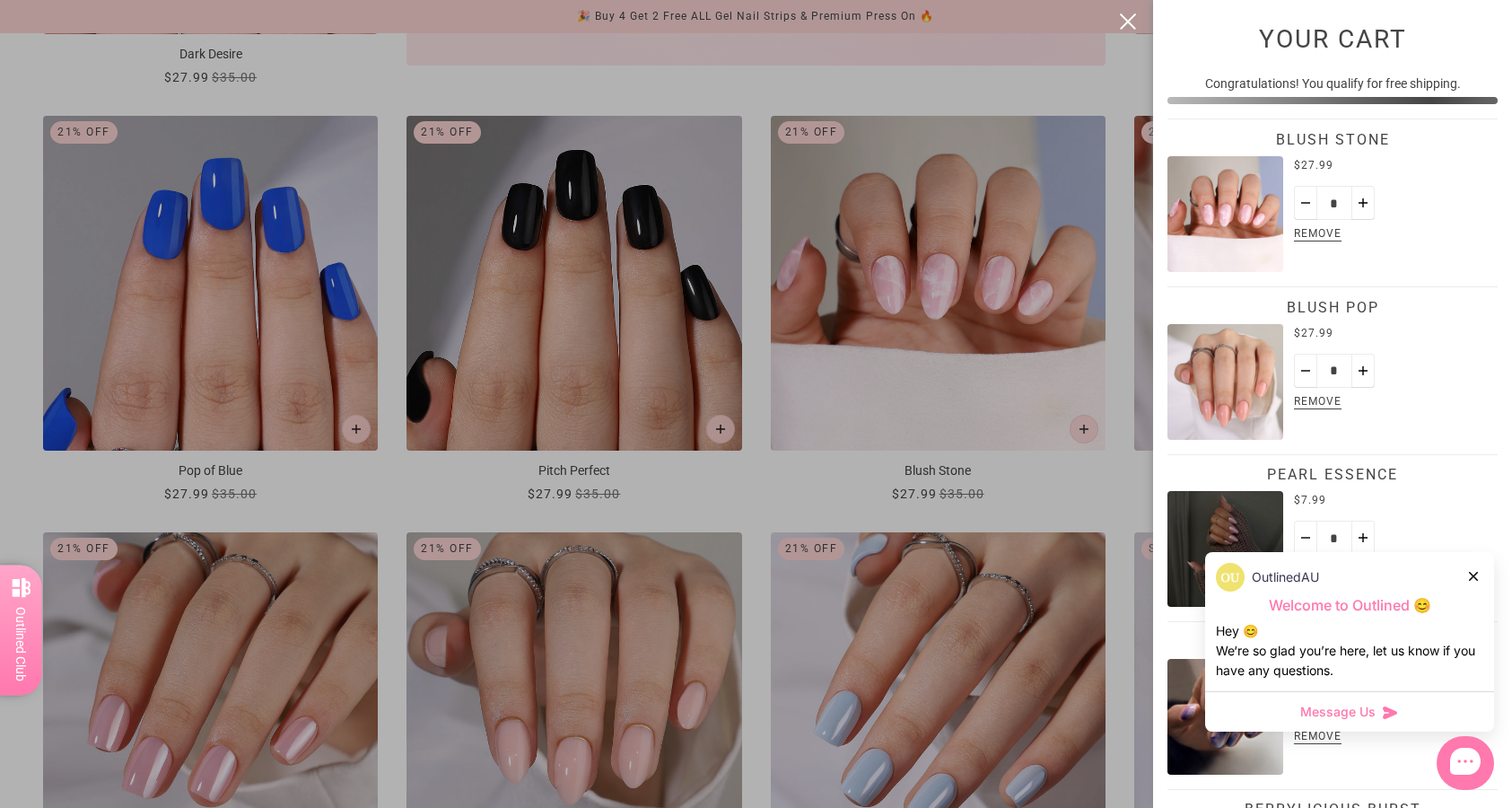
scroll to position [0, 0]
click at [927, 494] on div at bounding box center [756, 404] width 1512 height 808
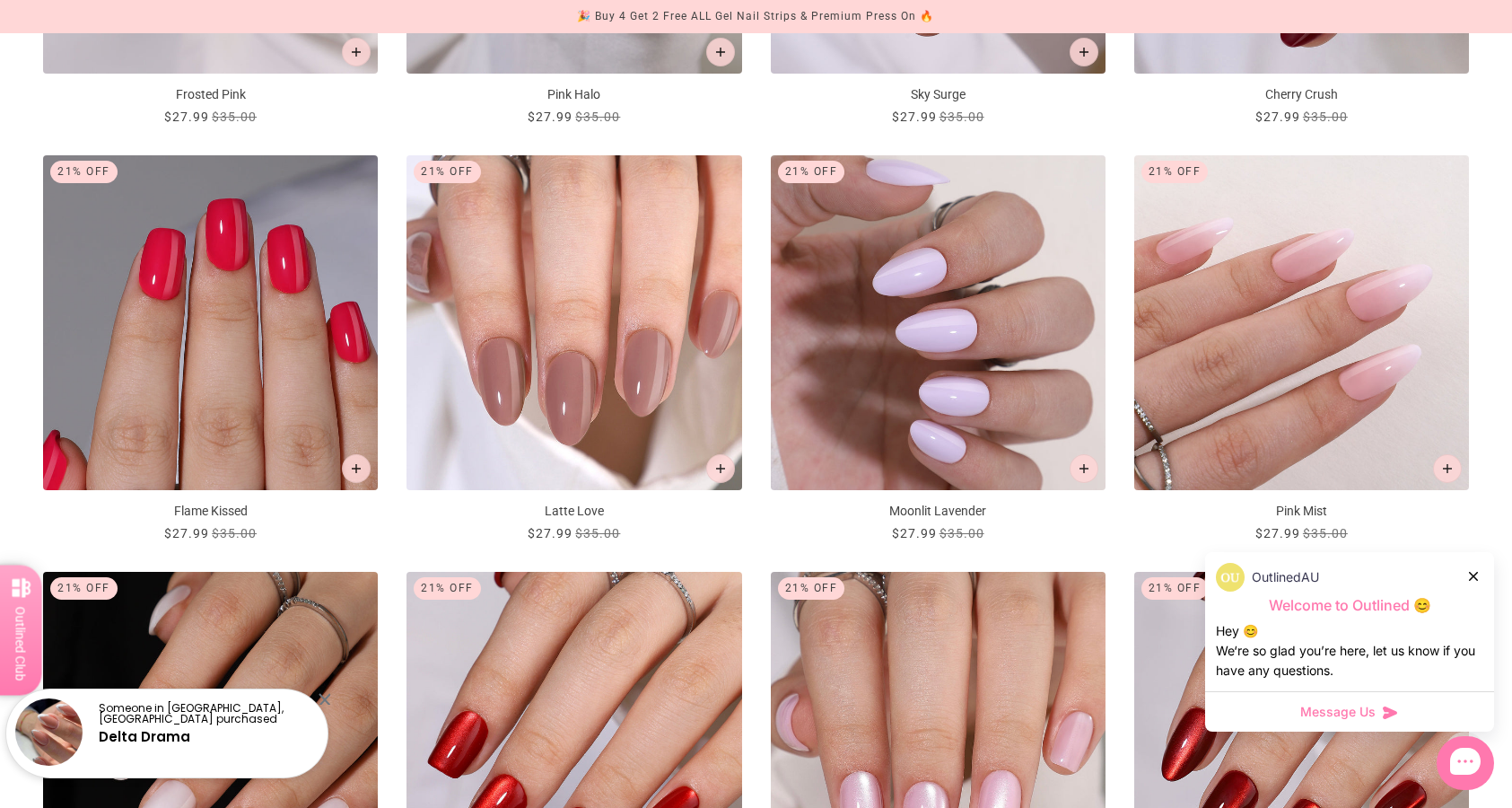
scroll to position [1881, 0]
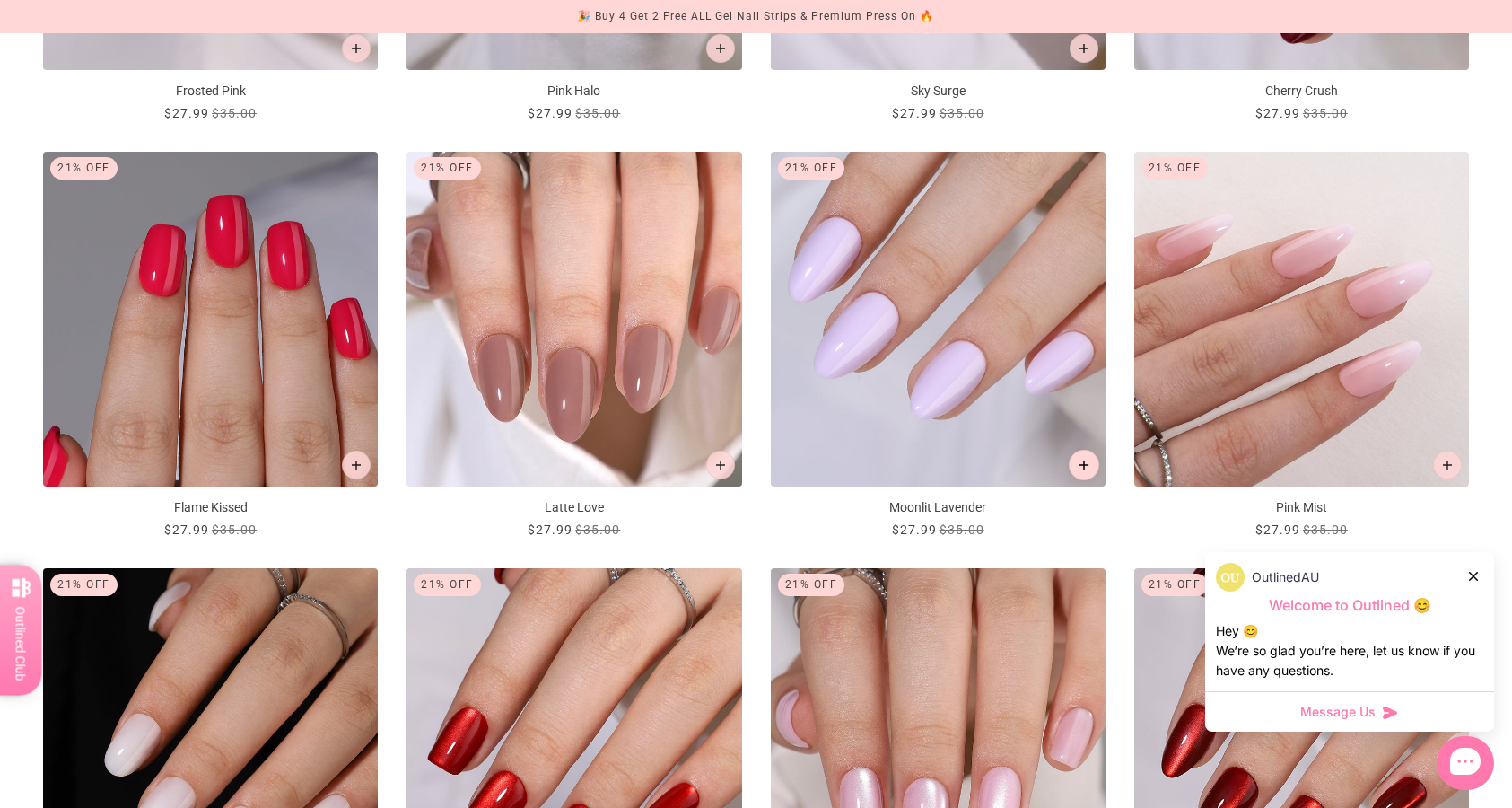
click at [1091, 469] on button "Add to cart" at bounding box center [1084, 465] width 31 height 31
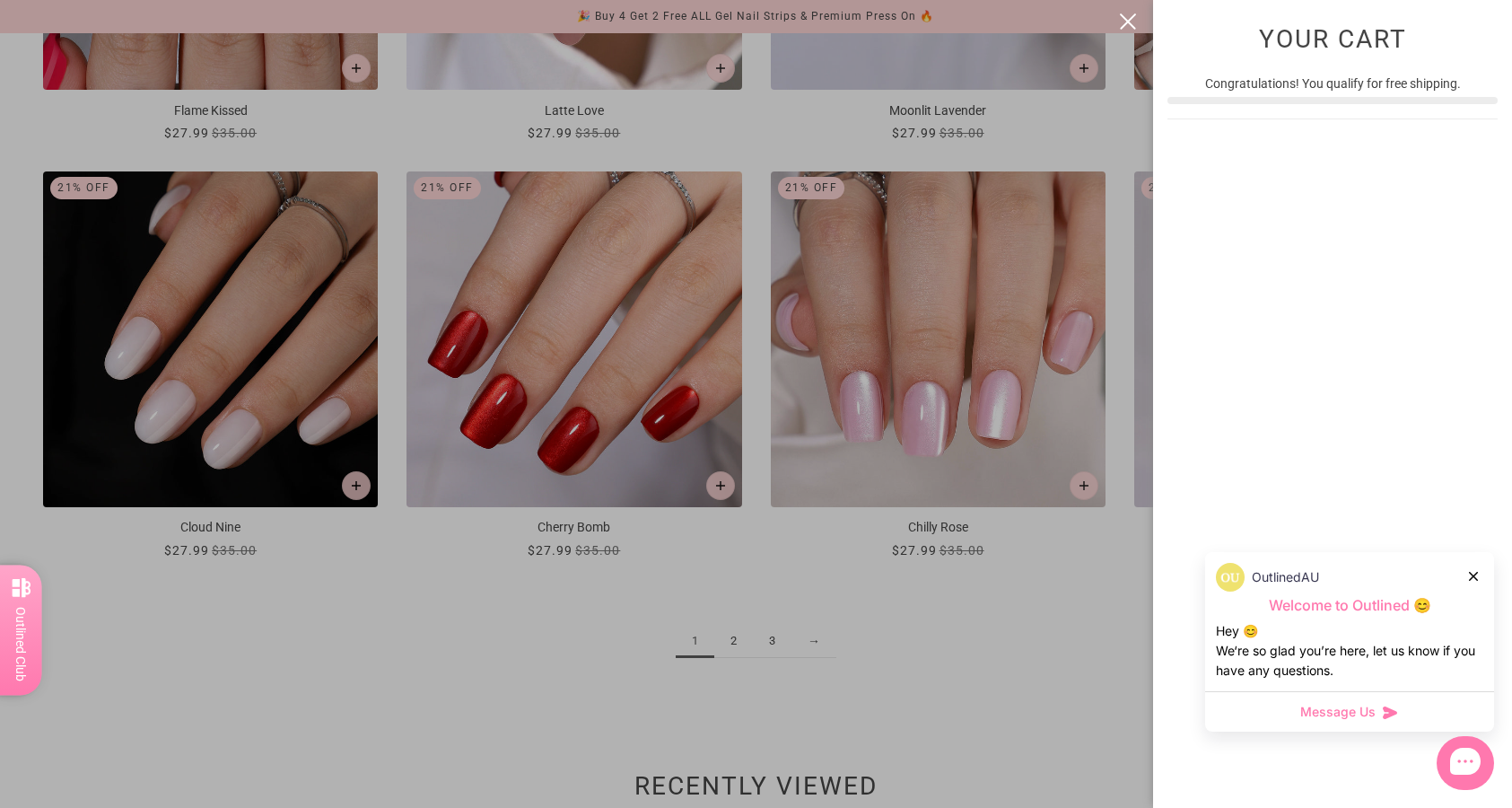
scroll to position [0, 0]
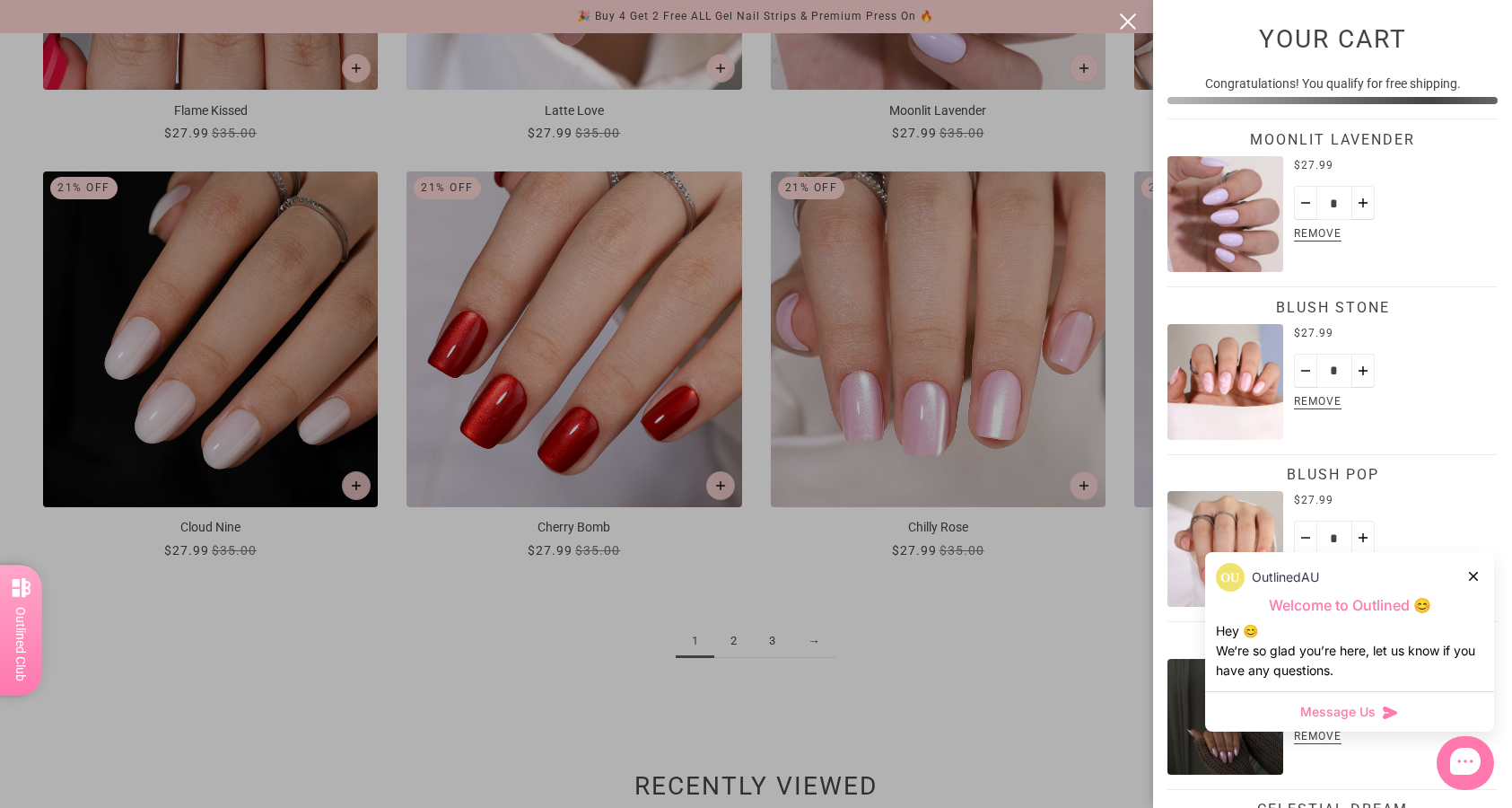
click at [845, 631] on div at bounding box center [756, 404] width 1512 height 808
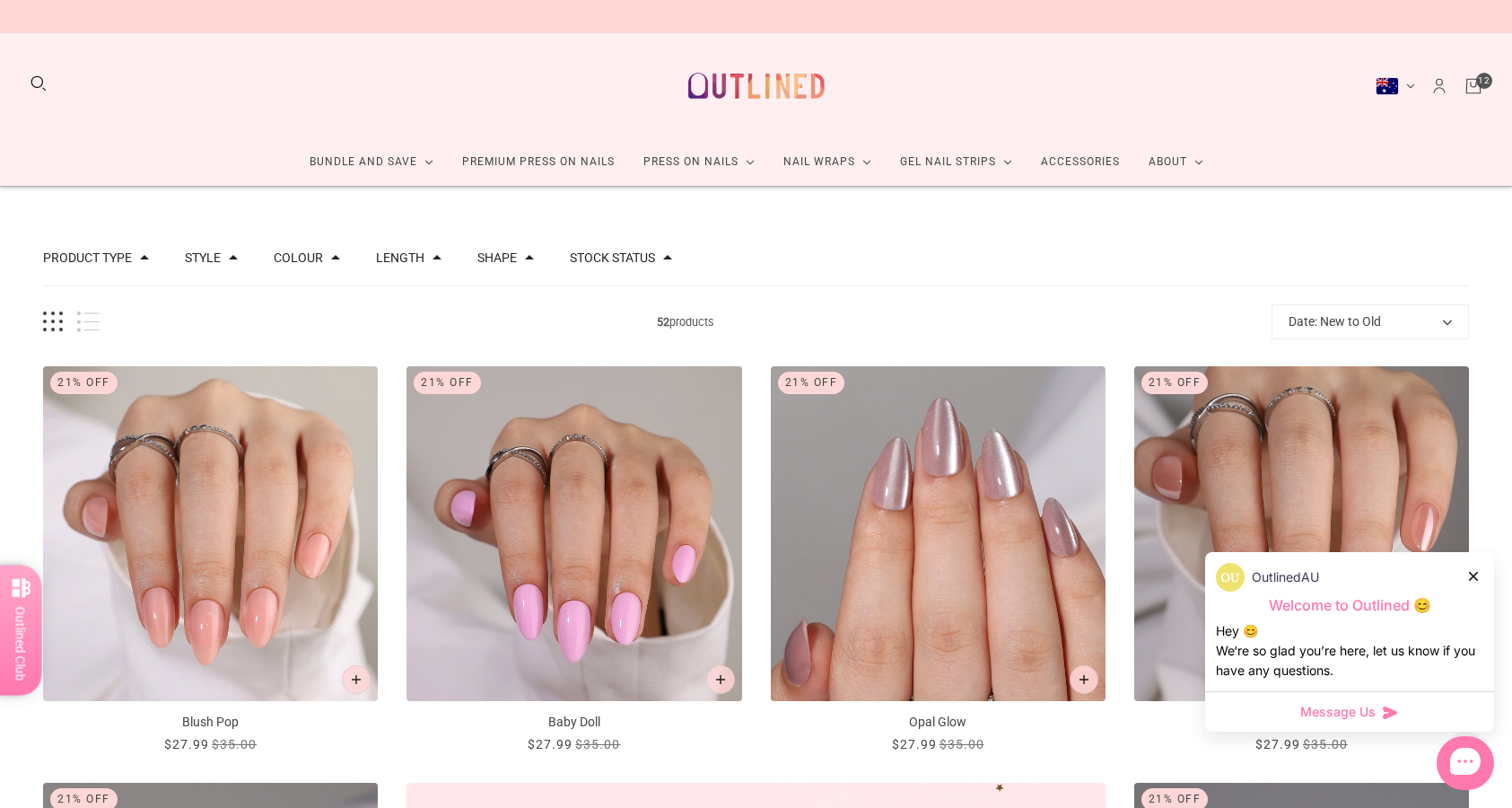
scroll to position [2278, 0]
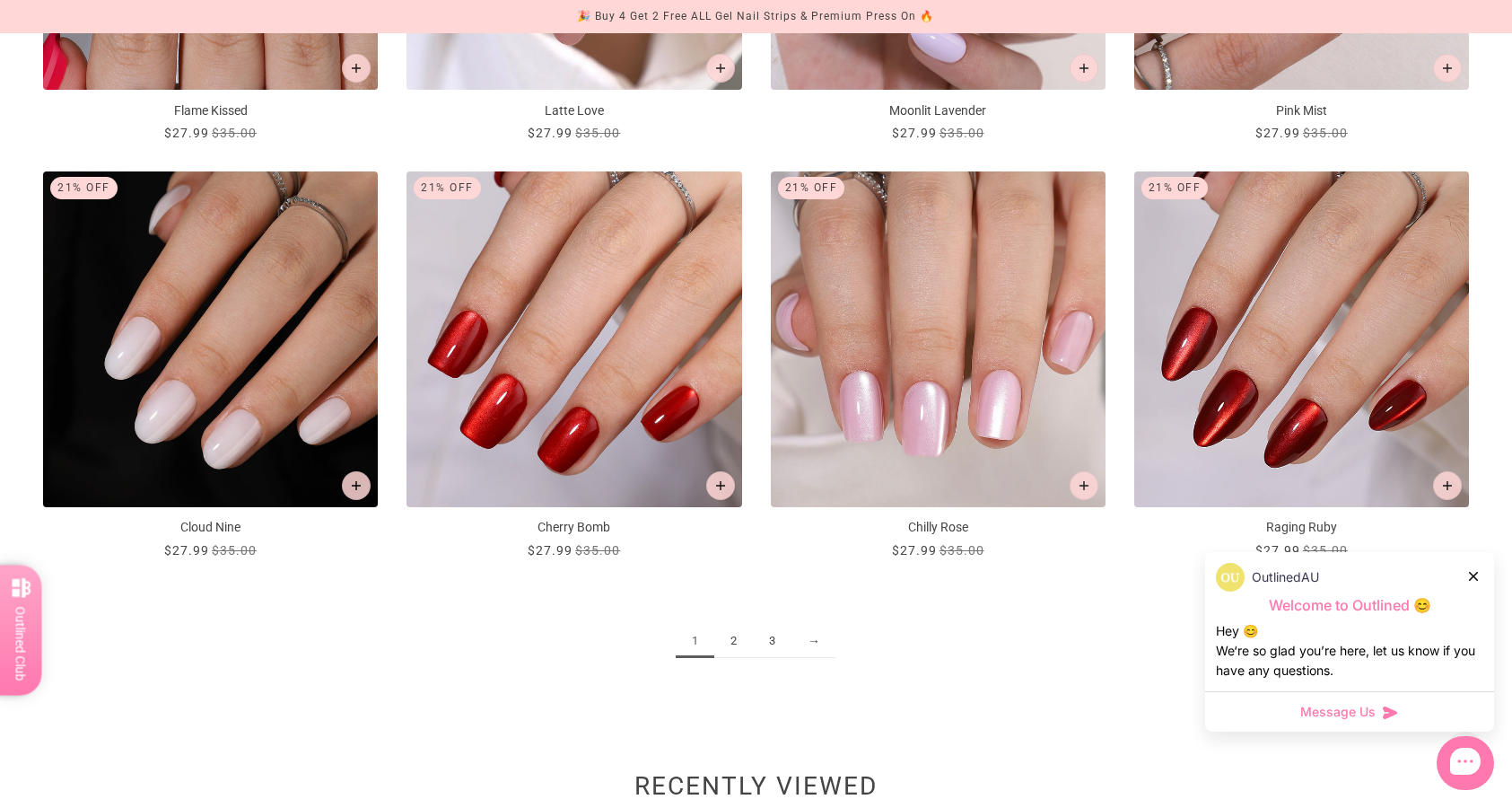
click at [738, 636] on link "2" at bounding box center [734, 640] width 39 height 33
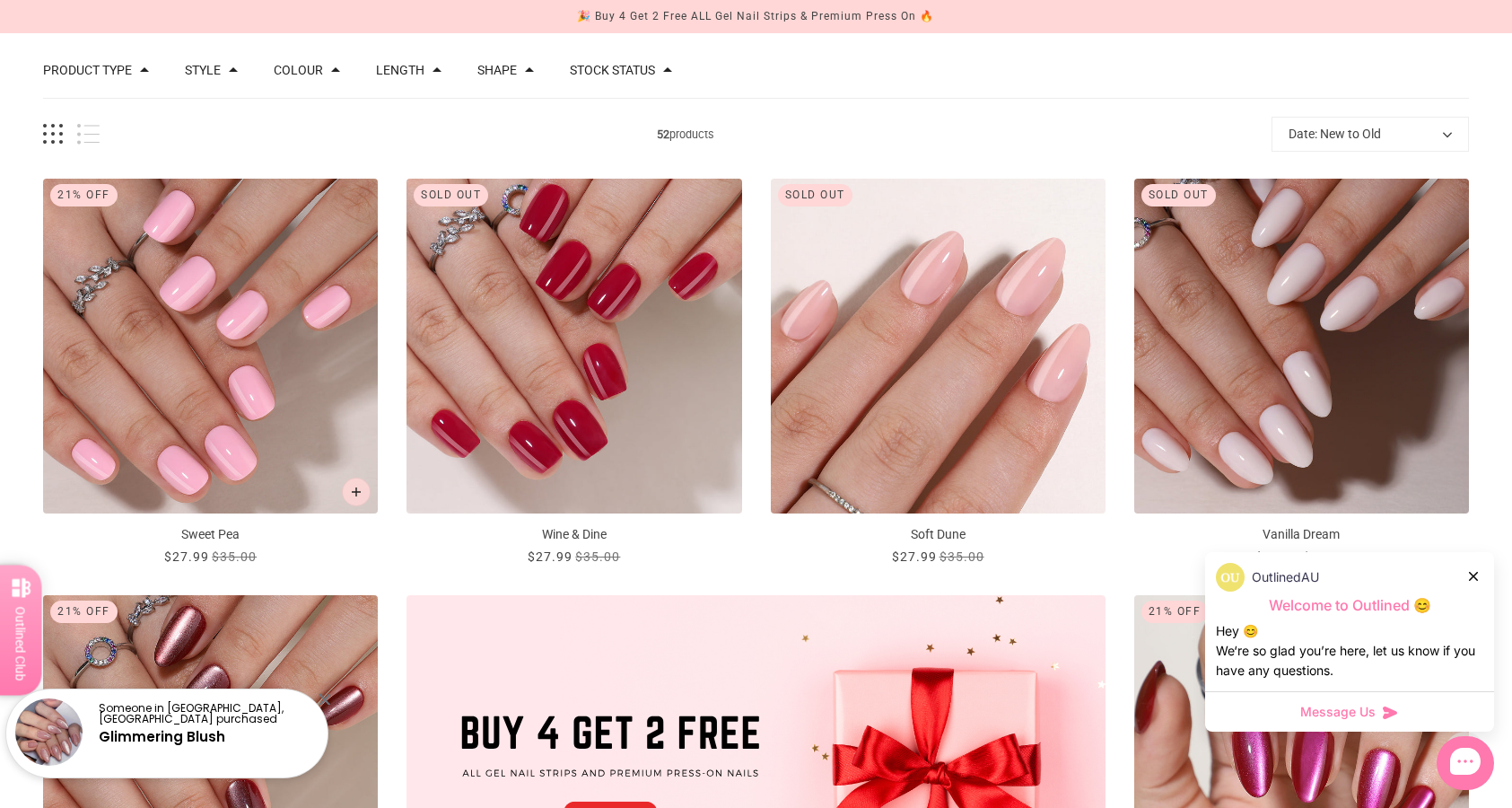
scroll to position [209, 0]
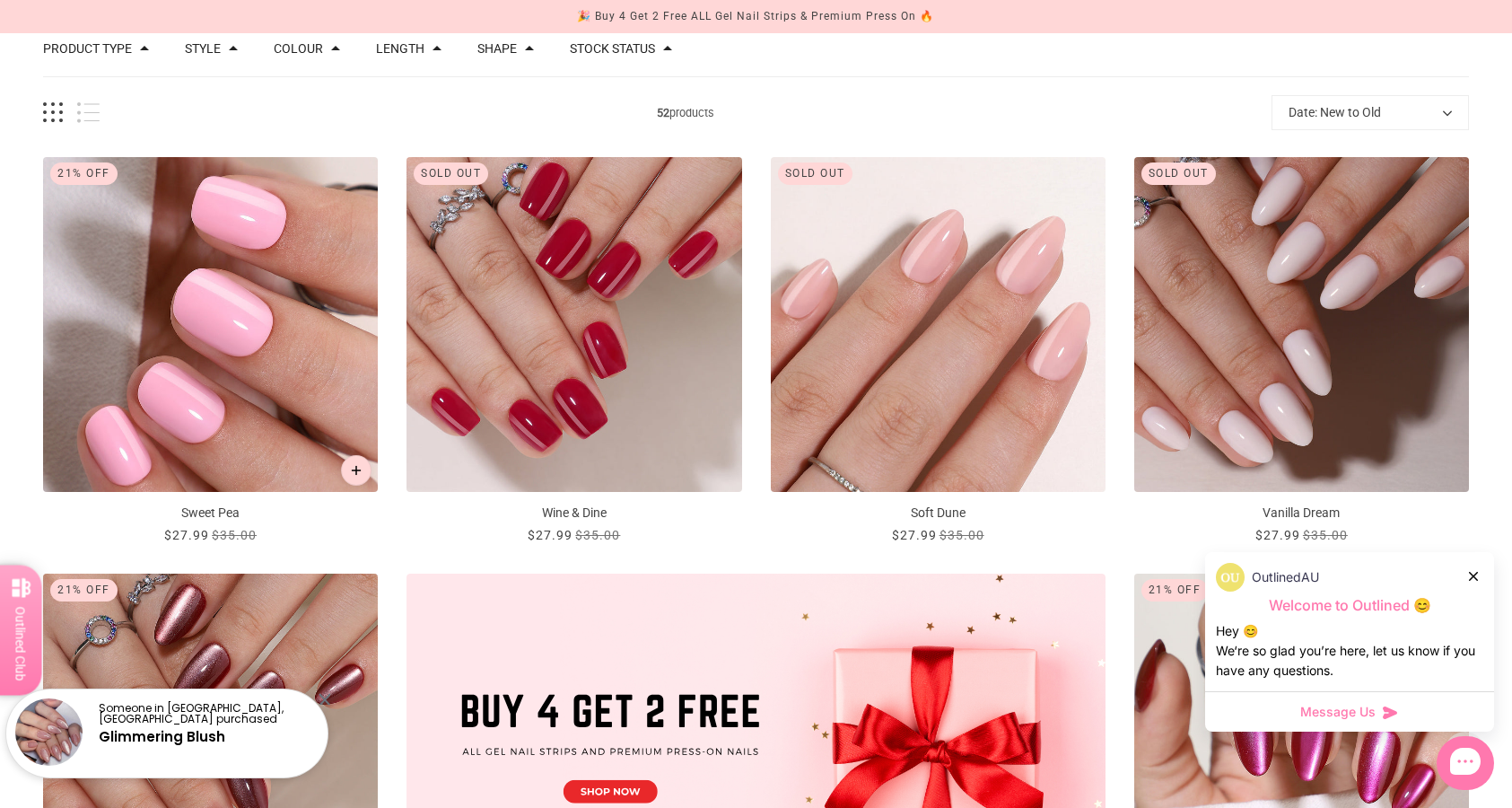
click at [354, 466] on button "Add to cart" at bounding box center [356, 470] width 31 height 31
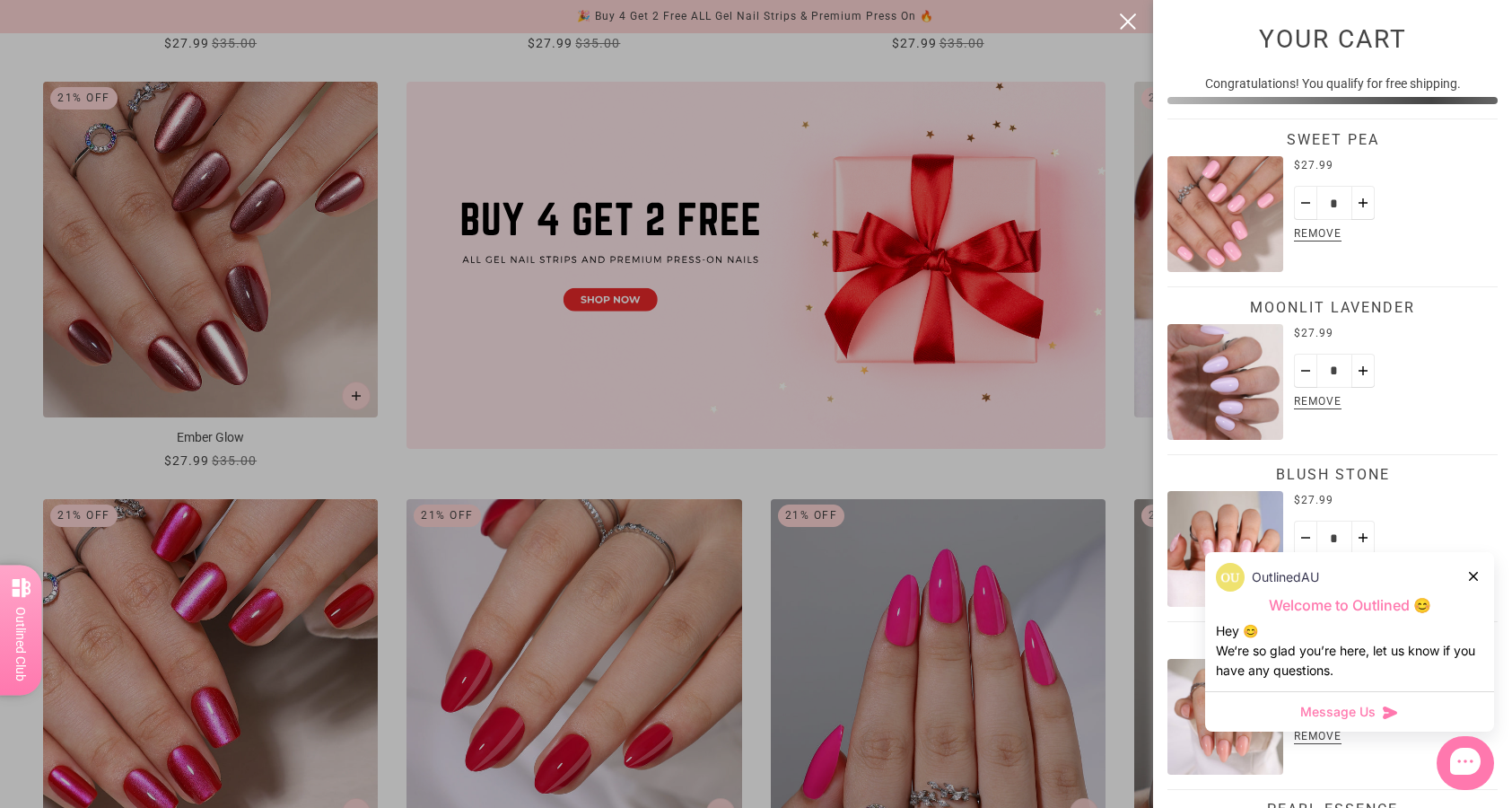
scroll to position [0, 0]
click at [390, 495] on div at bounding box center [756, 404] width 1512 height 808
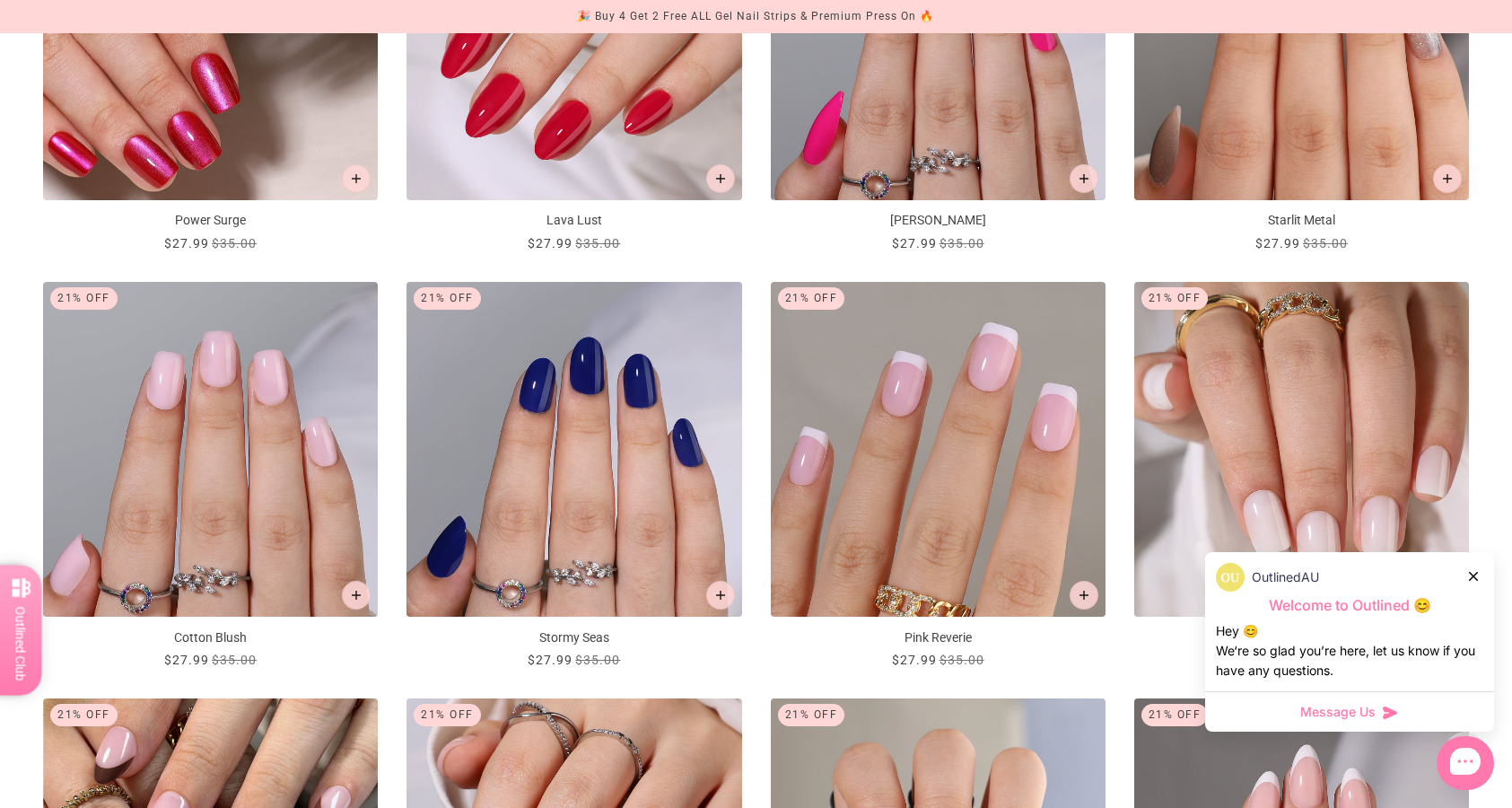
scroll to position [1347, 0]
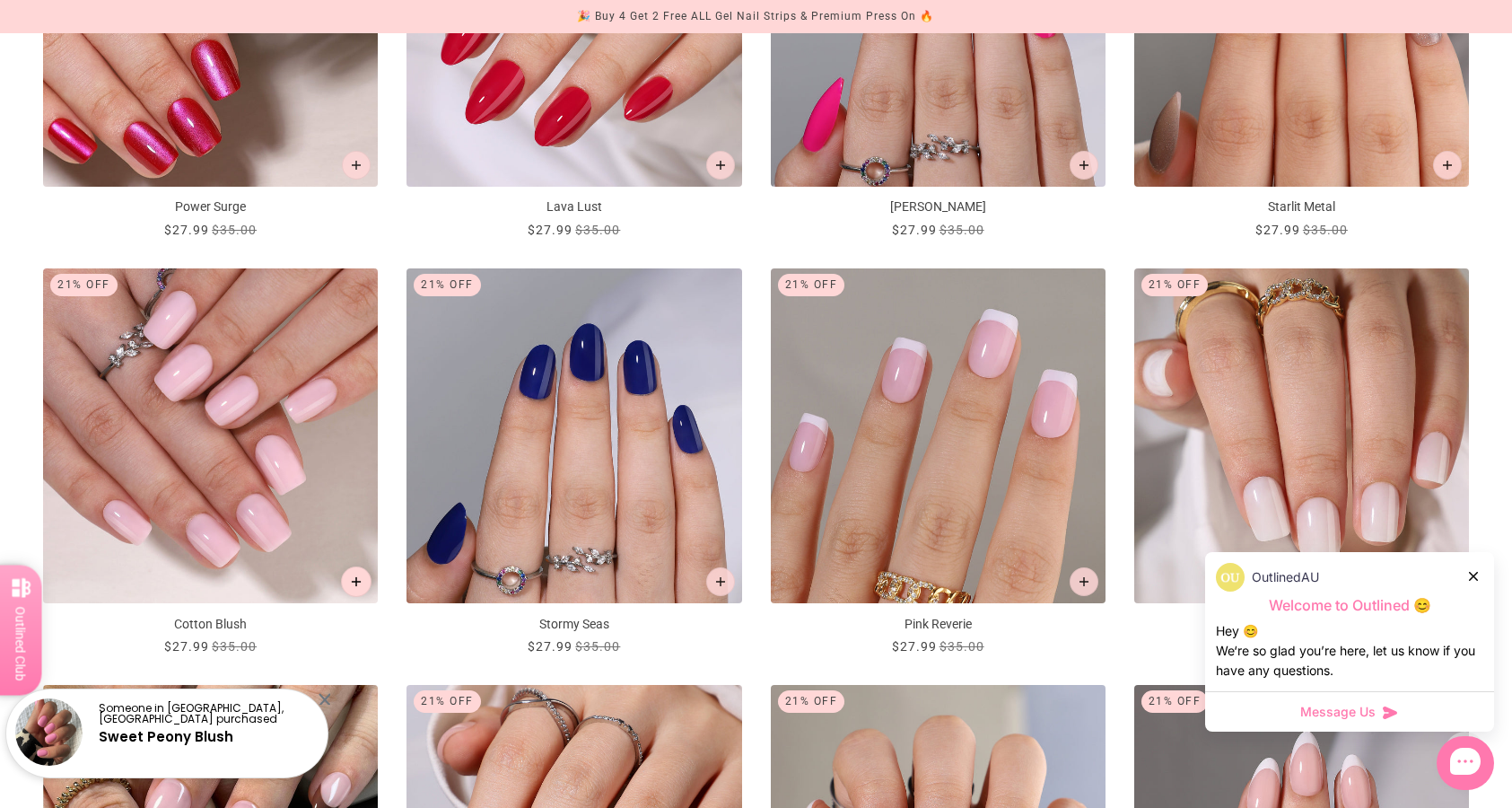
click at [349, 574] on button "Add to cart" at bounding box center [356, 582] width 31 height 31
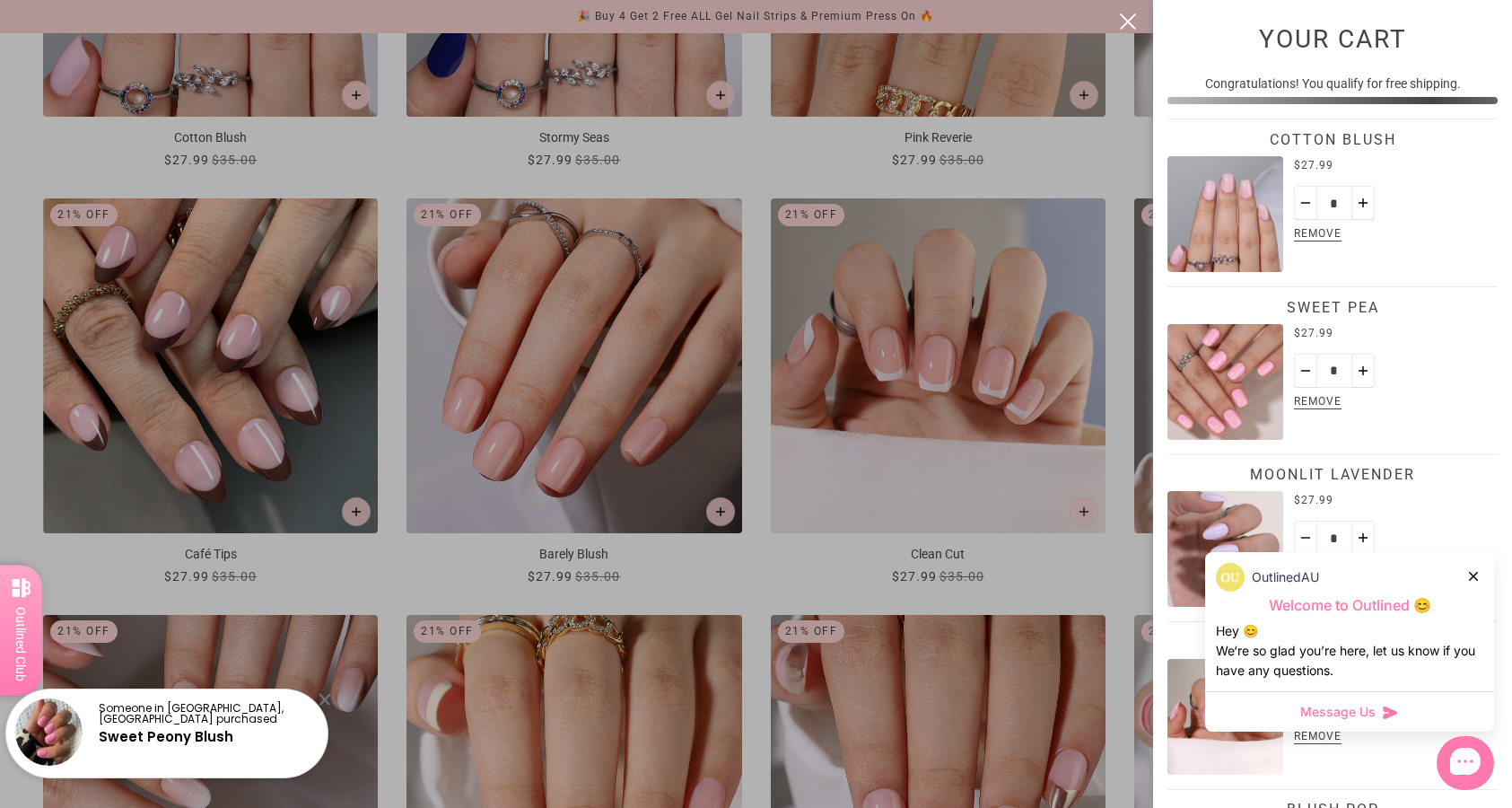
scroll to position [0, 0]
click at [417, 594] on div at bounding box center [756, 404] width 1512 height 808
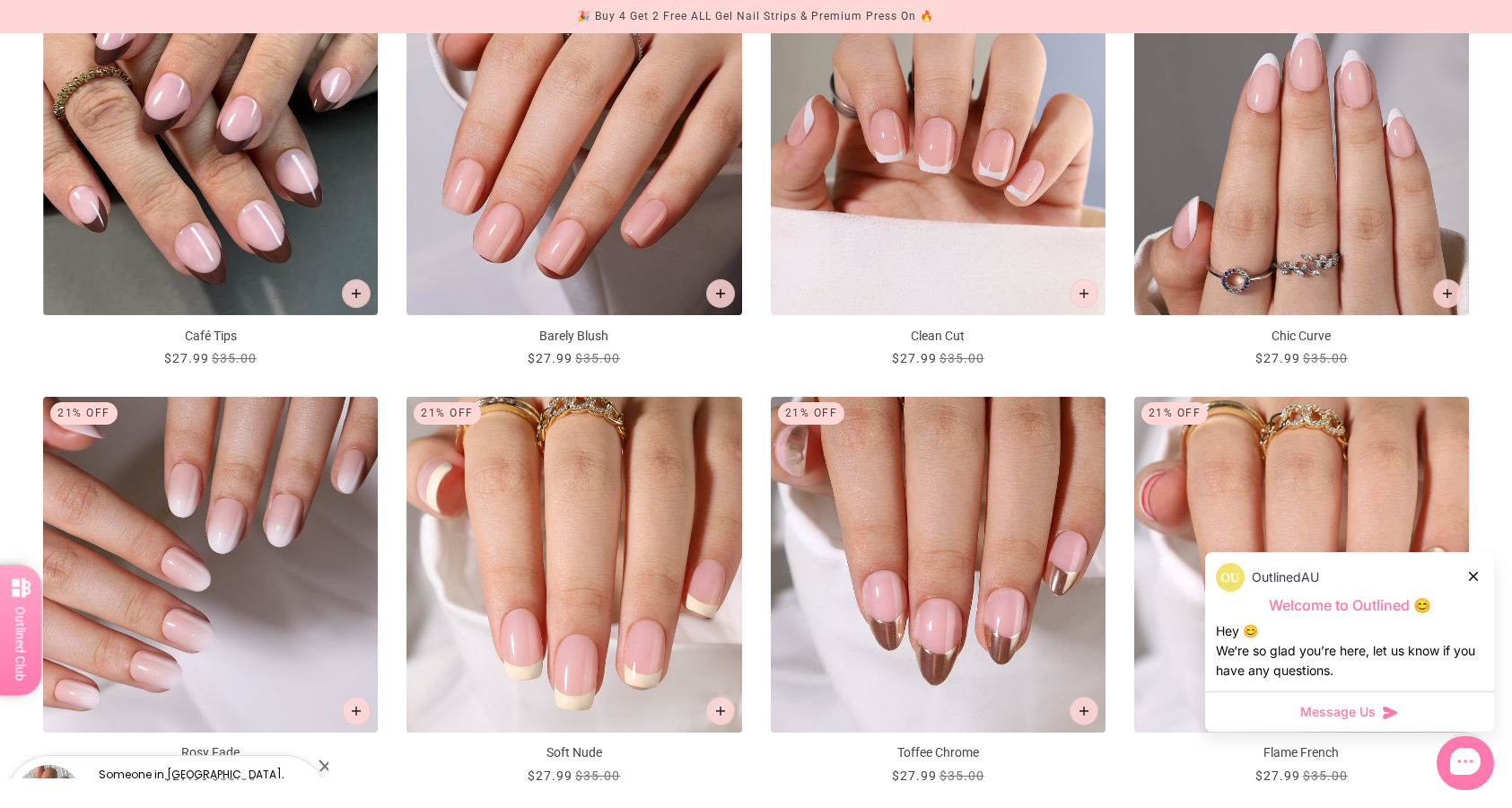
scroll to position [2189, 0]
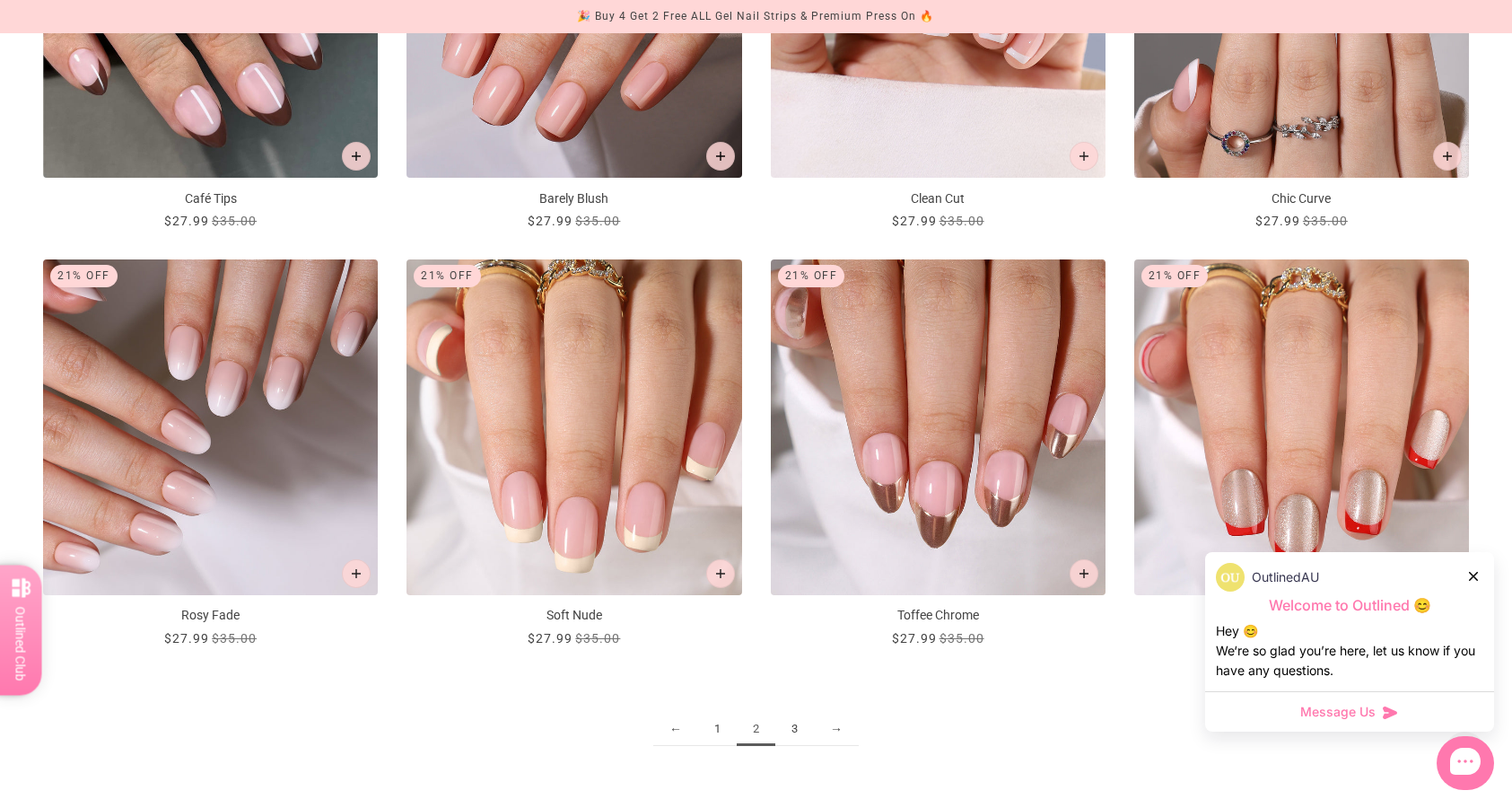
click at [800, 731] on link "3" at bounding box center [795, 729] width 39 height 33
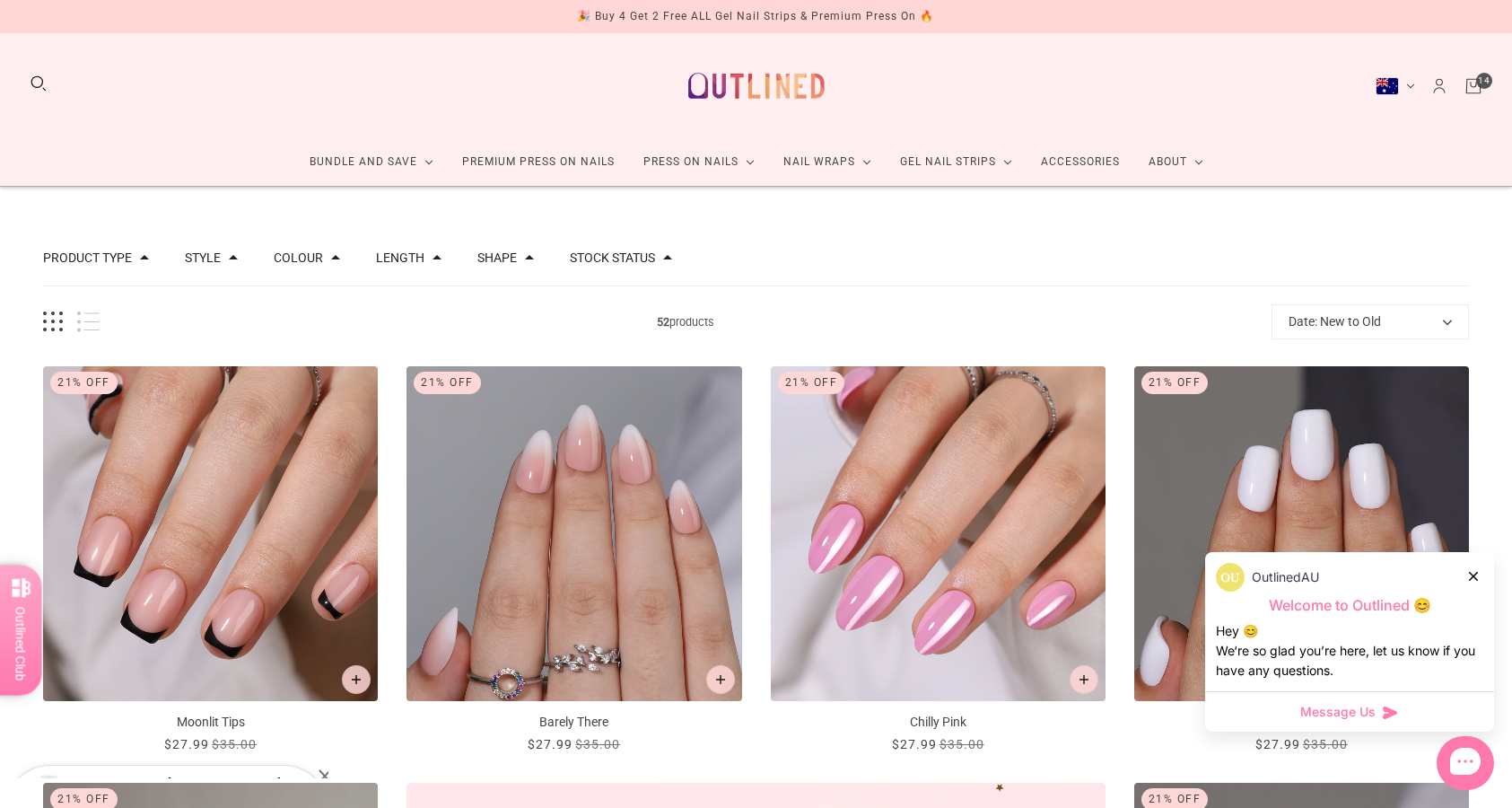
click at [1474, 98] on div "Bundle and Save Press On Nail Bundles Press On Nails Bundles Kids Press On Nail…" at bounding box center [756, 109] width 1512 height 153
click at [1473, 86] on icon "Cart" at bounding box center [1473, 86] width 19 height 19
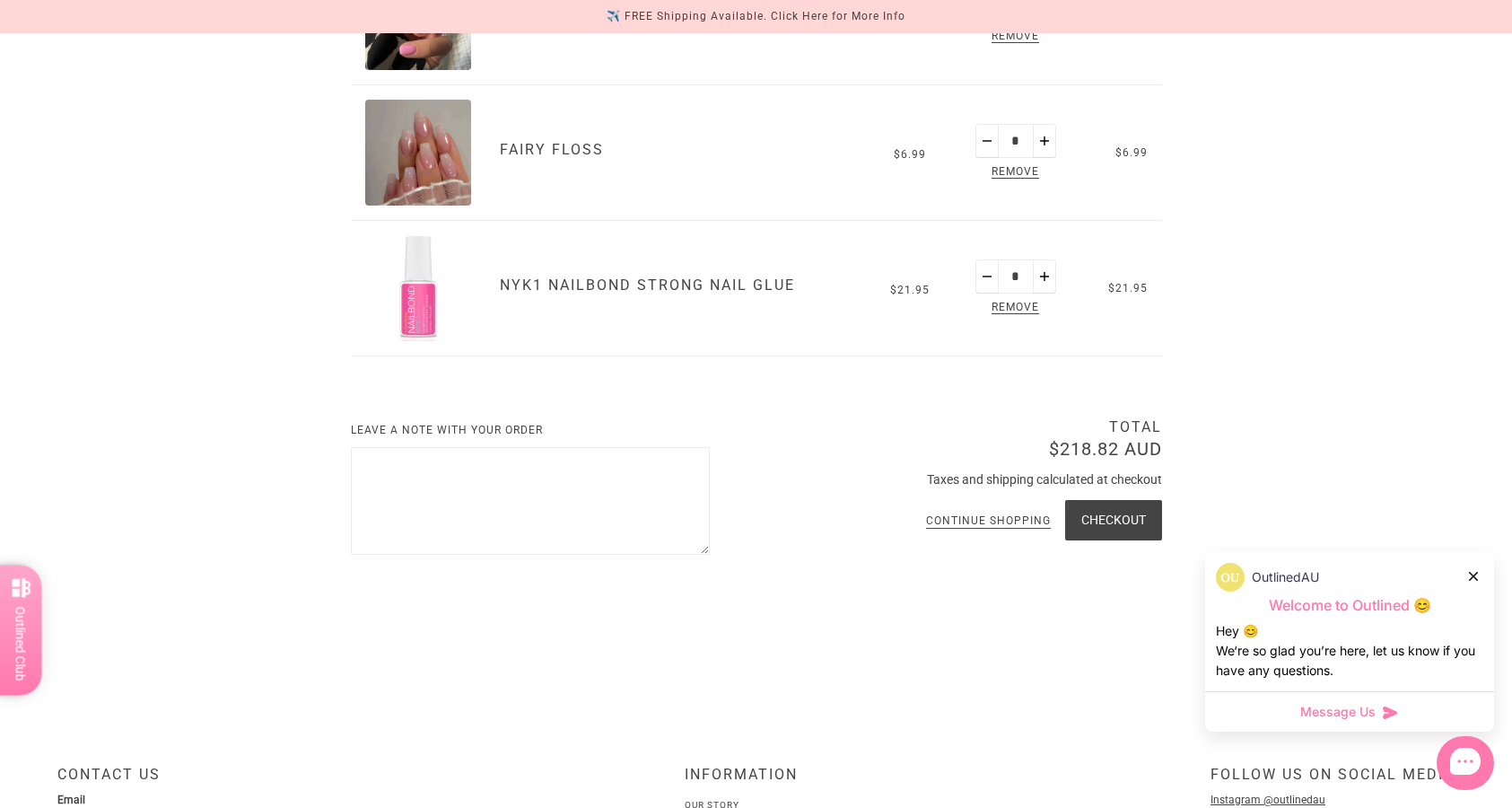
scroll to position [1793, 0]
